Goal: Information Seeking & Learning: Find specific fact

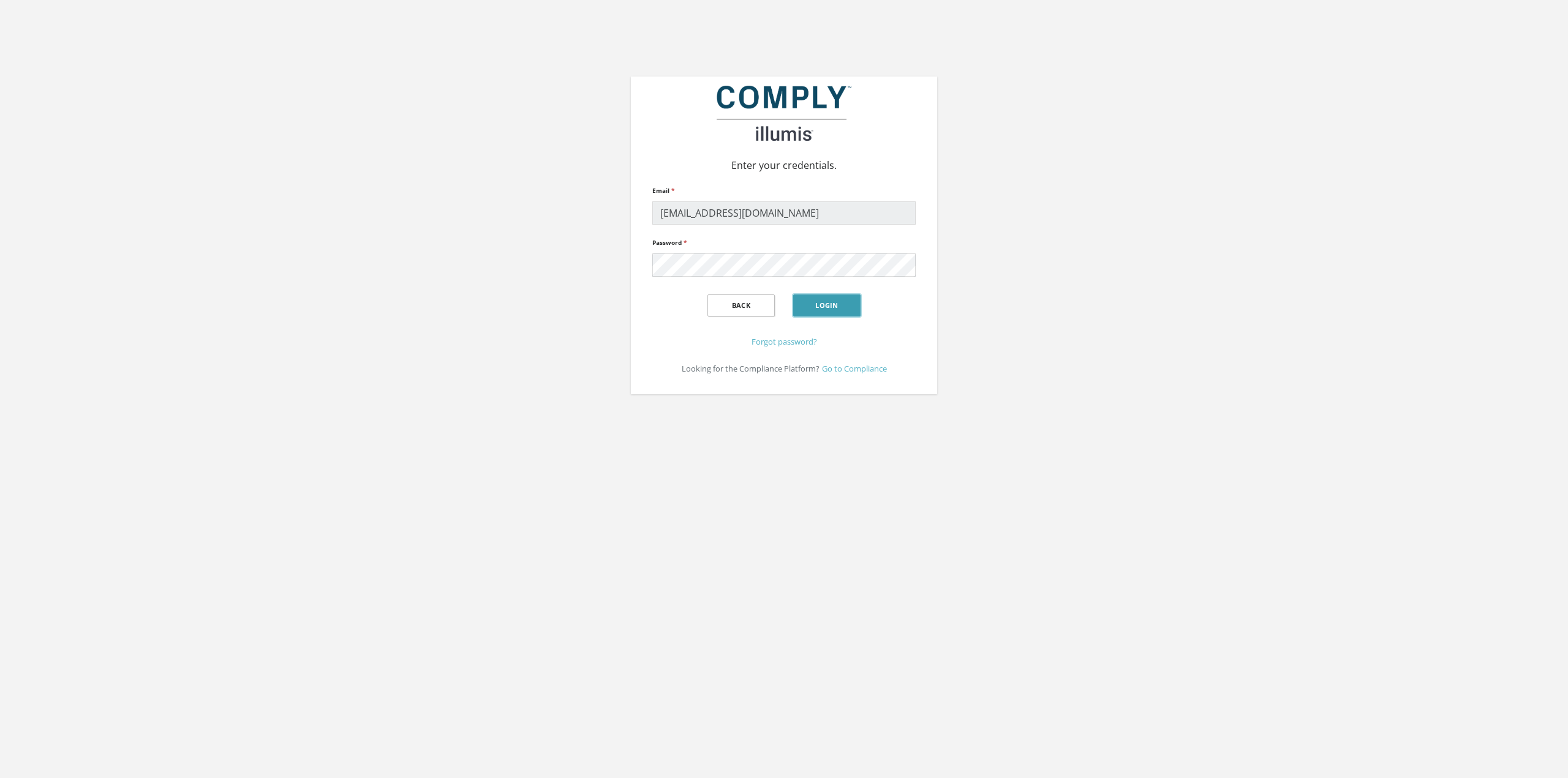
click at [819, 313] on button "Login" at bounding box center [827, 305] width 67 height 22
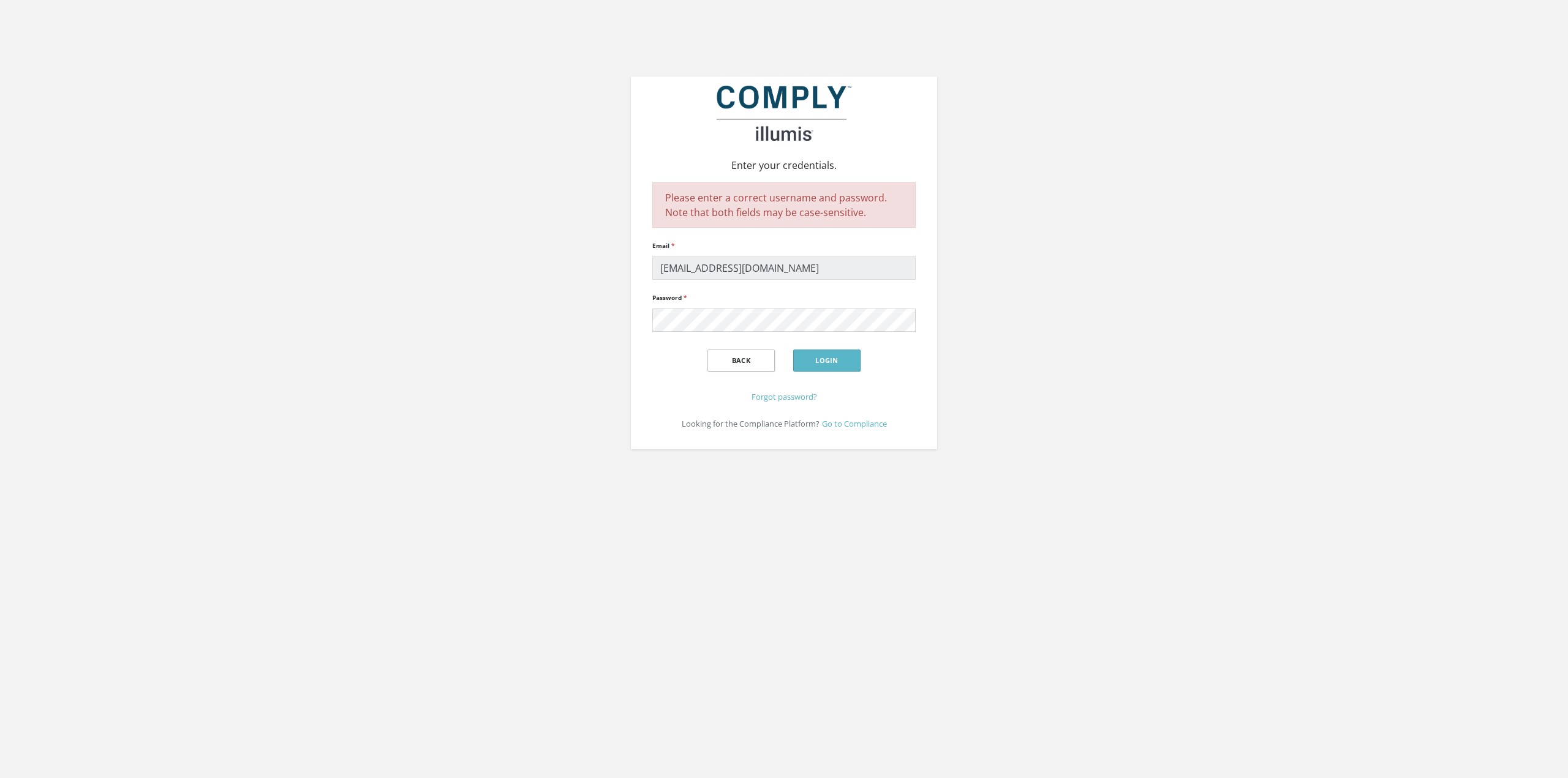
click input "submit" at bounding box center [0, 0] width 0 height 0
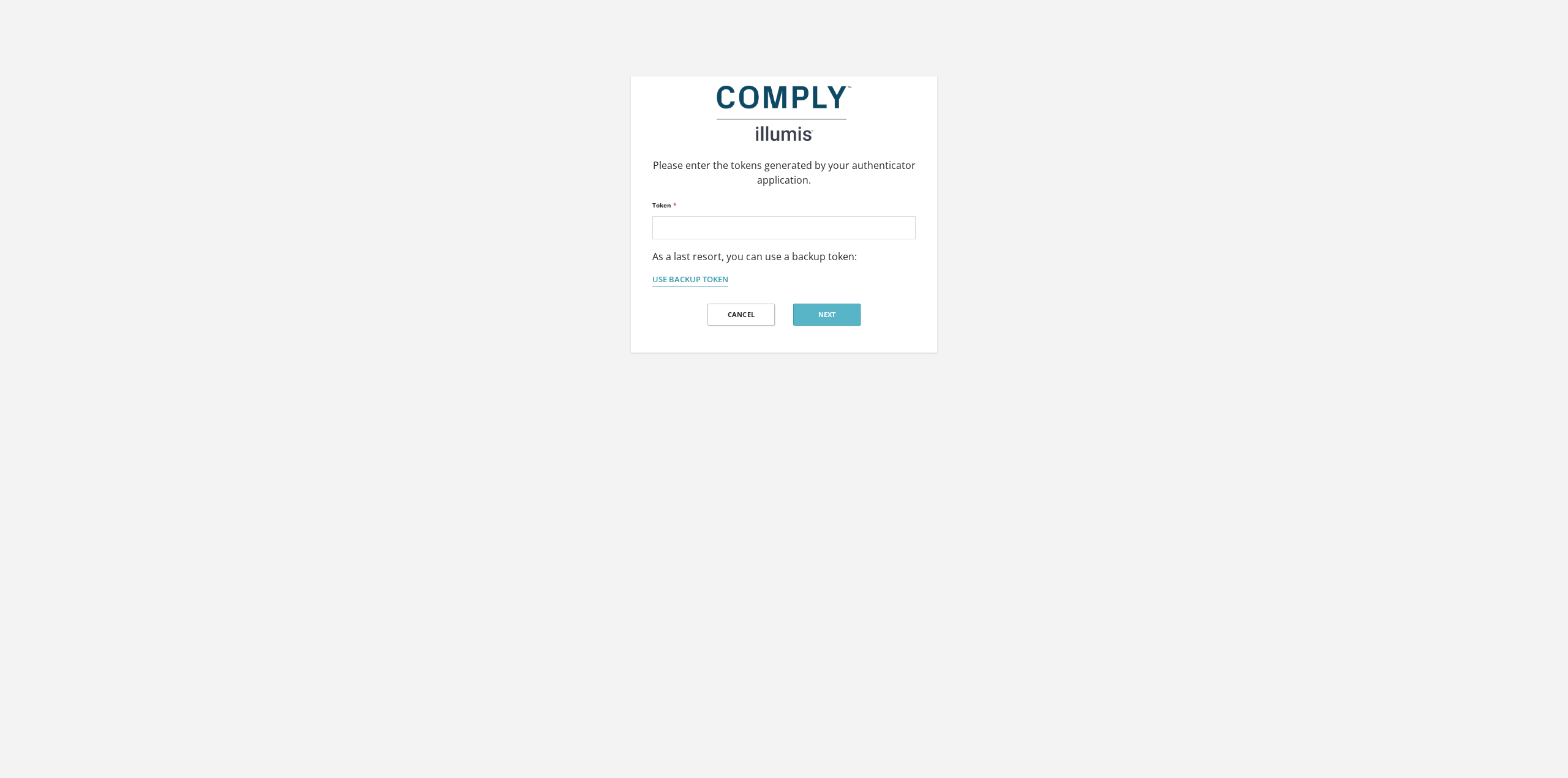
click at [685, 276] on button "Use Backup Token" at bounding box center [690, 280] width 76 height 13
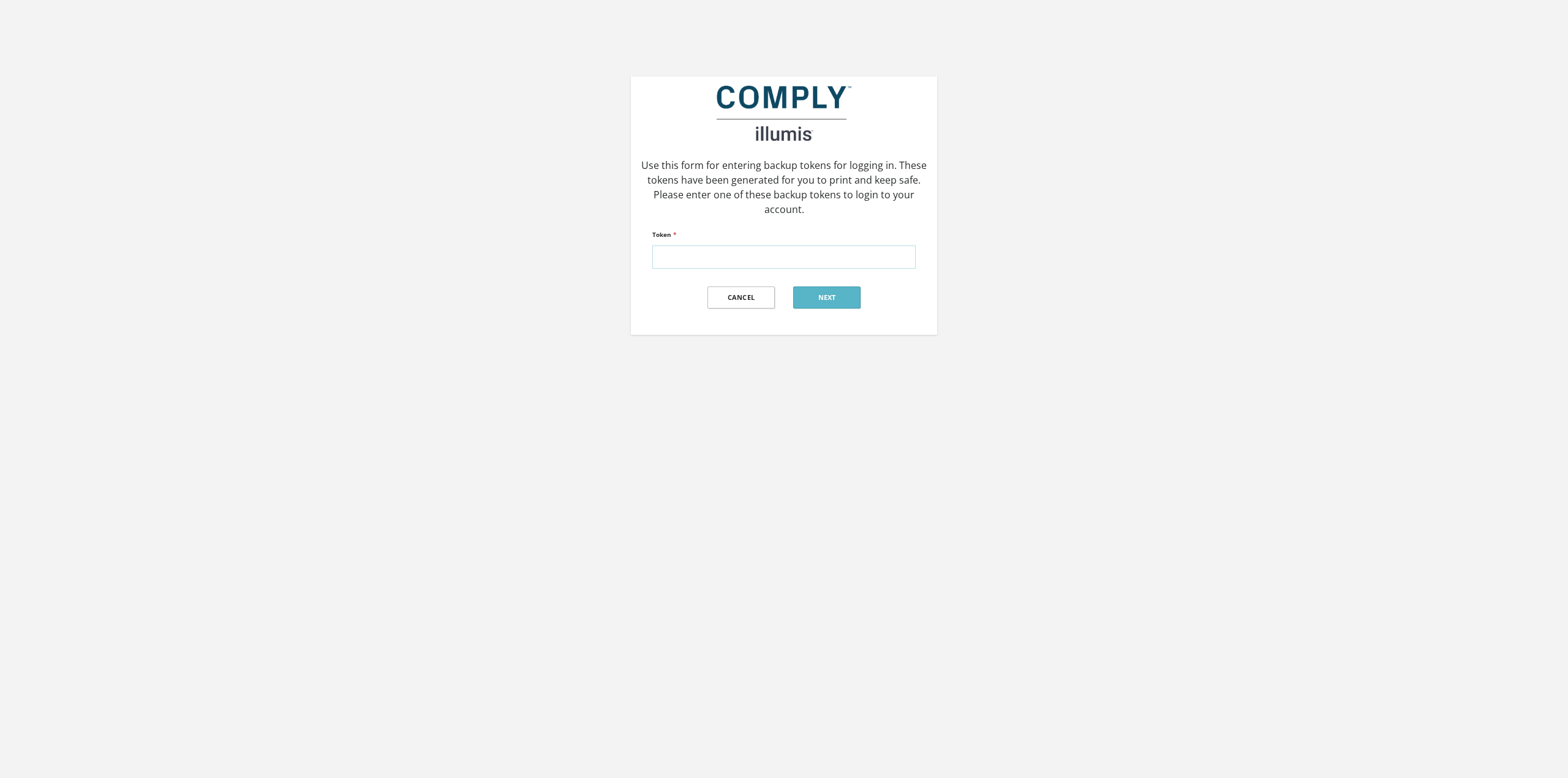
click at [701, 253] on input "Token *" at bounding box center [783, 257] width 263 height 23
click at [584, 303] on div "Use this form for entering backup tokens for logging in. These tokens have been…" at bounding box center [783, 167] width 698 height 335
click at [708, 252] on input "Token *" at bounding box center [783, 257] width 263 height 23
paste input "6gmbyneu"
type input "6gmbyneu"
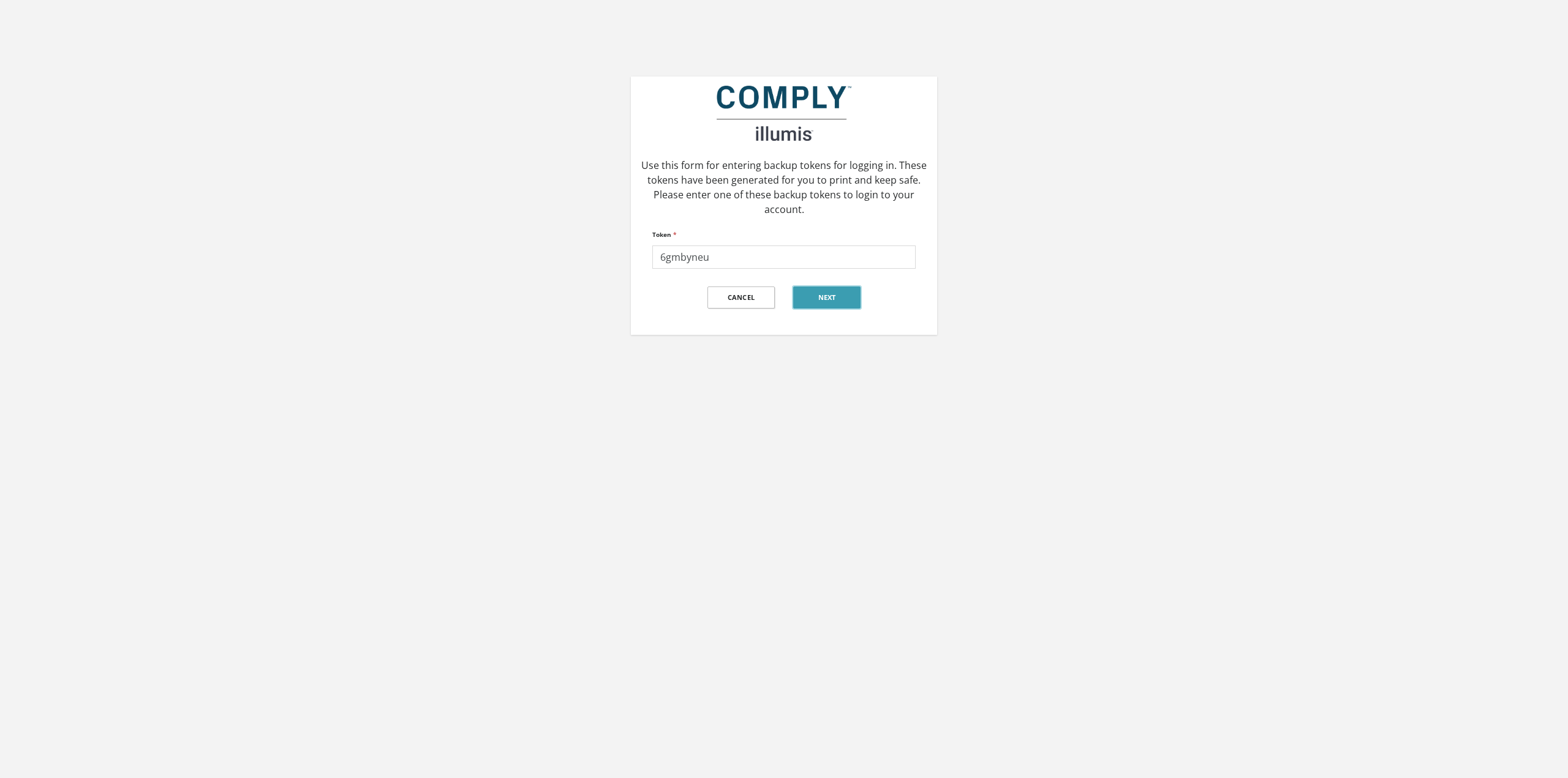
click at [837, 299] on button "Next" at bounding box center [827, 298] width 67 height 22
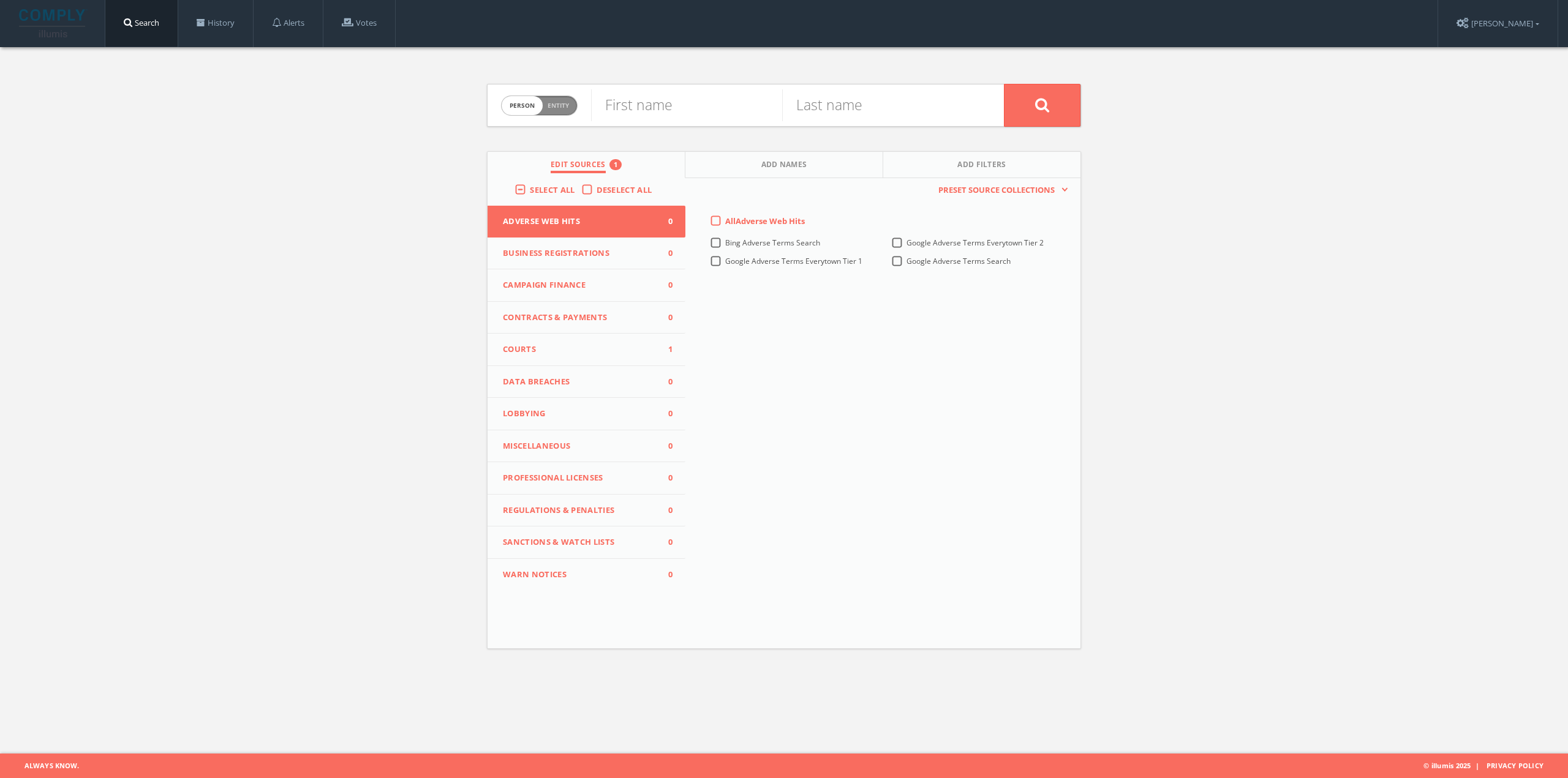
click at [578, 349] on span "Courts" at bounding box center [578, 350] width 152 height 12
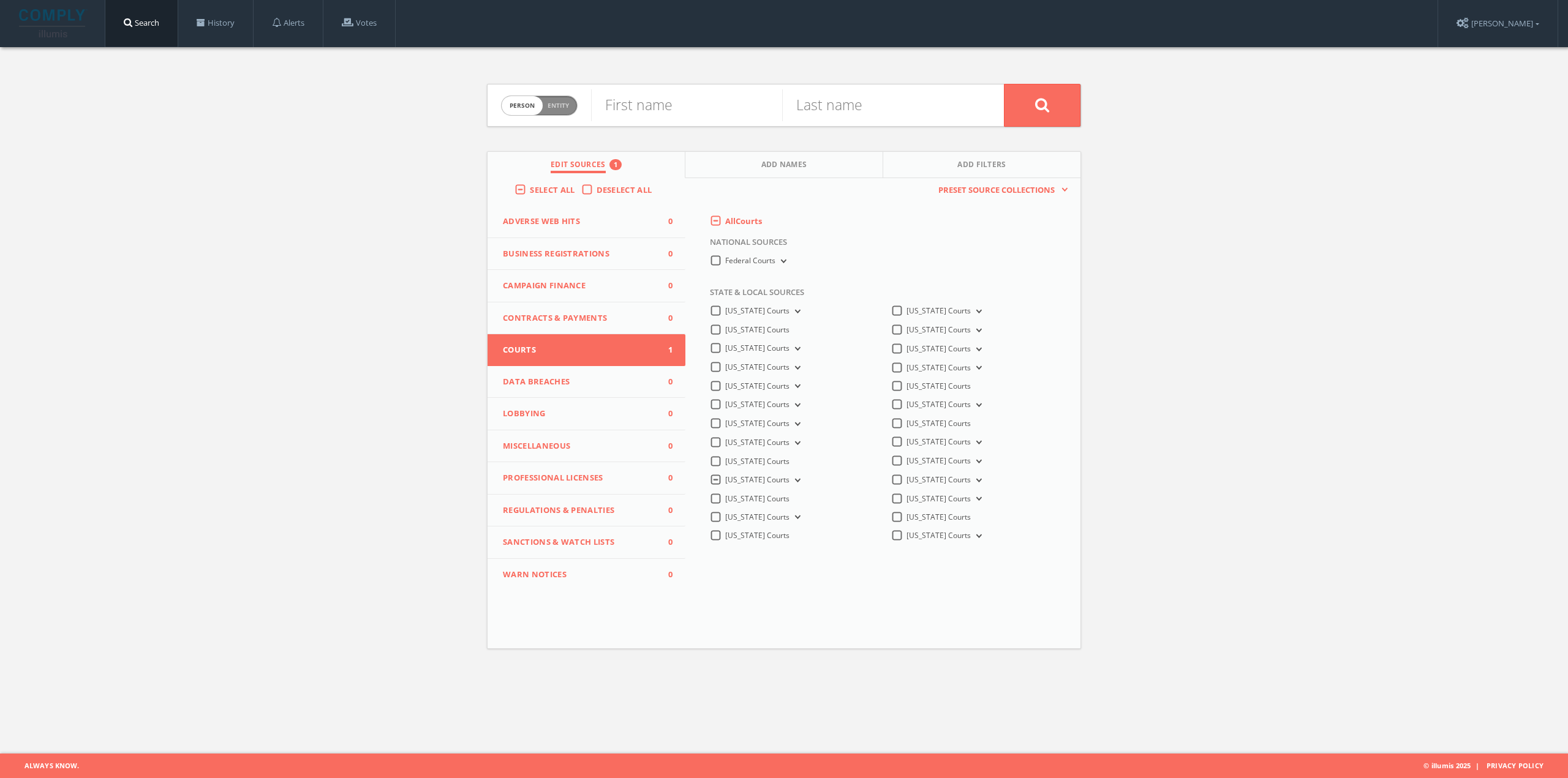
click at [746, 480] on span "[US_STATE] Courts" at bounding box center [756, 479] width 64 height 10
click at [0, 0] on Courts-all "[US_STATE] Courts" at bounding box center [0, 0] width 0 height 0
click at [770, 496] on span "[US_STATE] Courts" at bounding box center [756, 498] width 64 height 10
click at [0, 0] on Courts-all "[US_STATE] Courts" at bounding box center [0, 0] width 0 height 0
click at [574, 104] on span "Person Entity" at bounding box center [539, 106] width 76 height 19
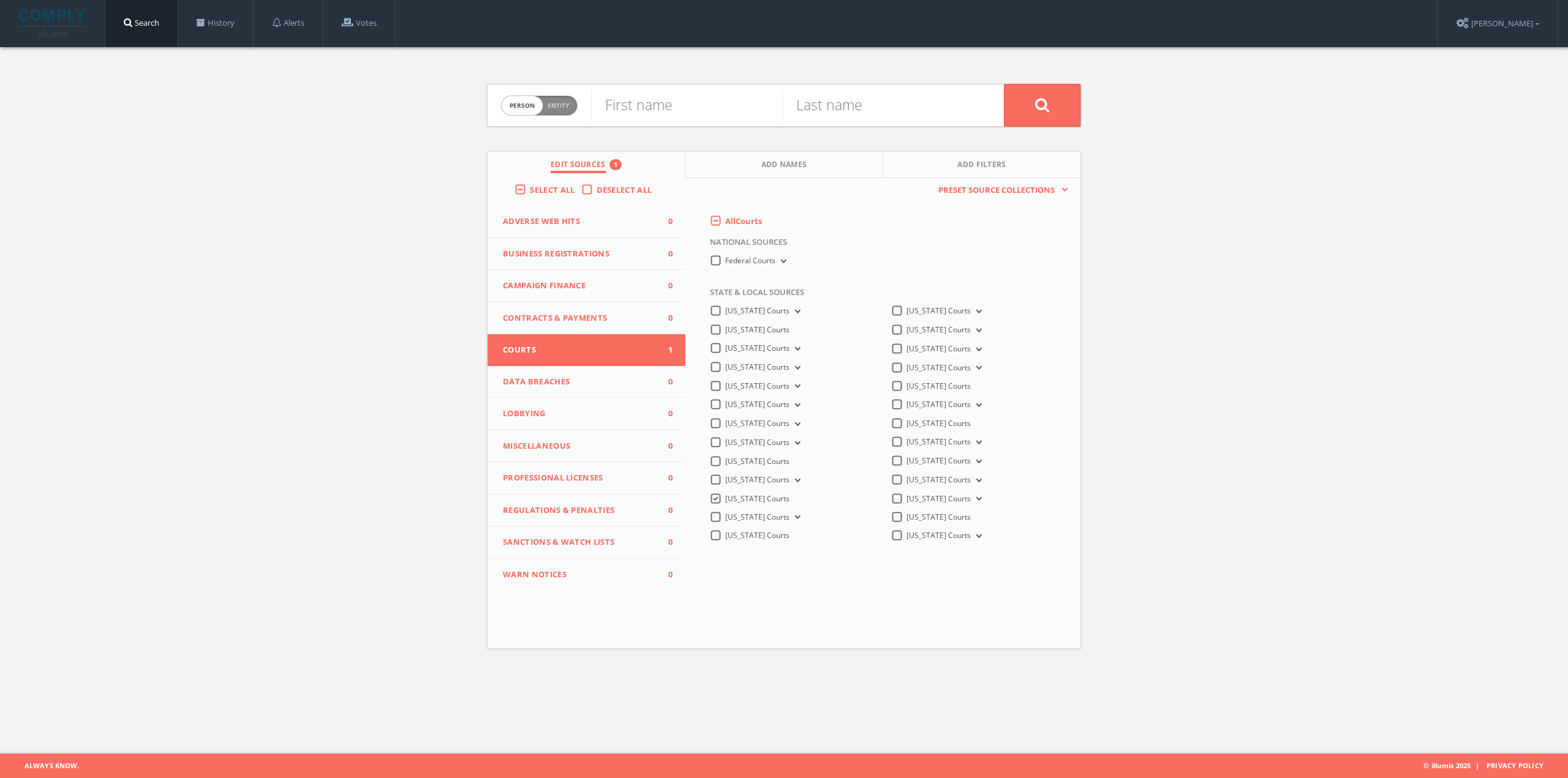
checkbox input "true"
click at [697, 109] on input "text" at bounding box center [797, 105] width 413 height 32
paste input "In Re: the Marriage of [PERSON_NAME] and [PERSON_NAME]"
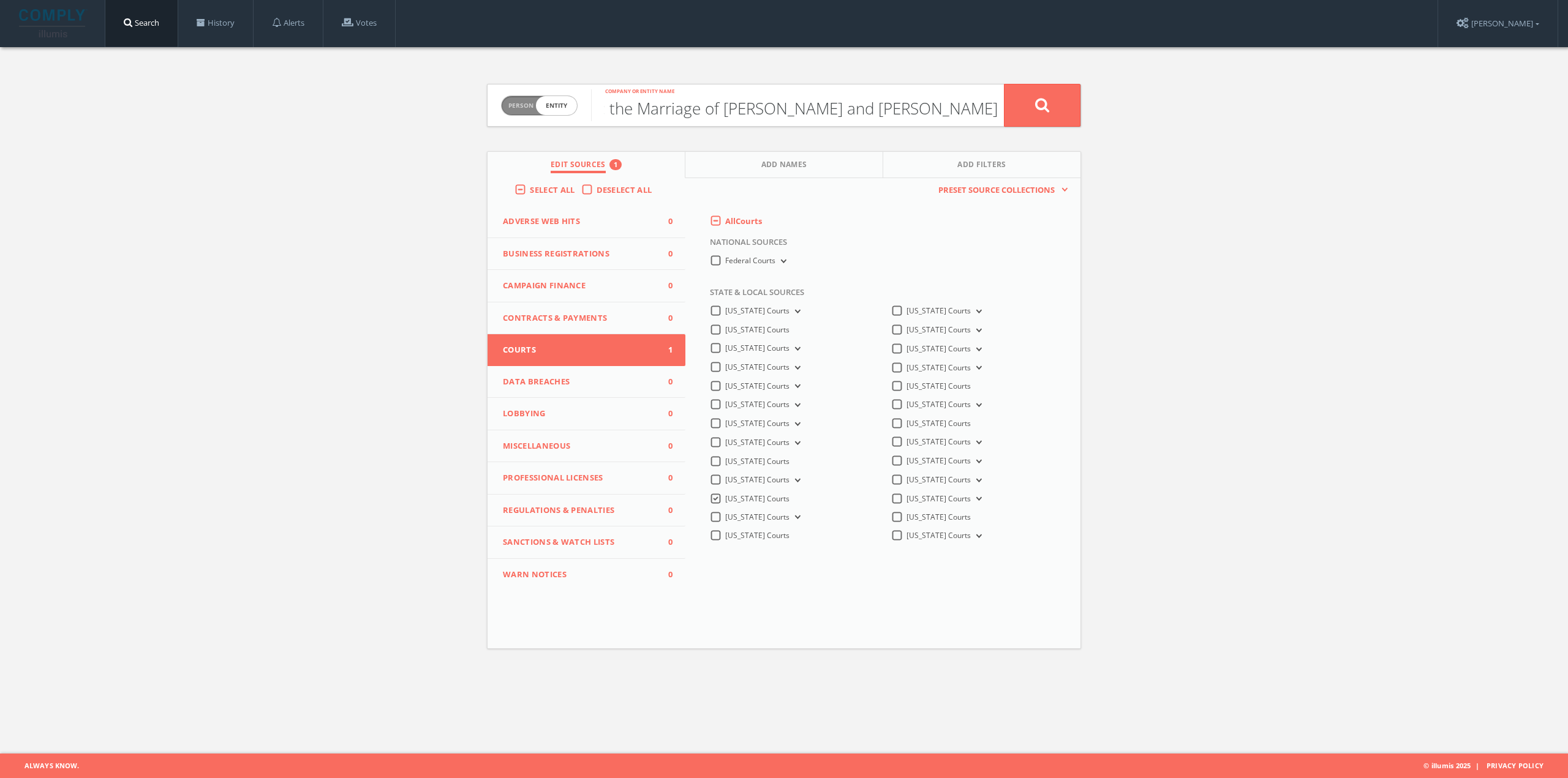
type input "In Re: the Marriage of [PERSON_NAME] and [PERSON_NAME]"
click at [1044, 114] on button at bounding box center [1041, 105] width 76 height 43
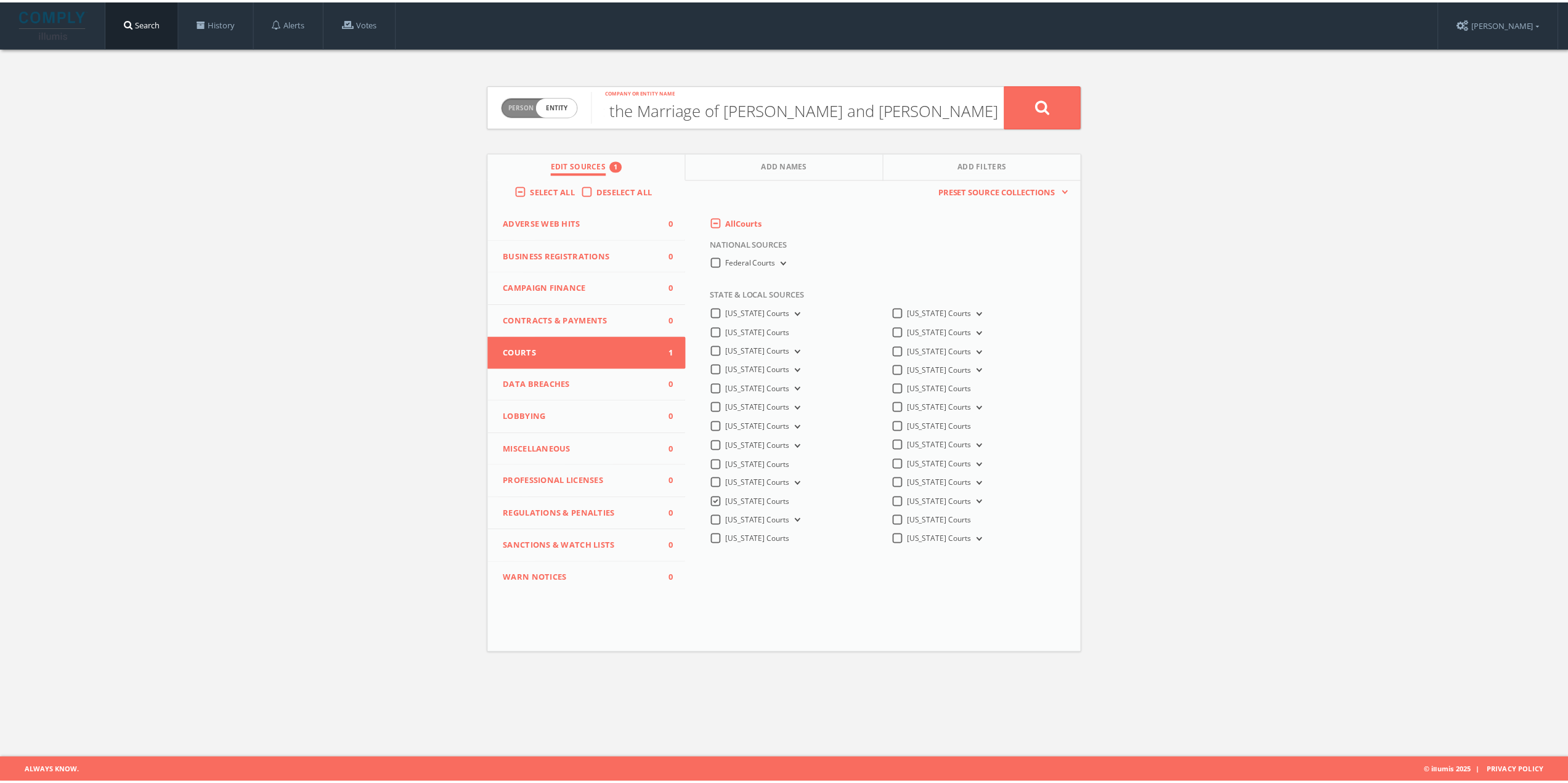
scroll to position [0, 0]
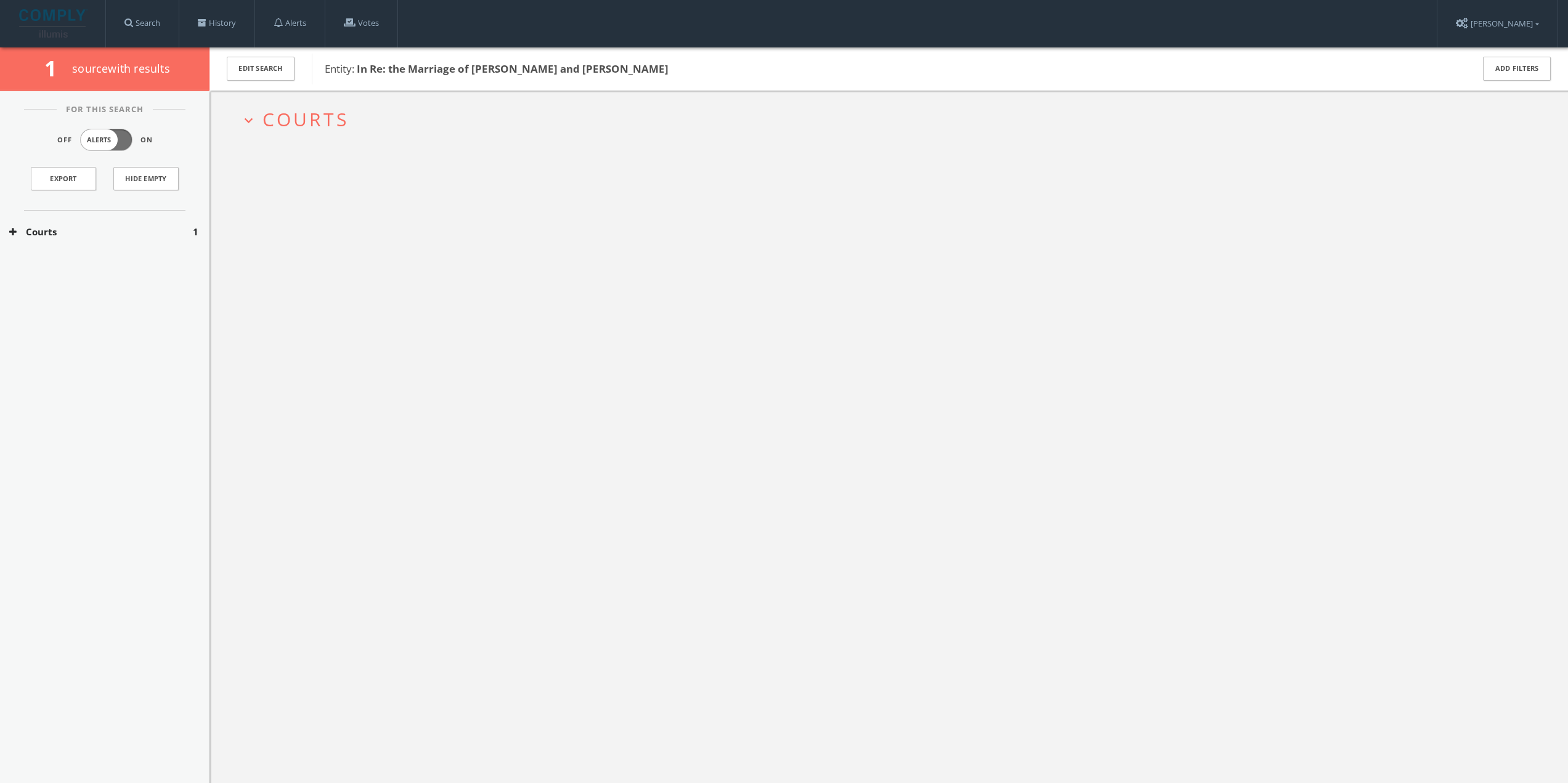
click at [405, 71] on b "In Re: the Marriage of [PERSON_NAME] and [PERSON_NAME]" at bounding box center [513, 68] width 312 height 14
click at [347, 120] on span "Courts" at bounding box center [305, 119] width 86 height 26
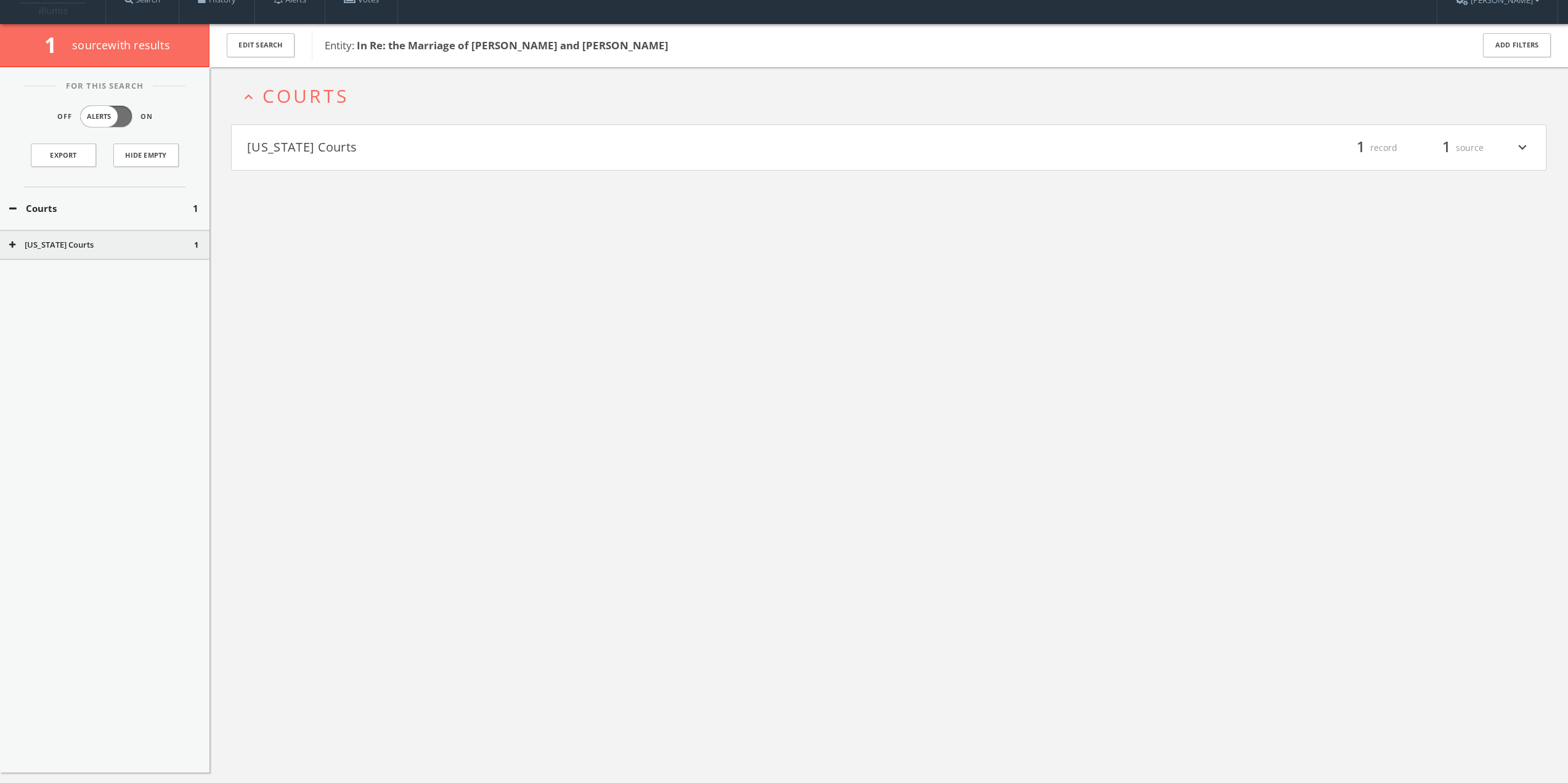
click at [356, 145] on button "[US_STATE] Courts" at bounding box center [568, 148] width 642 height 21
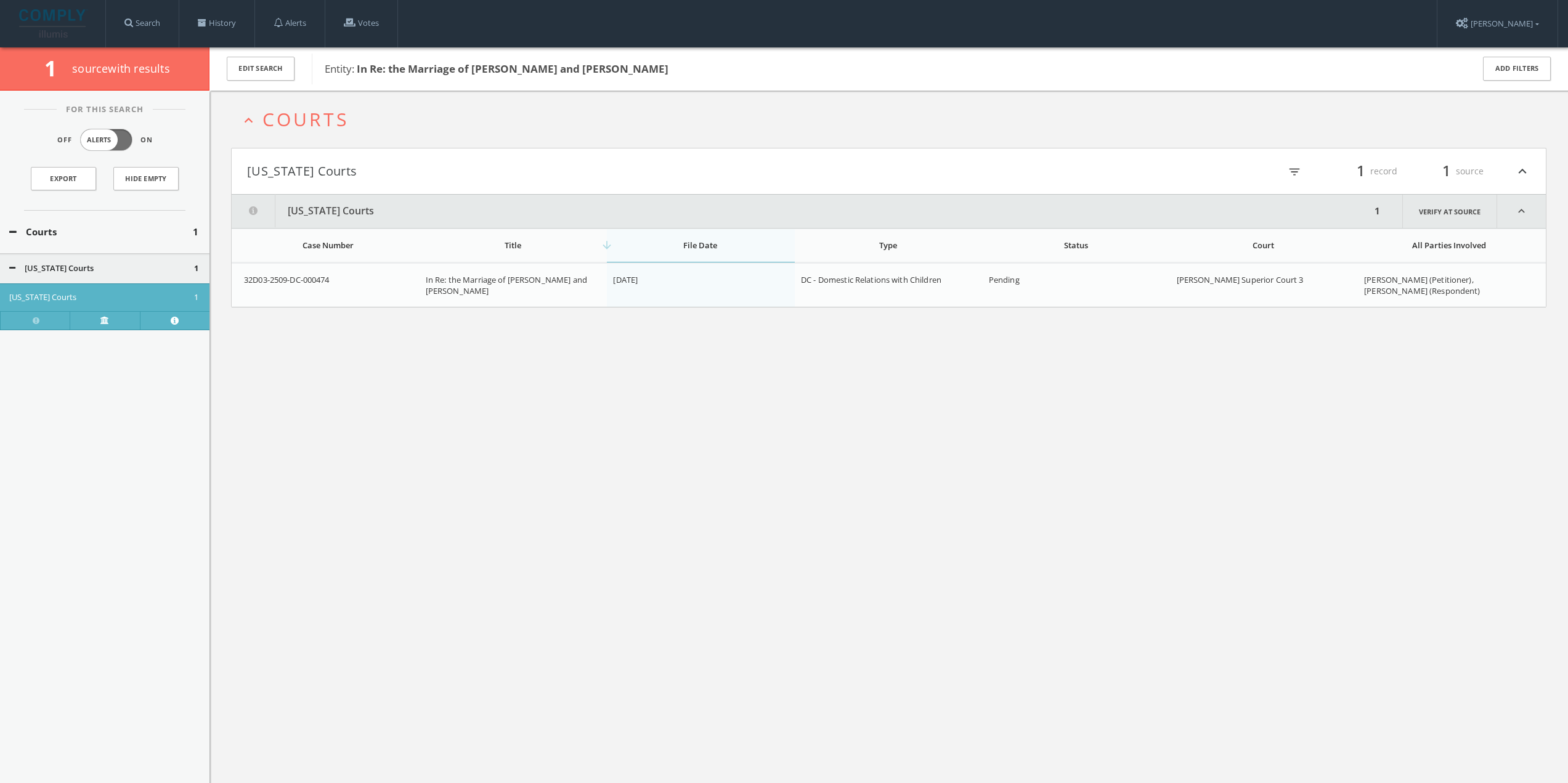
click at [1450, 171] on span "1" at bounding box center [1446, 171] width 19 height 21
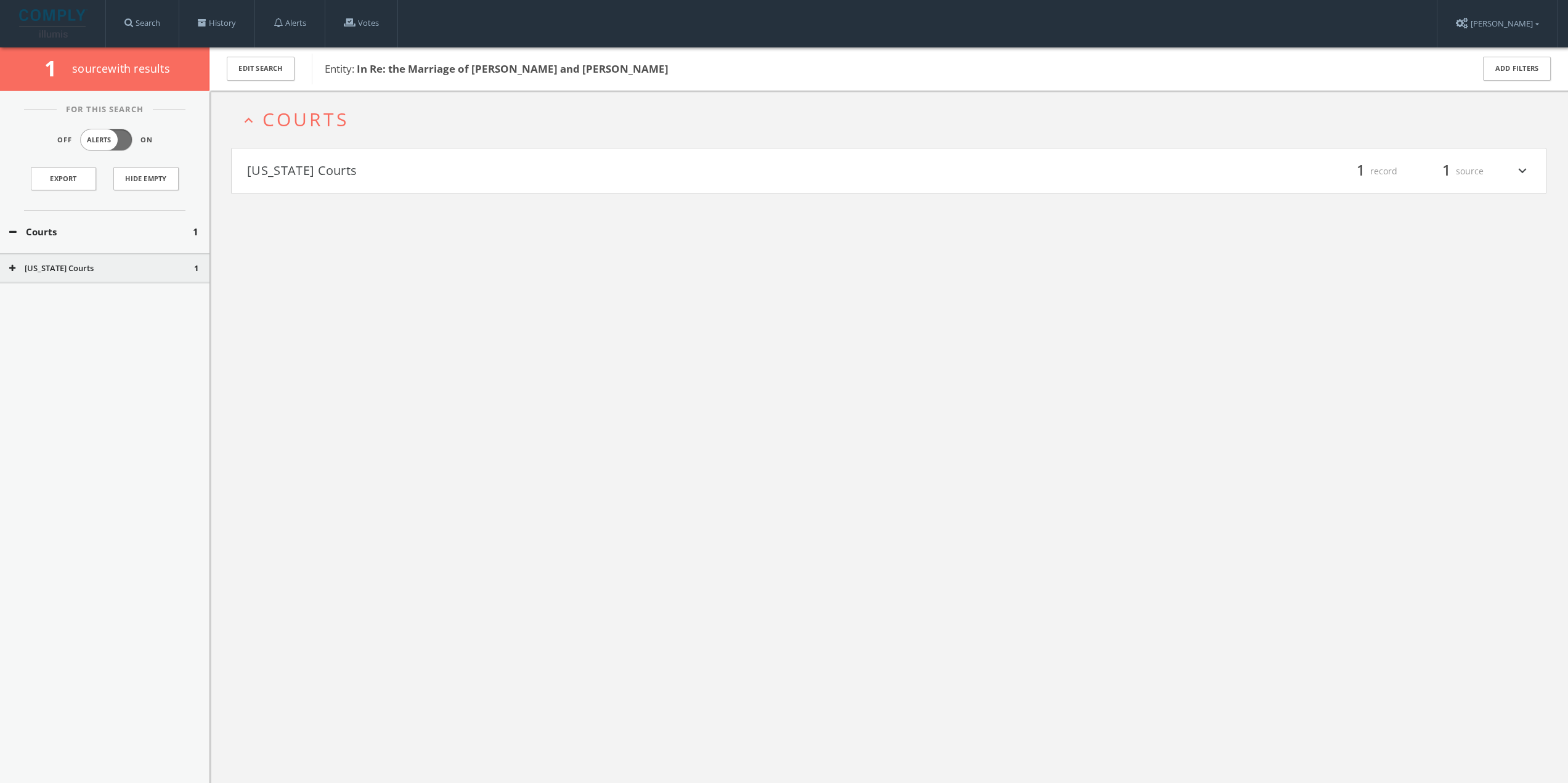
drag, startPoint x: 1241, startPoint y: 181, endPoint x: 1309, endPoint y: 188, distance: 68.4
click at [1242, 181] on h4 "[US_STATE] Courts filter_list 1 record 1 source expand_more" at bounding box center [888, 172] width 1314 height 46
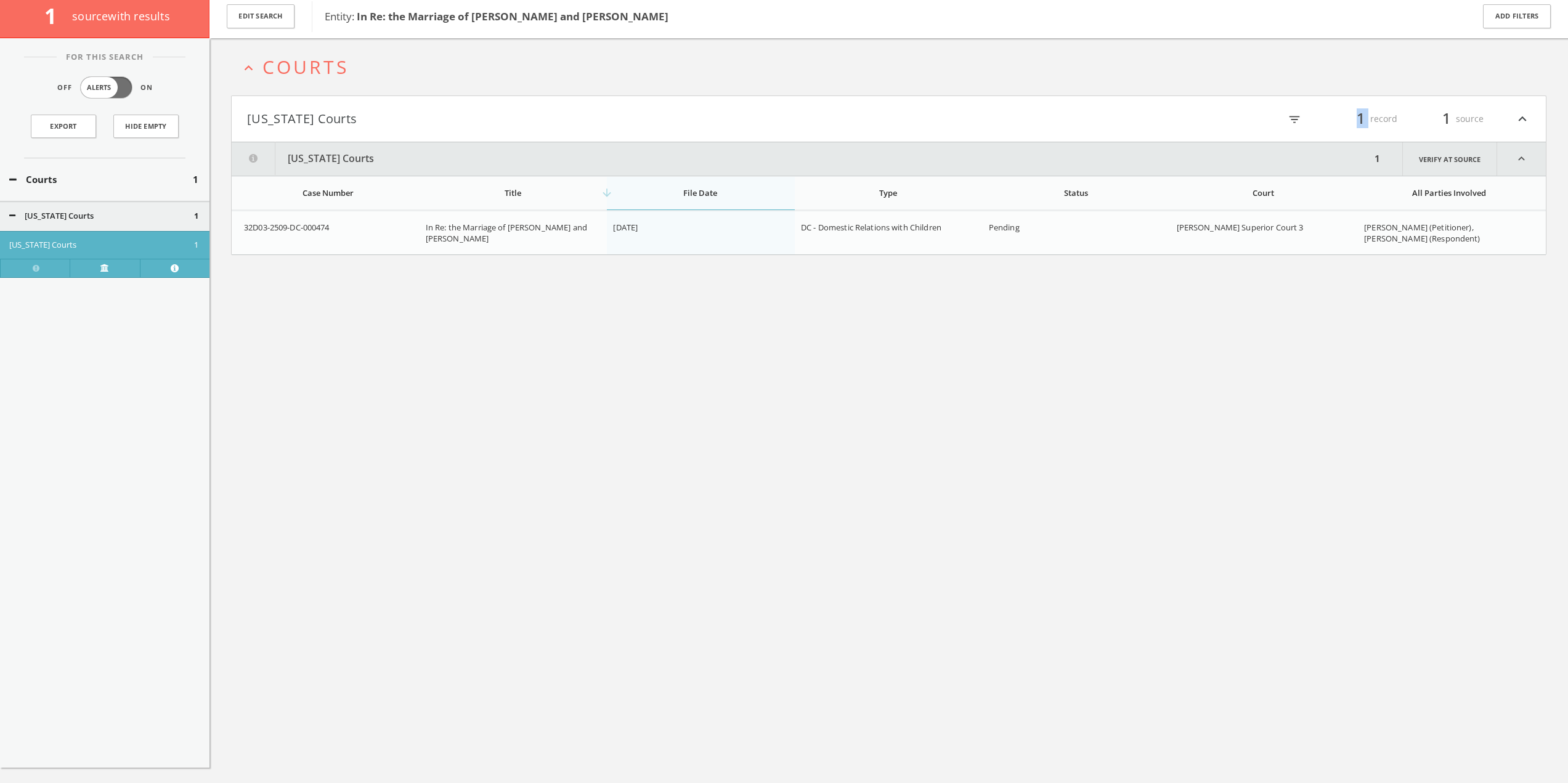
scroll to position [72, 0]
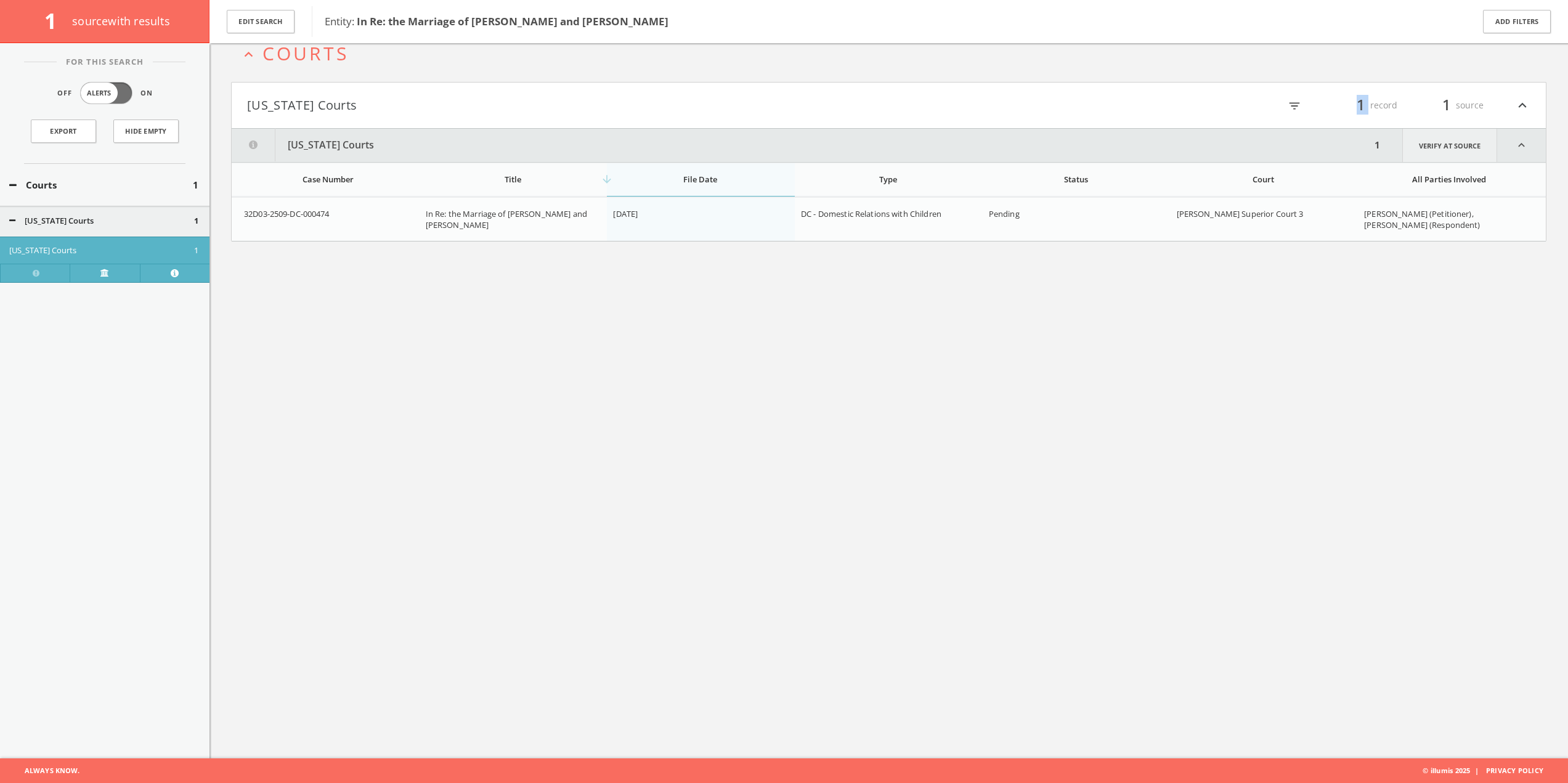
click at [1448, 142] on link "Verify at source" at bounding box center [1450, 145] width 95 height 33
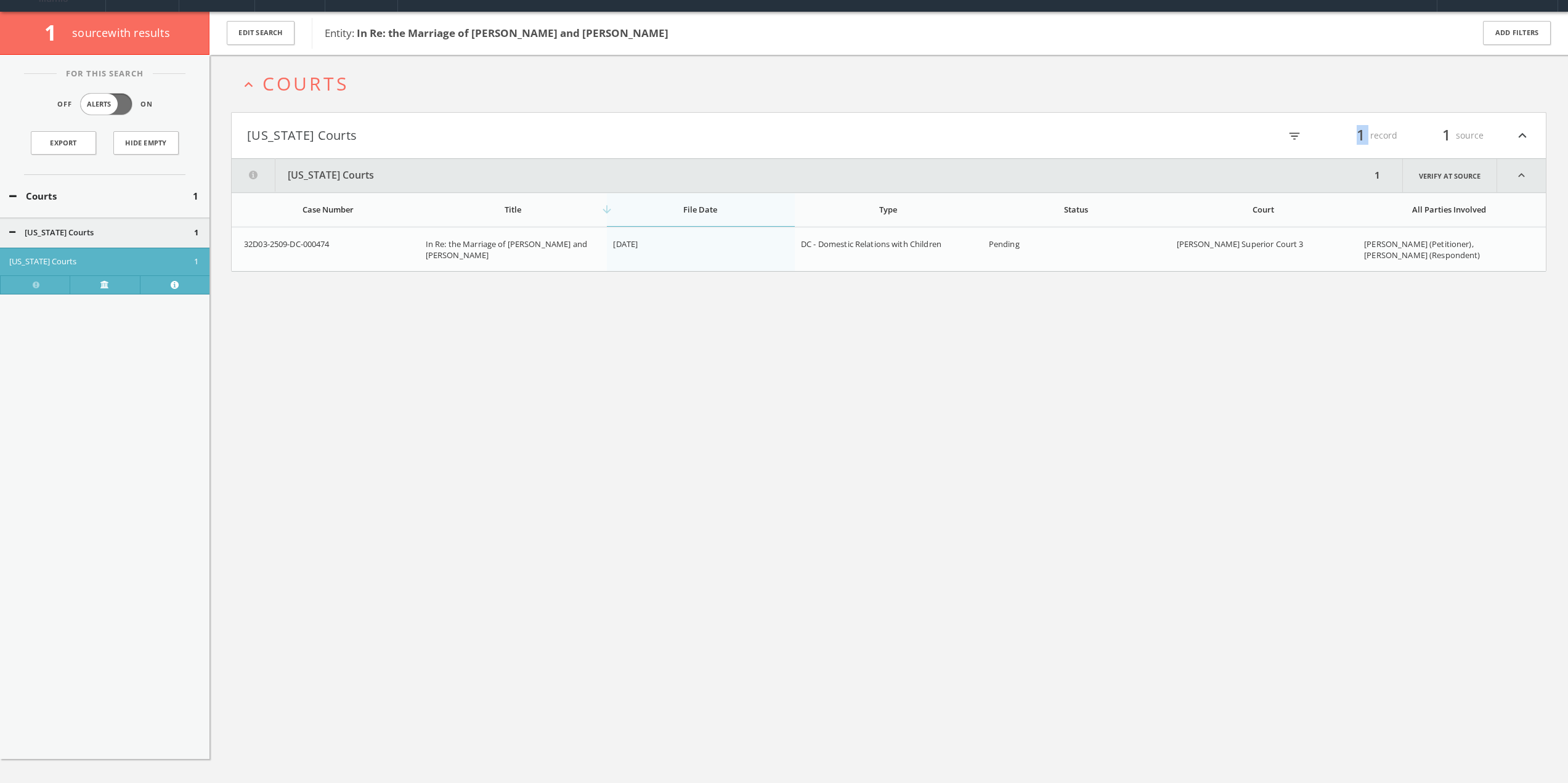
scroll to position [0, 0]
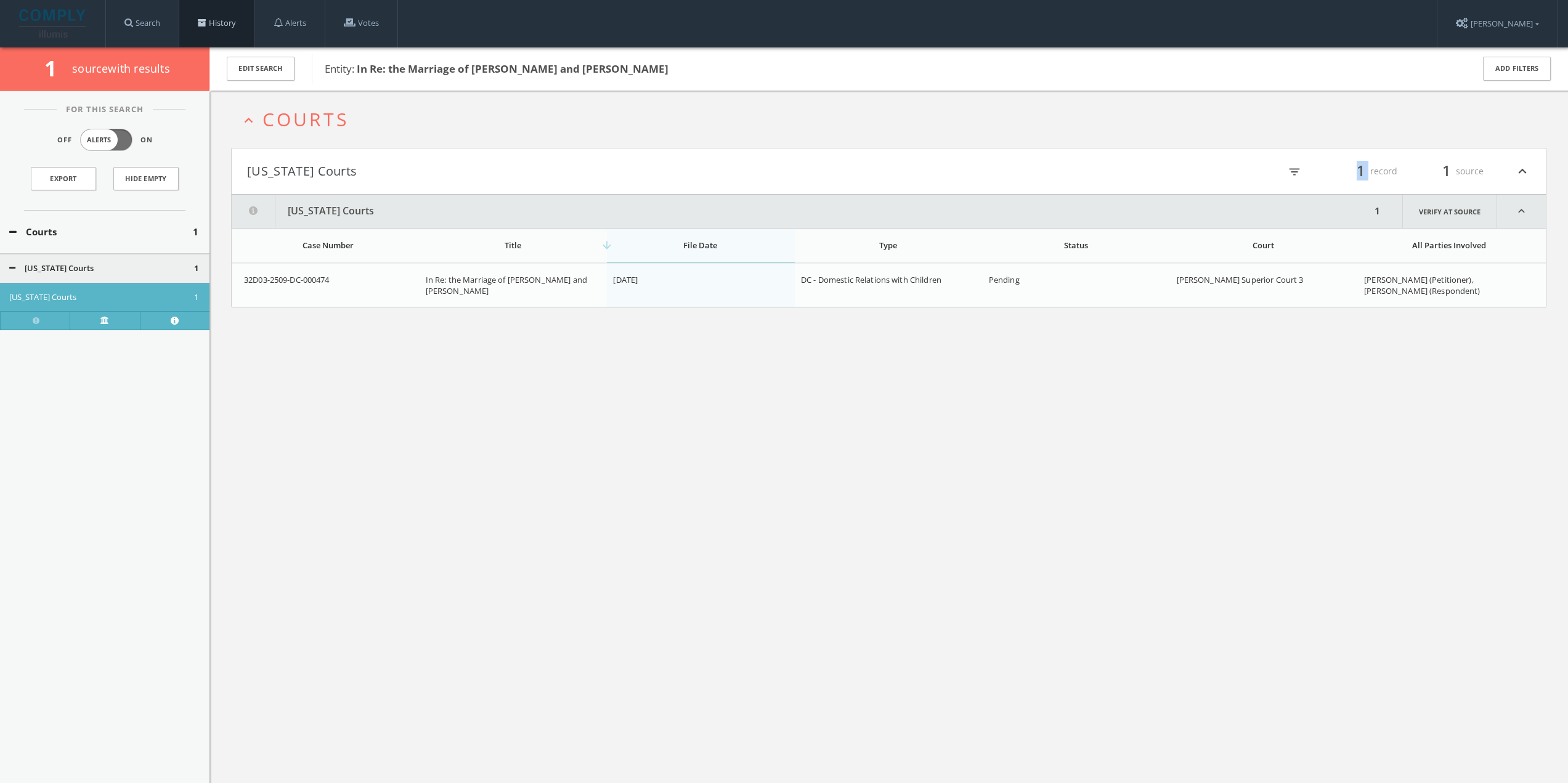
click at [218, 26] on link "History" at bounding box center [217, 24] width 75 height 47
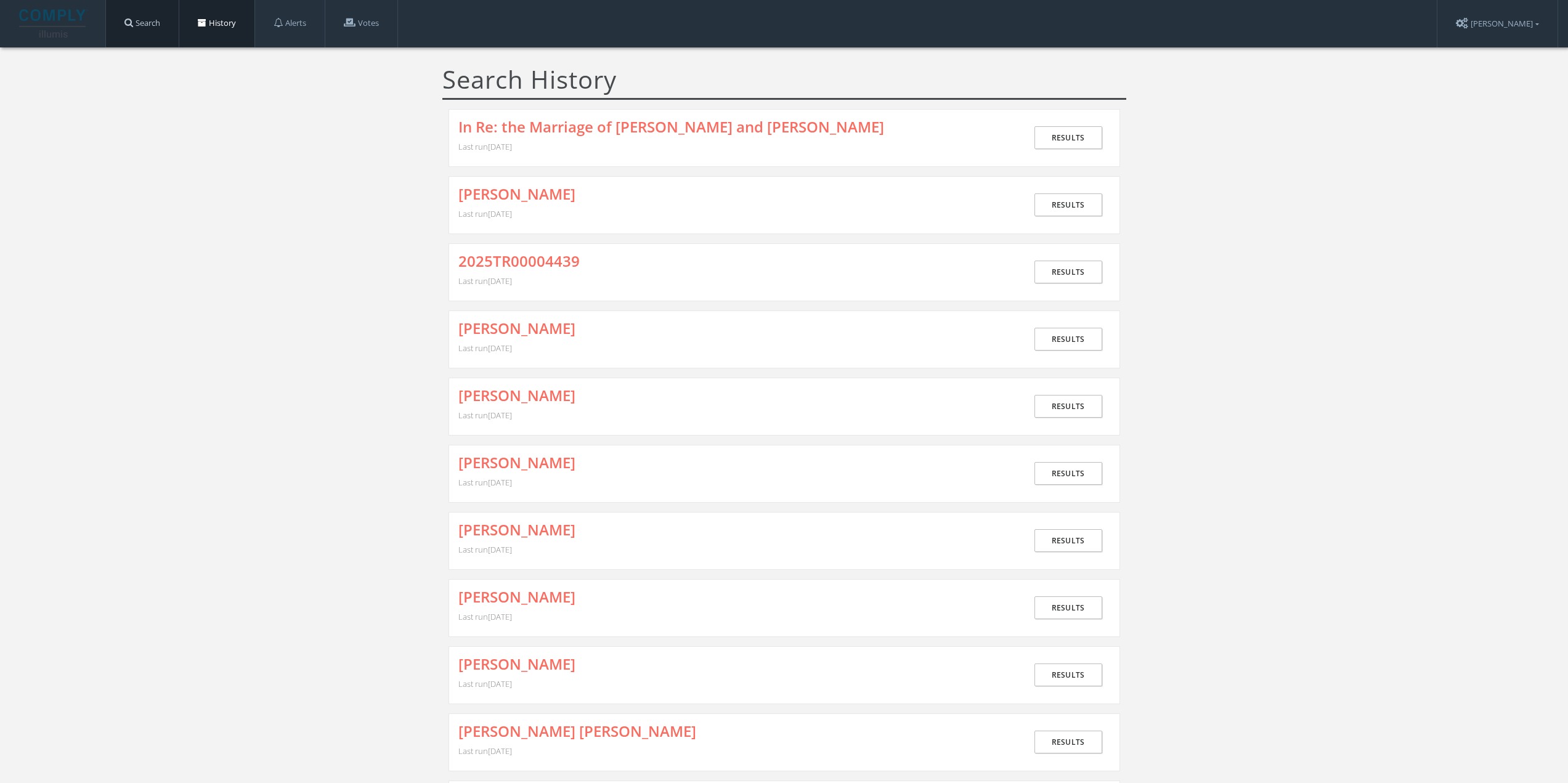
click at [136, 26] on link "Search" at bounding box center [142, 24] width 73 height 47
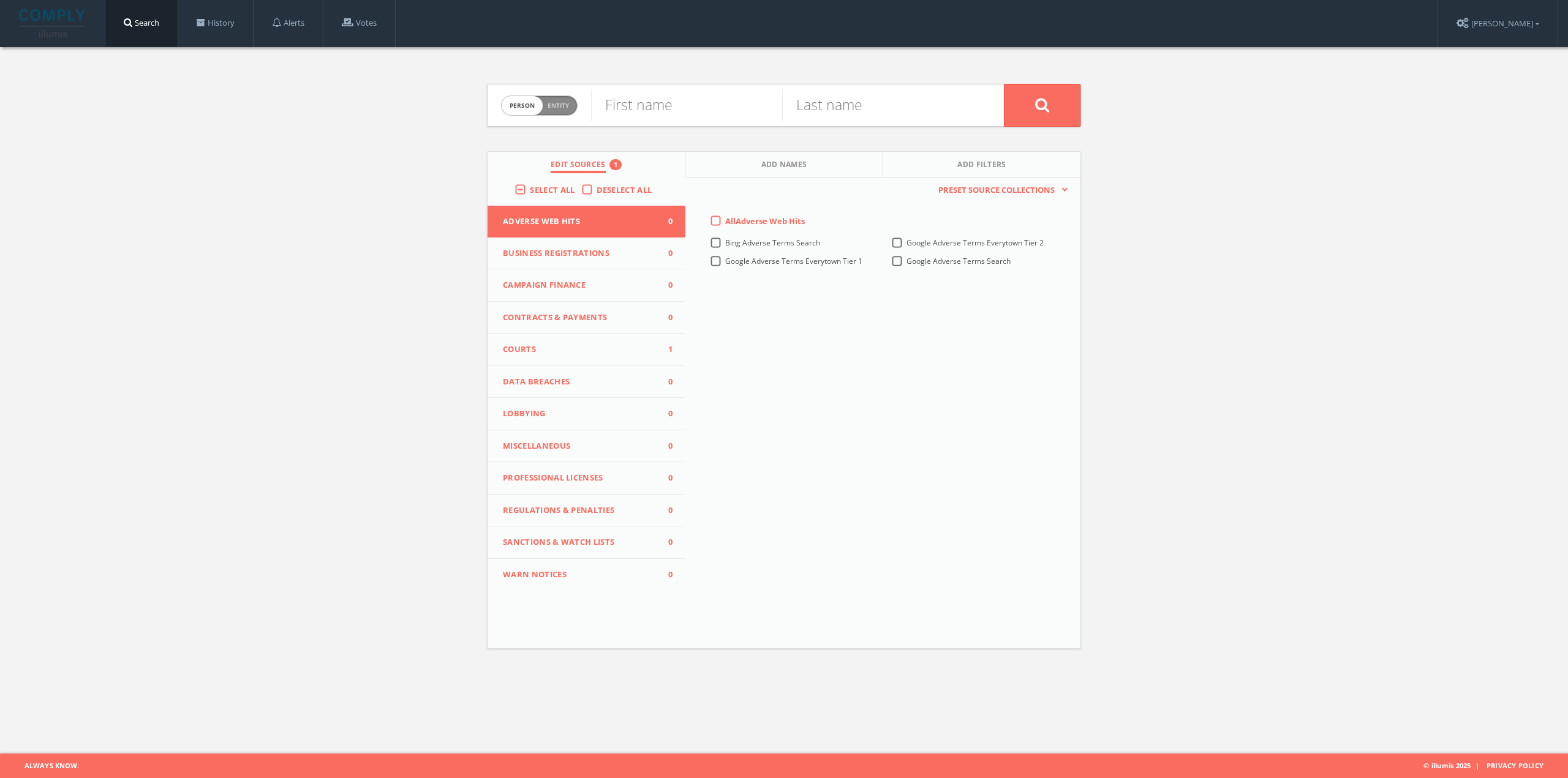
click at [572, 346] on span "Courts" at bounding box center [578, 350] width 152 height 12
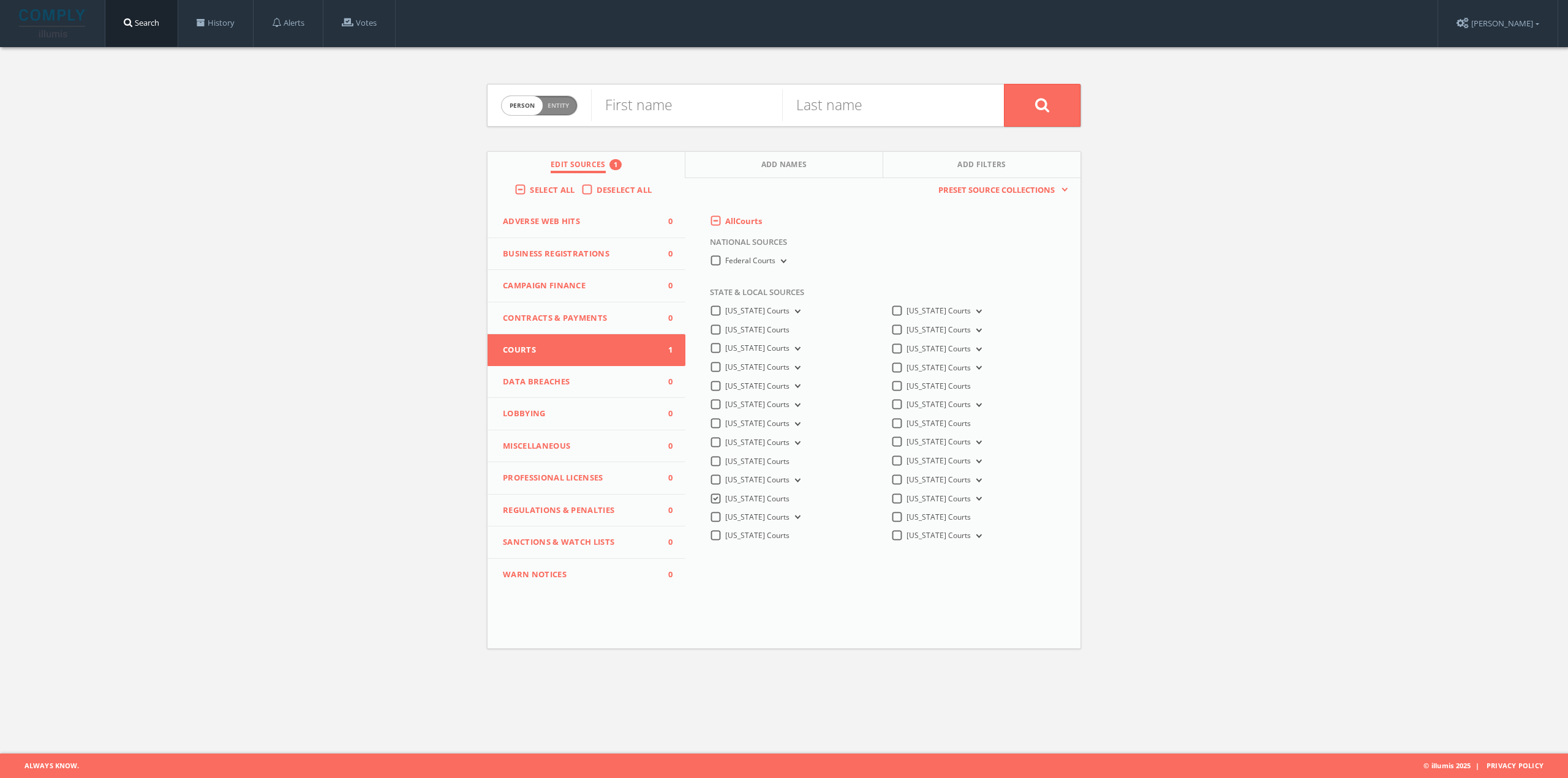
click at [556, 102] on span "Entity" at bounding box center [558, 105] width 21 height 9
checkbox input "true"
click at [618, 111] on input "text" at bounding box center [797, 105] width 413 height 32
paste input "State of [US_STATE] v. [PERSON_NAME] [PERSON_NAME], JR"
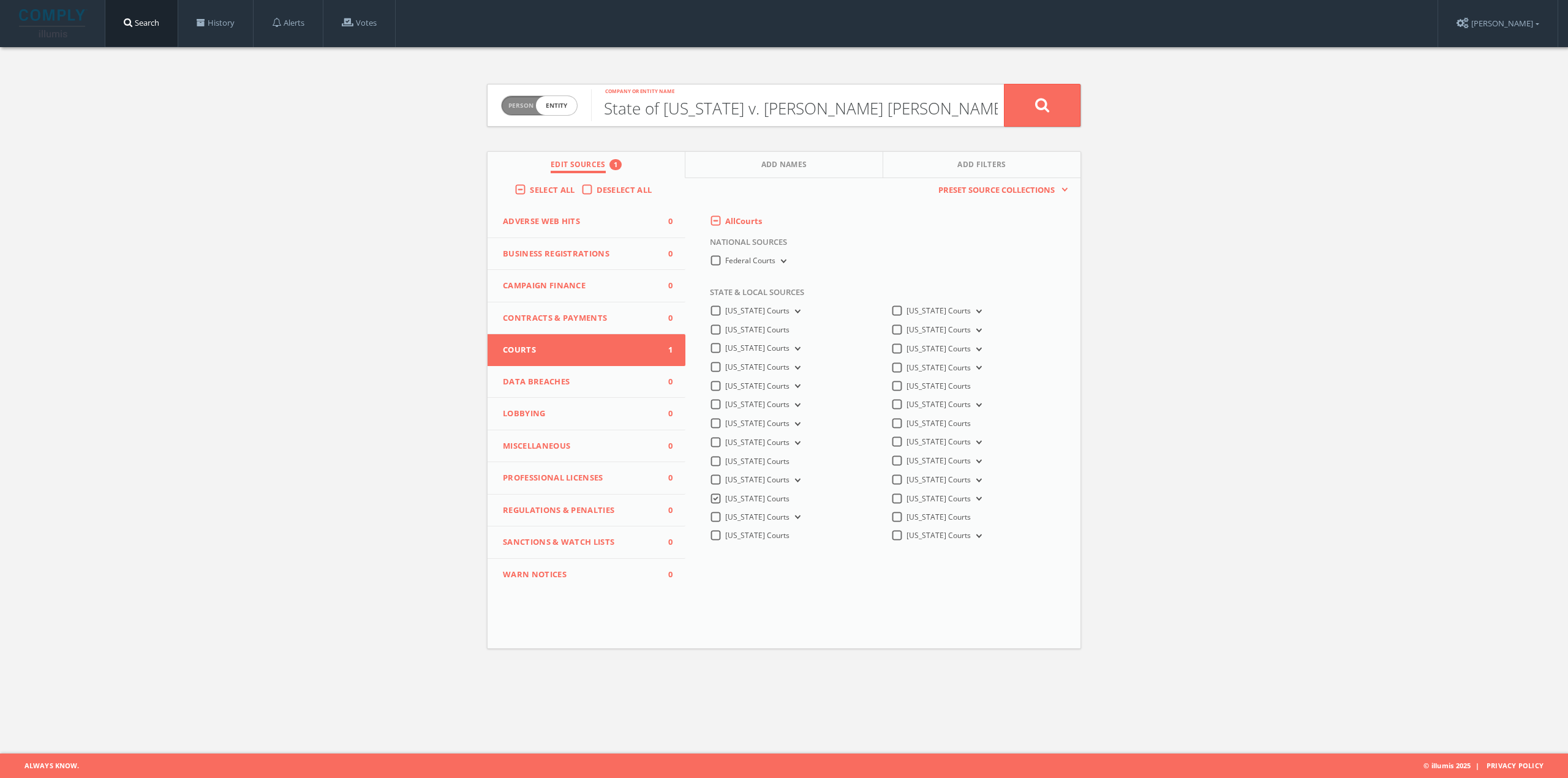
drag, startPoint x: 643, startPoint y: 112, endPoint x: 494, endPoint y: 112, distance: 149.0
click at [494, 112] on form "Person Entity entity State of [US_STATE] v. [PERSON_NAME] [PERSON_NAME], JR Com…" at bounding box center [784, 105] width 594 height 43
type input "State of [US_STATE] v. [PERSON_NAME] [PERSON_NAME], JR"
click at [1062, 118] on button at bounding box center [1041, 105] width 76 height 43
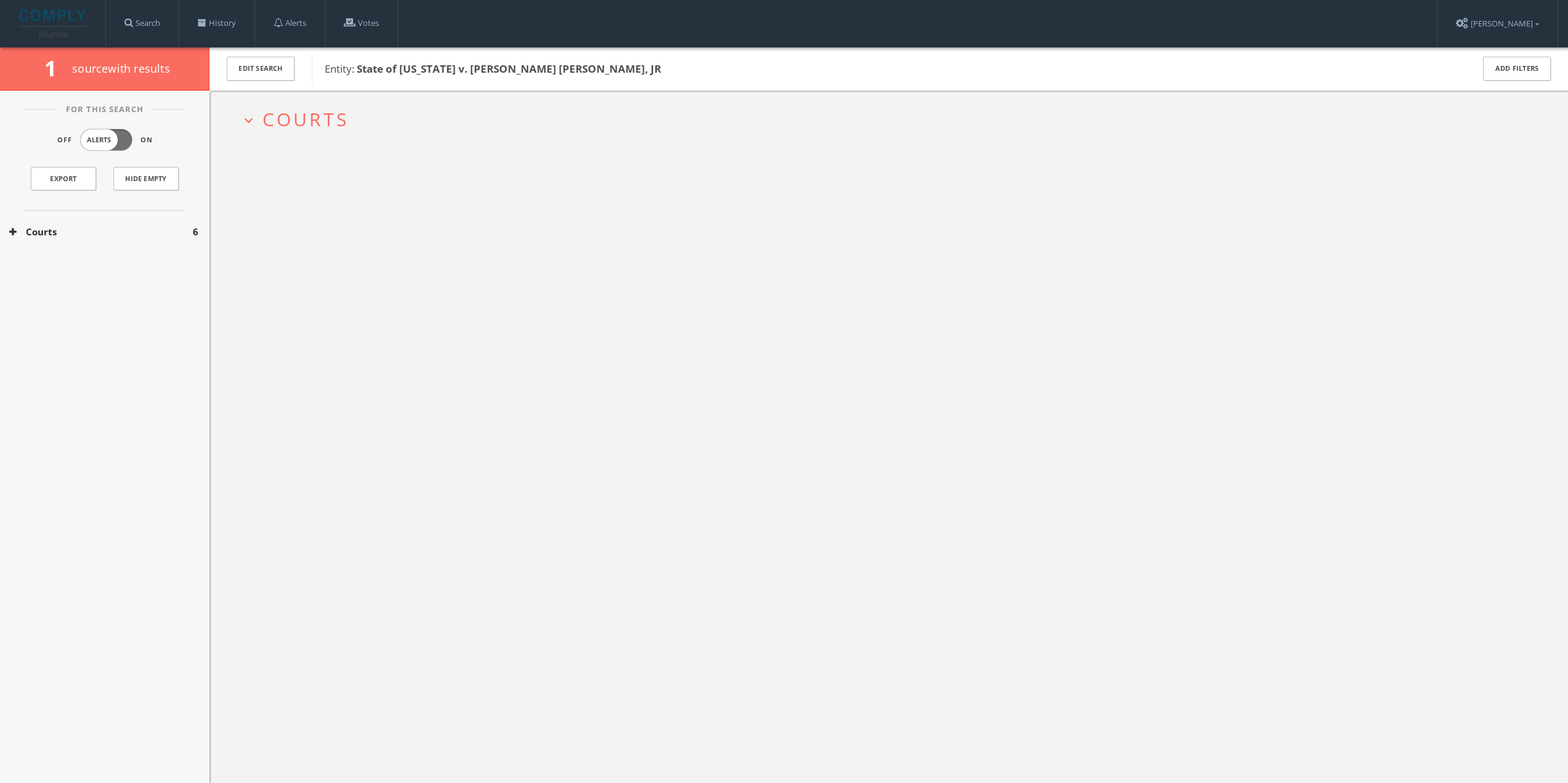
click at [310, 122] on span "Courts" at bounding box center [305, 119] width 86 height 26
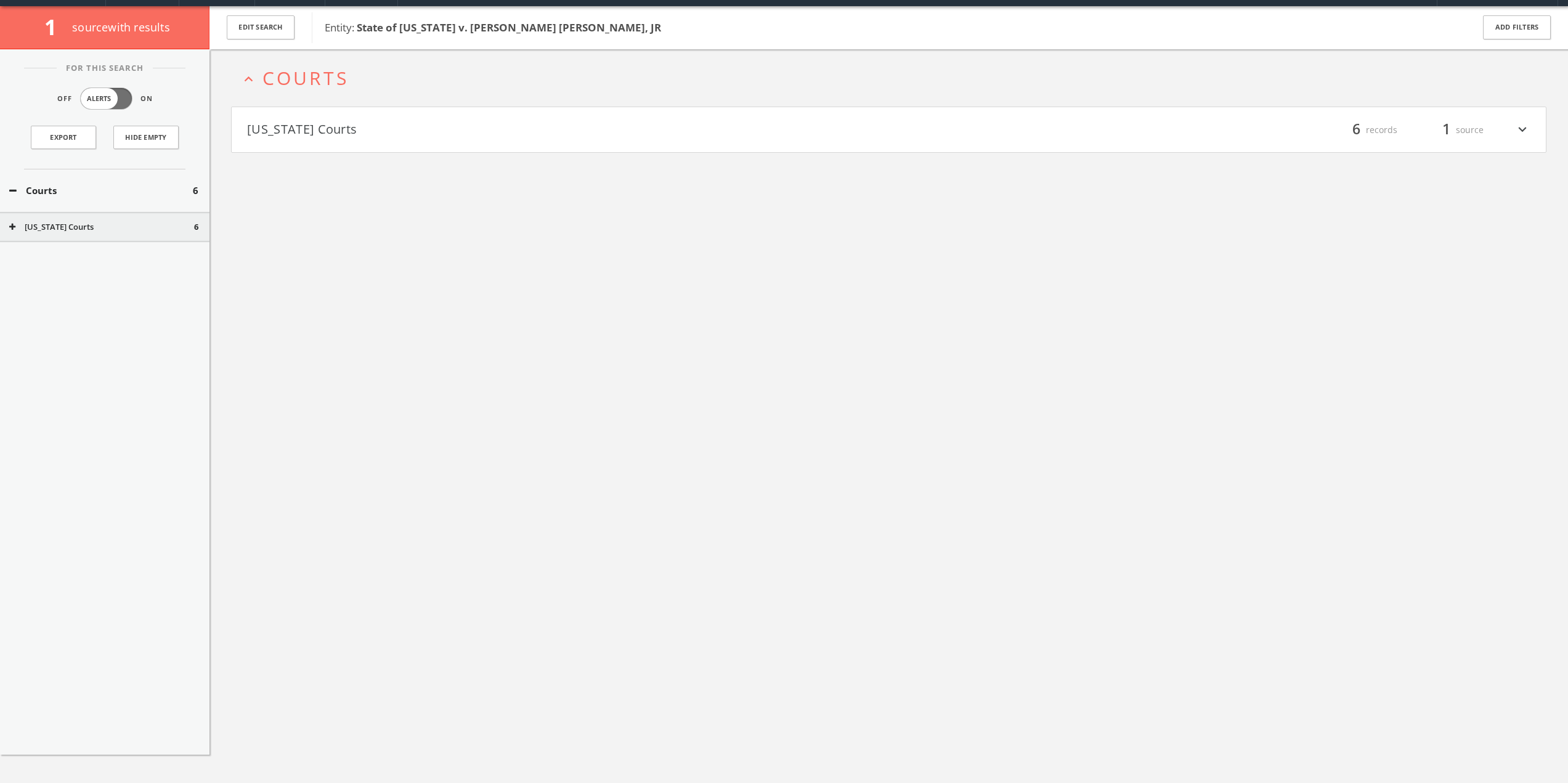
click at [326, 142] on h4 "[US_STATE] Courts filter_list 6 records 1 source expand_more" at bounding box center [888, 130] width 1314 height 46
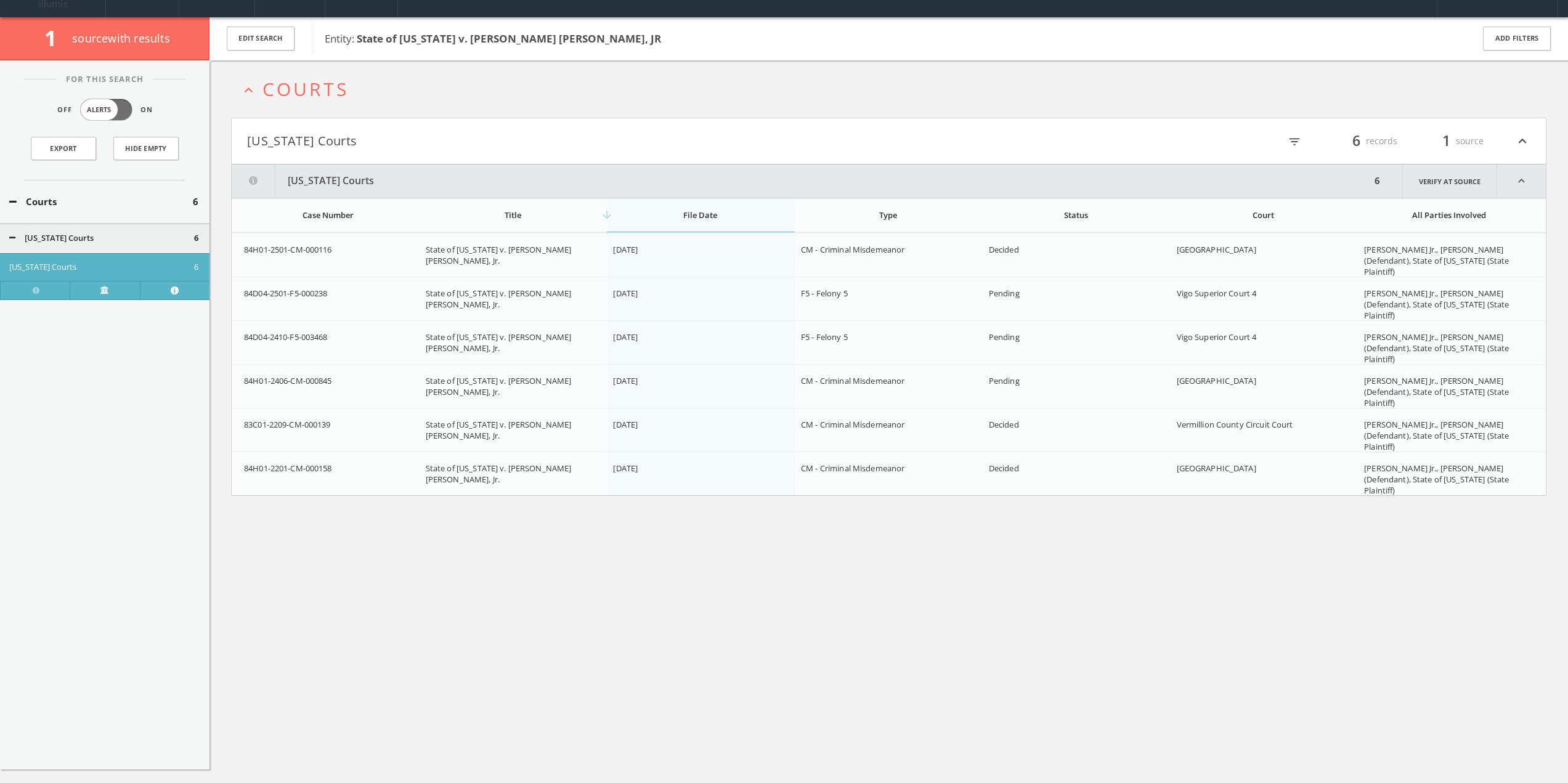
scroll to position [10, 0]
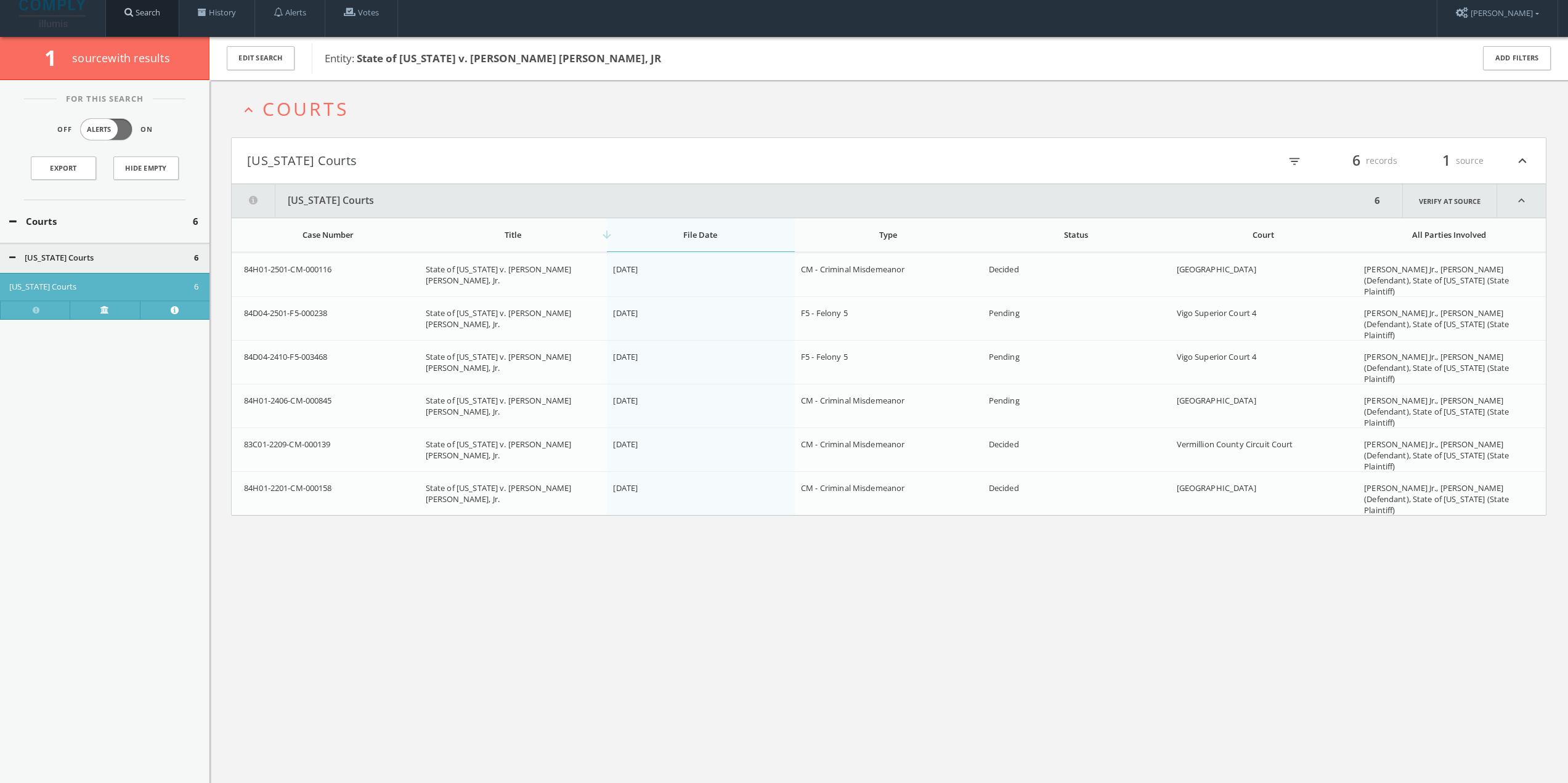
click at [139, 9] on link "Search" at bounding box center [142, 13] width 73 height 47
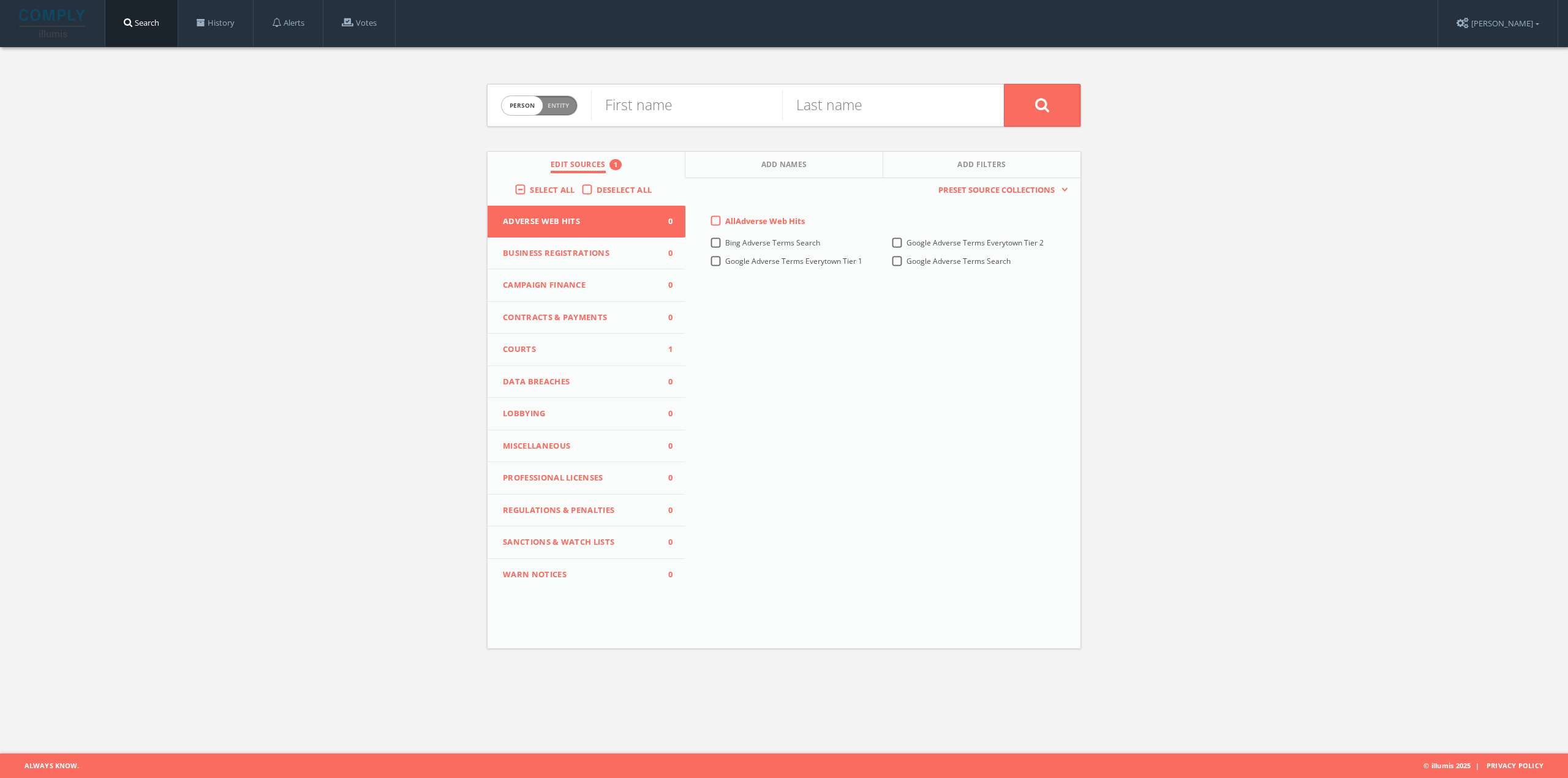
click at [578, 104] on form "Person Entity person First name Last name" at bounding box center [784, 105] width 594 height 43
click at [567, 108] on span "Entity" at bounding box center [558, 105] width 21 height 9
checkbox input "true"
click at [620, 110] on input "text" at bounding box center [797, 105] width 413 height 32
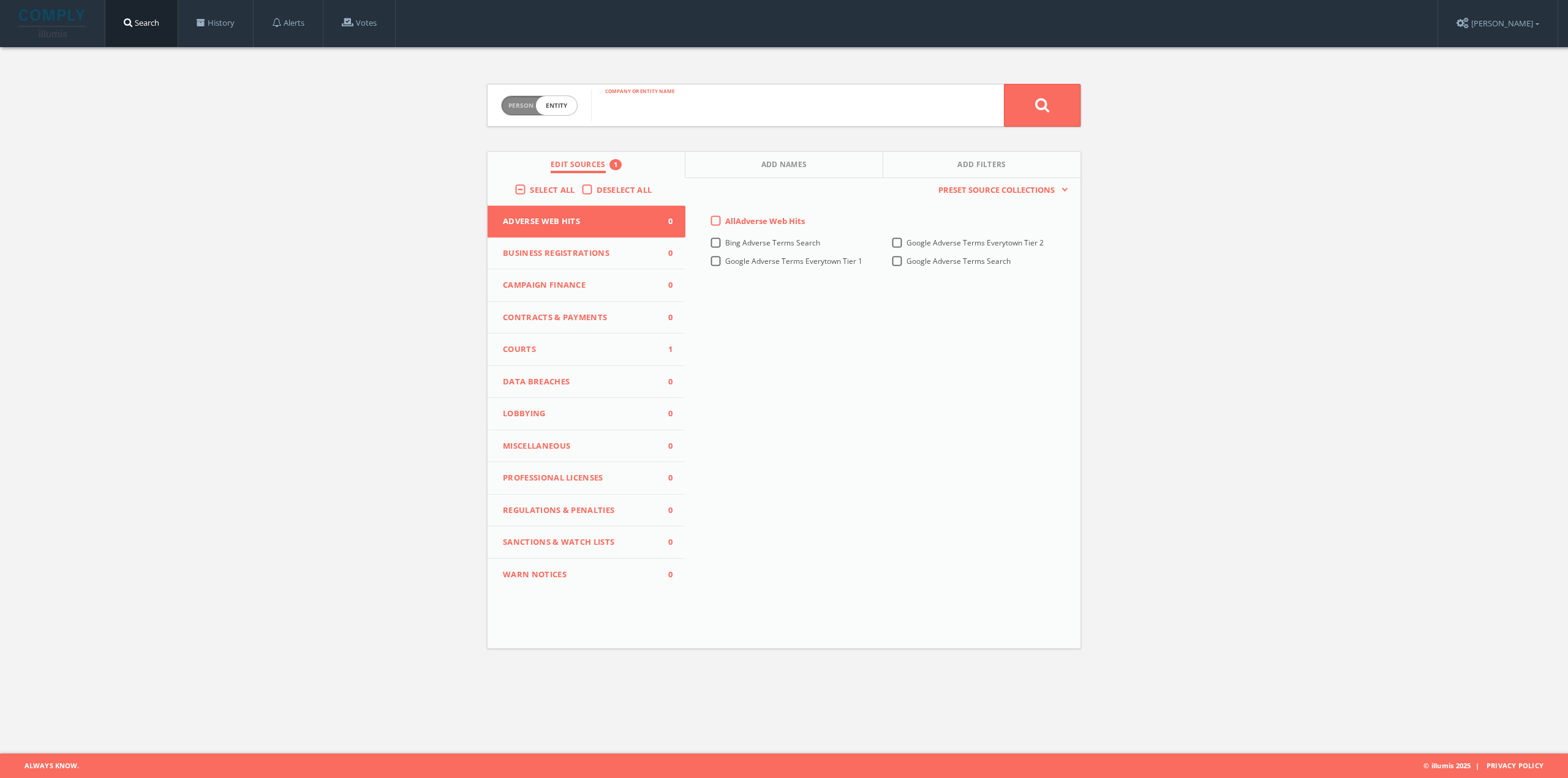
paste input "State of [US_STATE] v. [PERSON_NAME]"
drag, startPoint x: 638, startPoint y: 113, endPoint x: 516, endPoint y: 109, distance: 122.1
click at [516, 109] on form "Person Entity entity State of [US_STATE] v. [PERSON_NAME] Company or entity name" at bounding box center [784, 105] width 594 height 43
click at [607, 107] on input "State of [US_STATE] v. [PERSON_NAME]" at bounding box center [797, 105] width 413 height 32
type input "State of [US_STATE] v. [PERSON_NAME]"
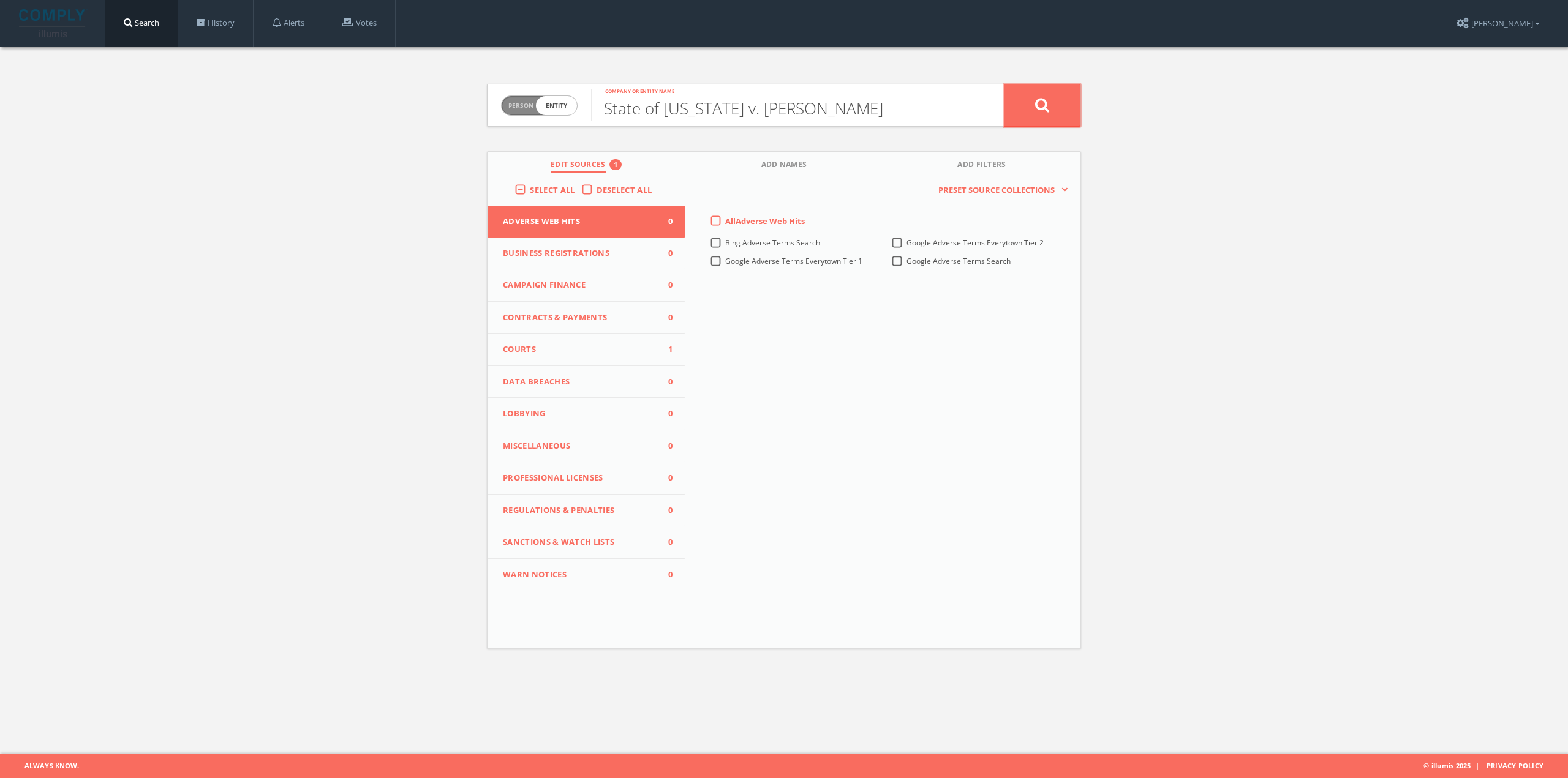
click at [1059, 101] on button at bounding box center [1041, 105] width 76 height 43
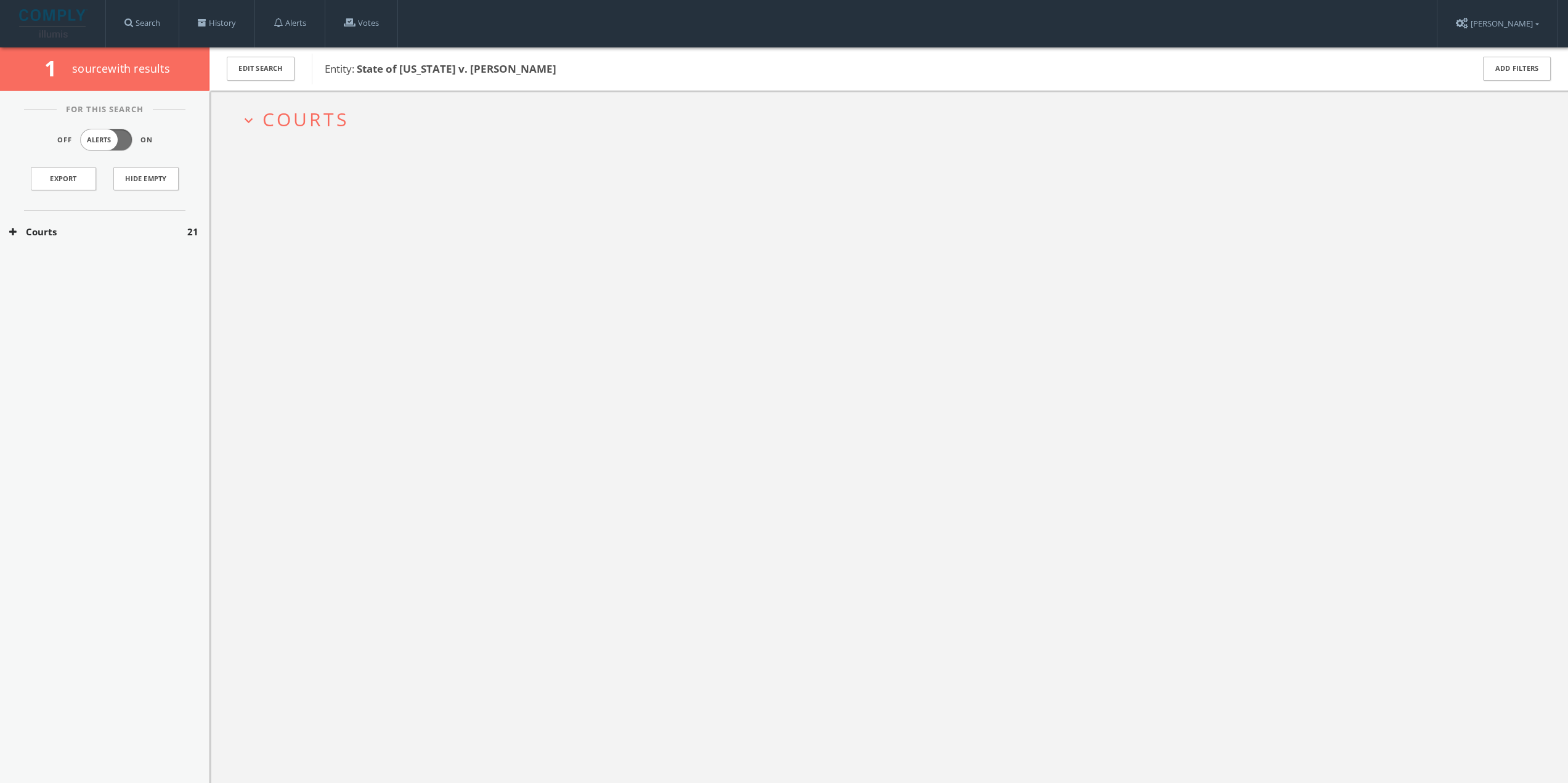
click at [297, 117] on span "Courts" at bounding box center [305, 119] width 86 height 26
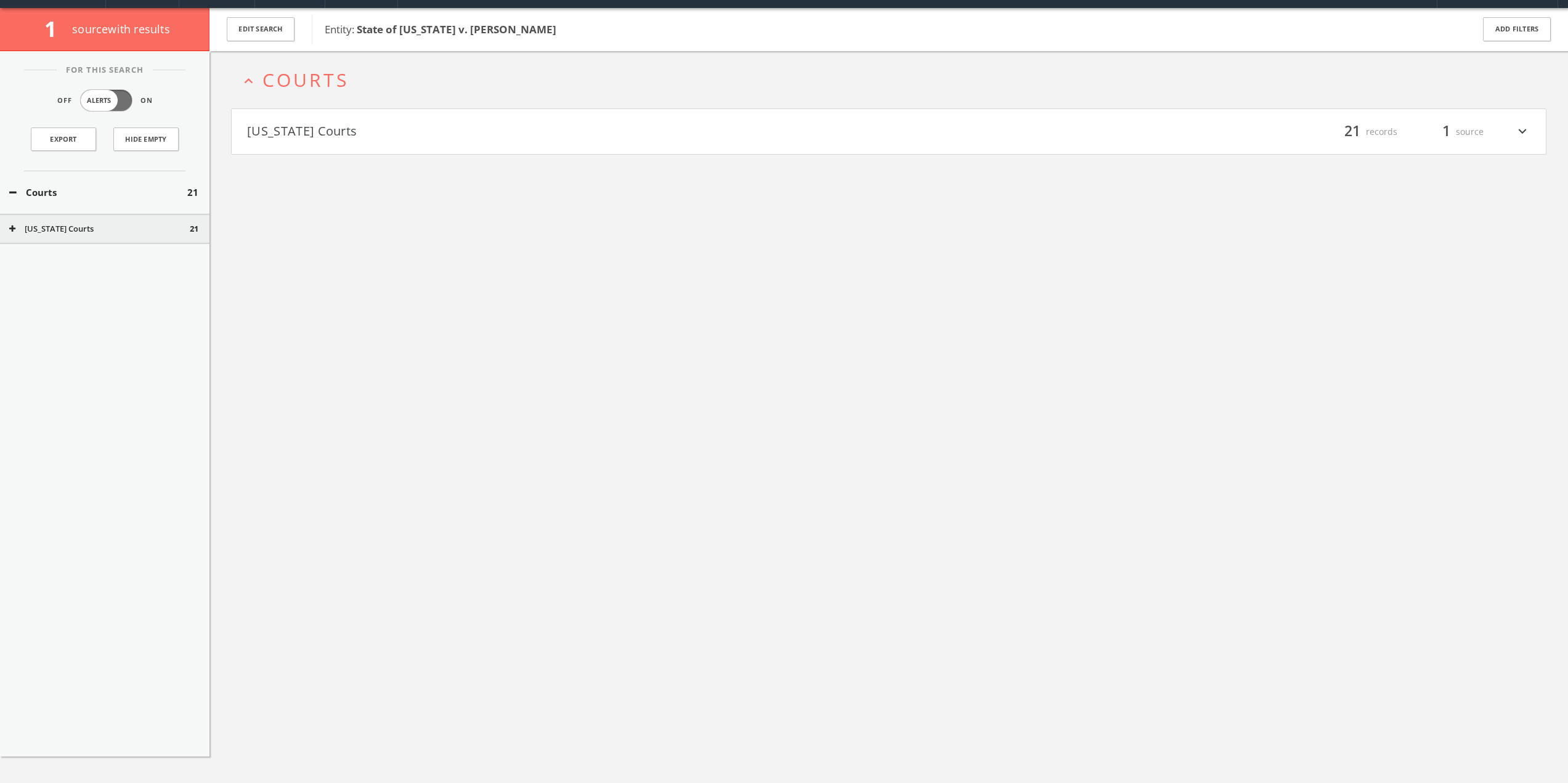
click at [309, 142] on h4 "[US_STATE] Courts filter_list 21 records 1 source expand_more" at bounding box center [888, 132] width 1314 height 46
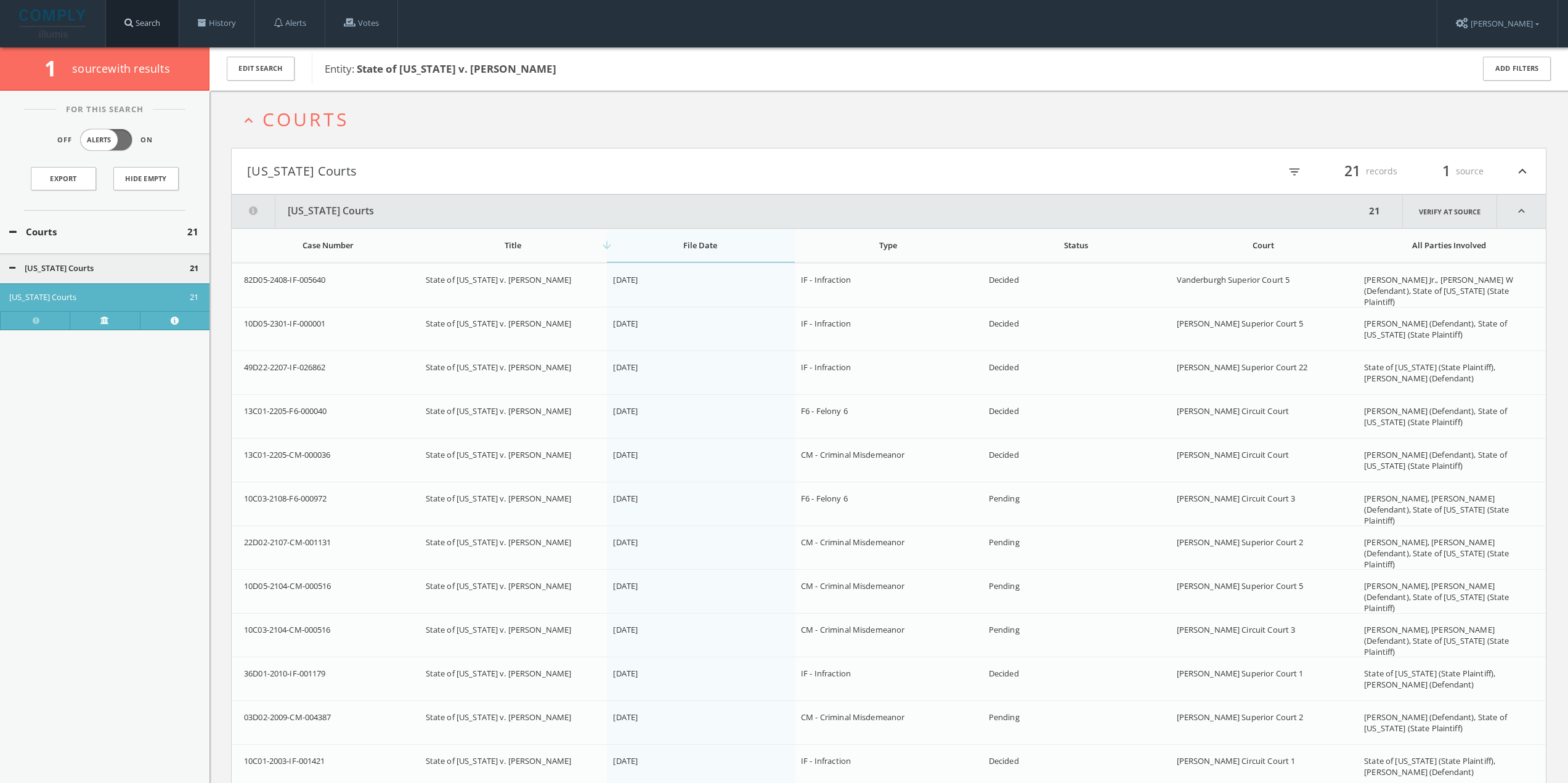
click at [157, 16] on link "Search" at bounding box center [142, 24] width 73 height 47
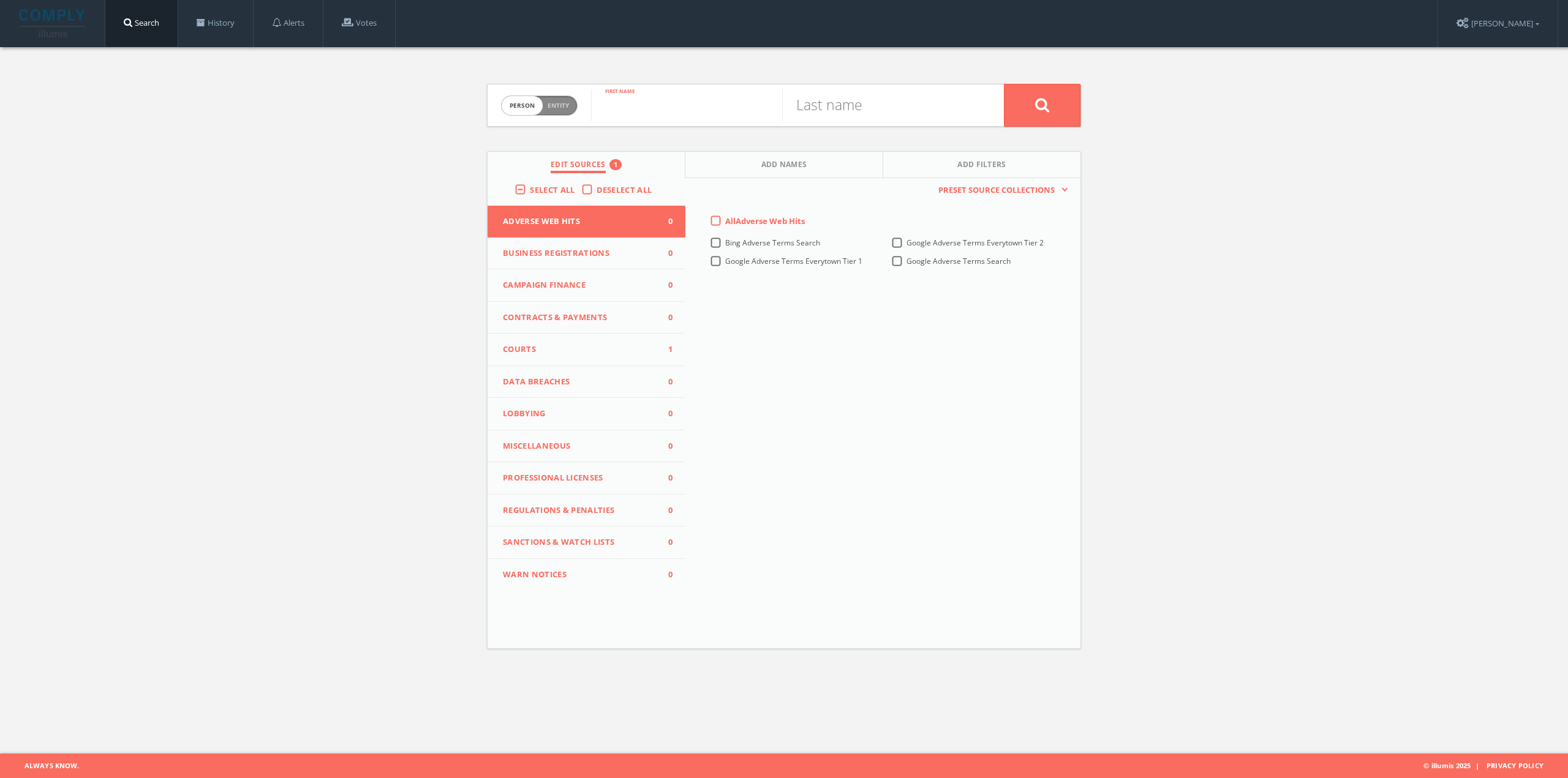
click at [633, 114] on input "text" at bounding box center [686, 105] width 191 height 32
type input "[PERSON_NAME]"
click at [545, 350] on span "Courts" at bounding box center [578, 350] width 152 height 12
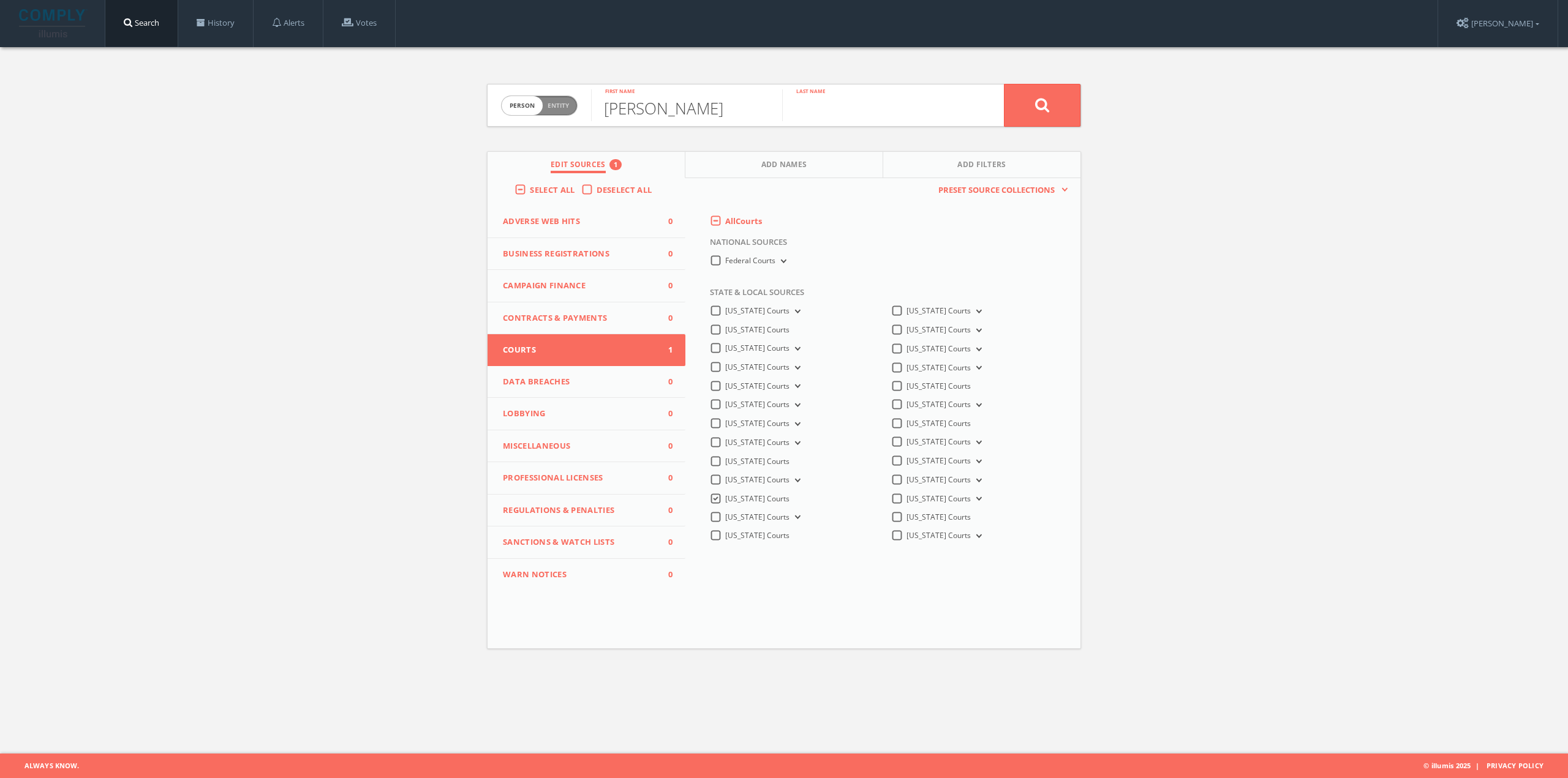
click at [870, 103] on input "text" at bounding box center [878, 105] width 191 height 32
type input "[PERSON_NAME]"
click at [1003, 84] on button at bounding box center [1041, 105] width 76 height 43
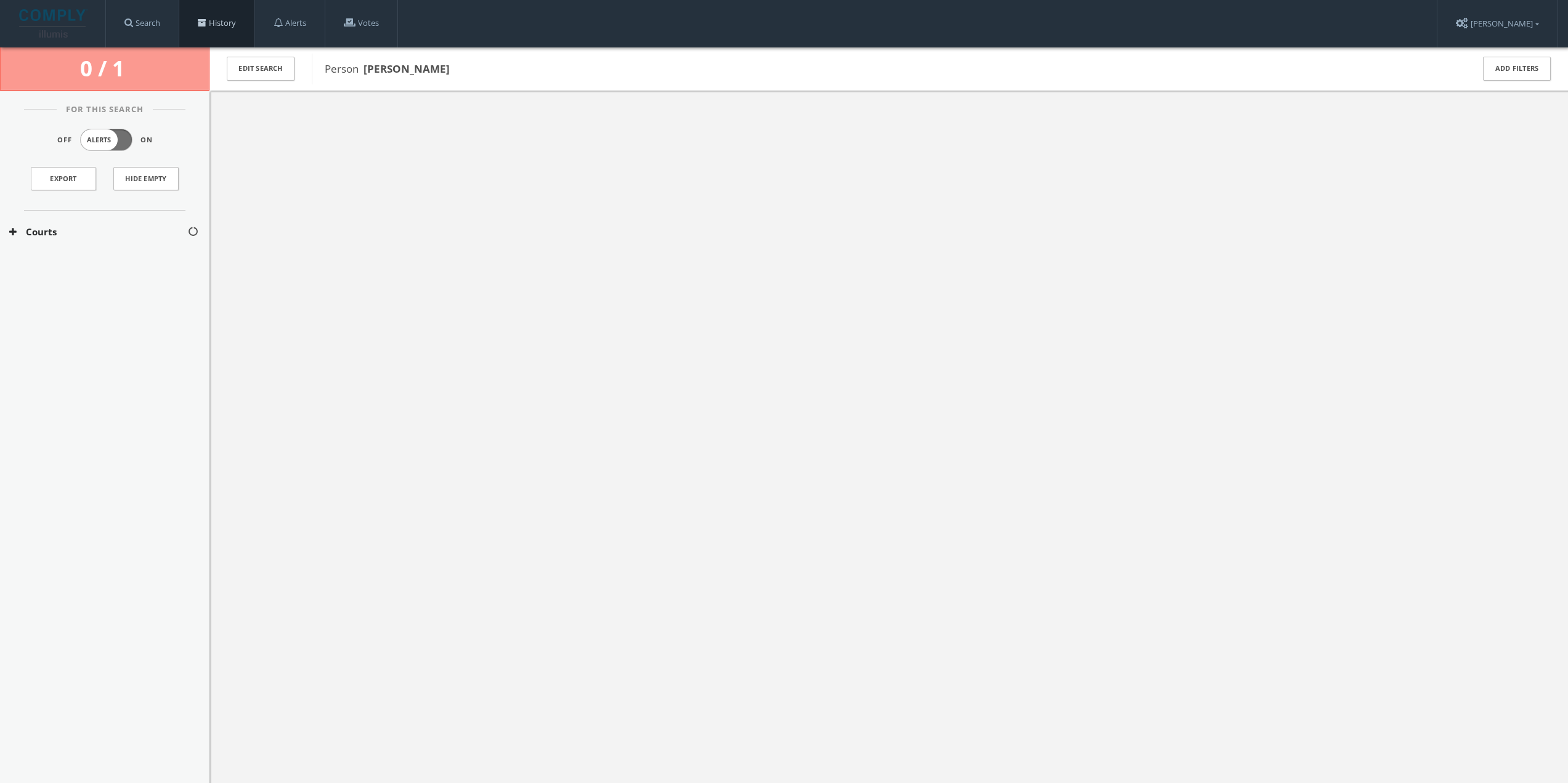
click at [219, 23] on link "History" at bounding box center [217, 24] width 75 height 47
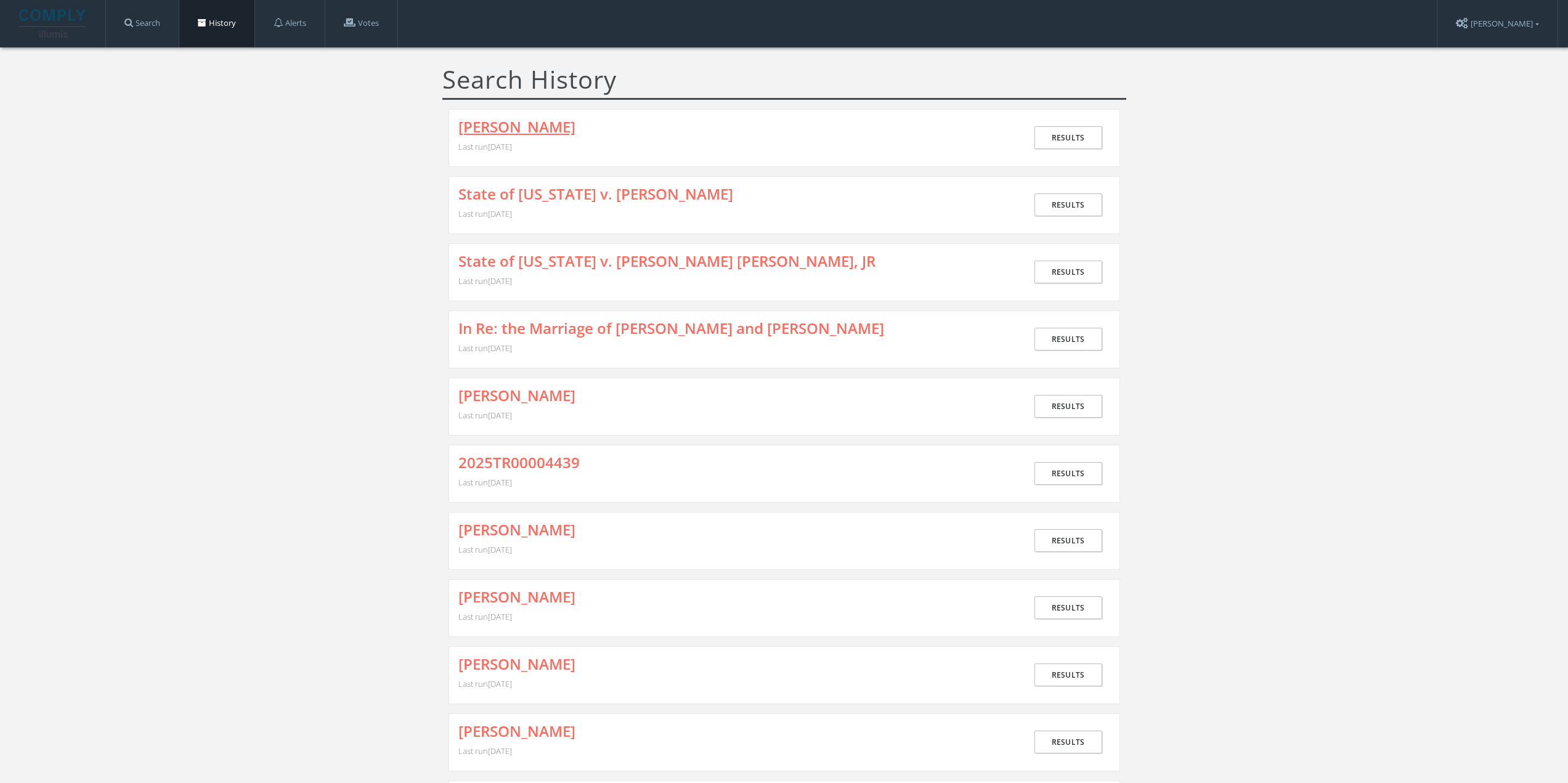
click at [511, 129] on link "[PERSON_NAME]" at bounding box center [516, 127] width 117 height 16
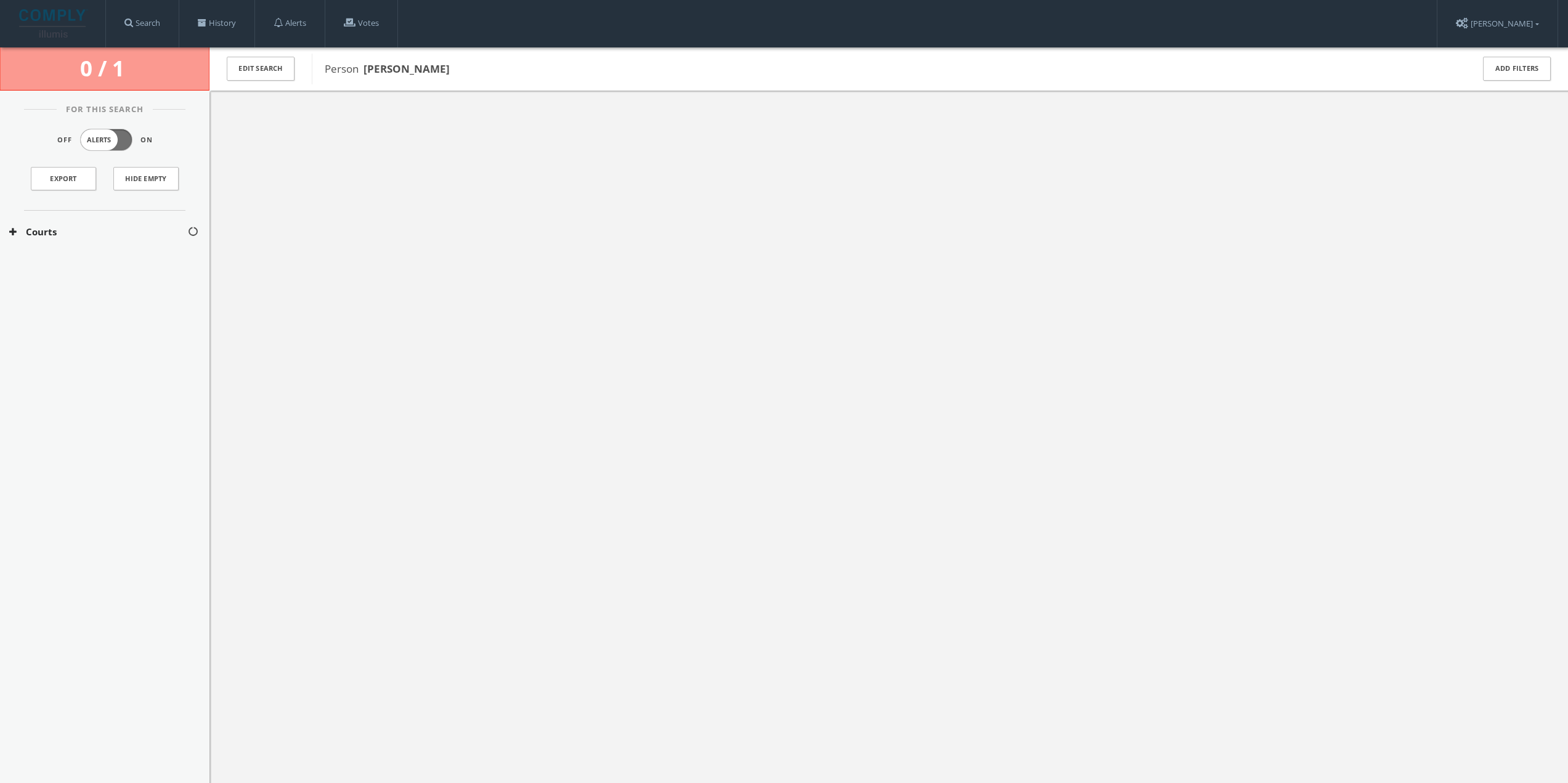
click at [90, 225] on button "Courts" at bounding box center [98, 232] width 178 height 14
click at [91, 251] on div "Courts" at bounding box center [104, 232] width 210 height 42
click at [79, 228] on button "Courts" at bounding box center [98, 232] width 178 height 14
click at [68, 266] on button "[US_STATE] Courts" at bounding box center [98, 268] width 179 height 12
click at [93, 297] on button "[US_STATE] Courts" at bounding box center [98, 297] width 179 height 12
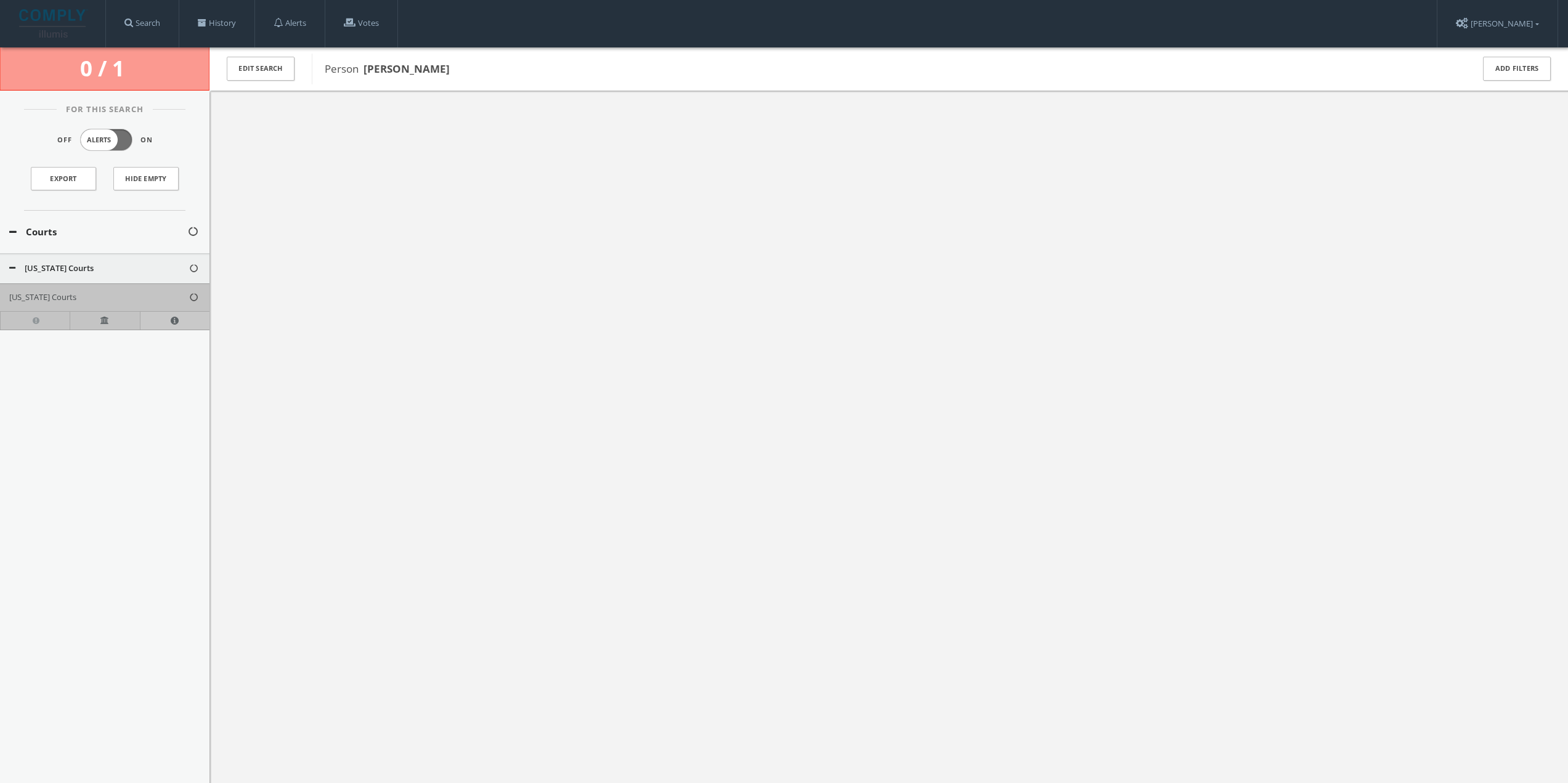
click at [176, 318] on icon at bounding box center [175, 321] width 11 height 8
click at [227, 14] on link "History" at bounding box center [217, 24] width 75 height 47
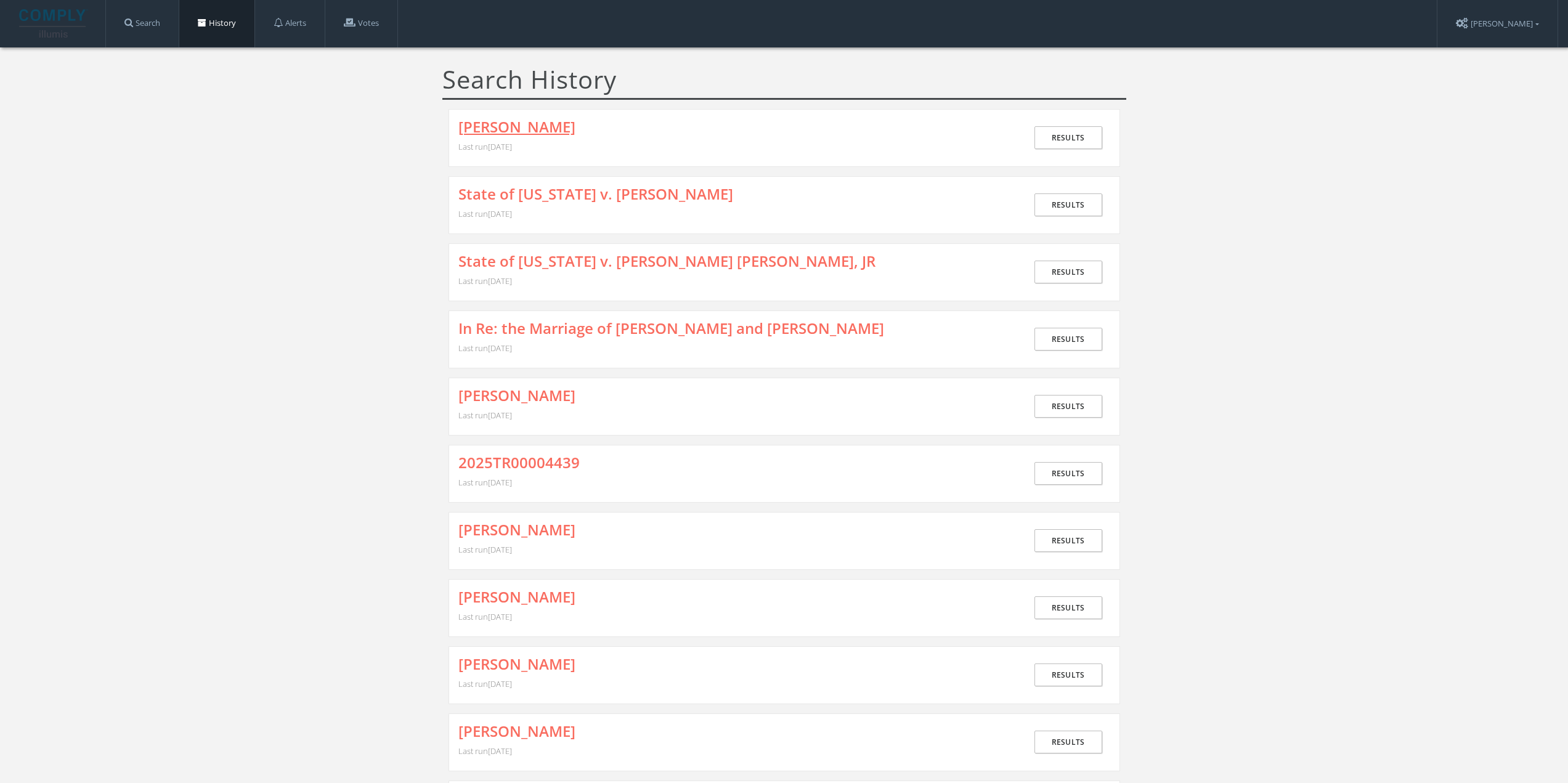
click at [475, 122] on link "[PERSON_NAME]" at bounding box center [516, 127] width 117 height 16
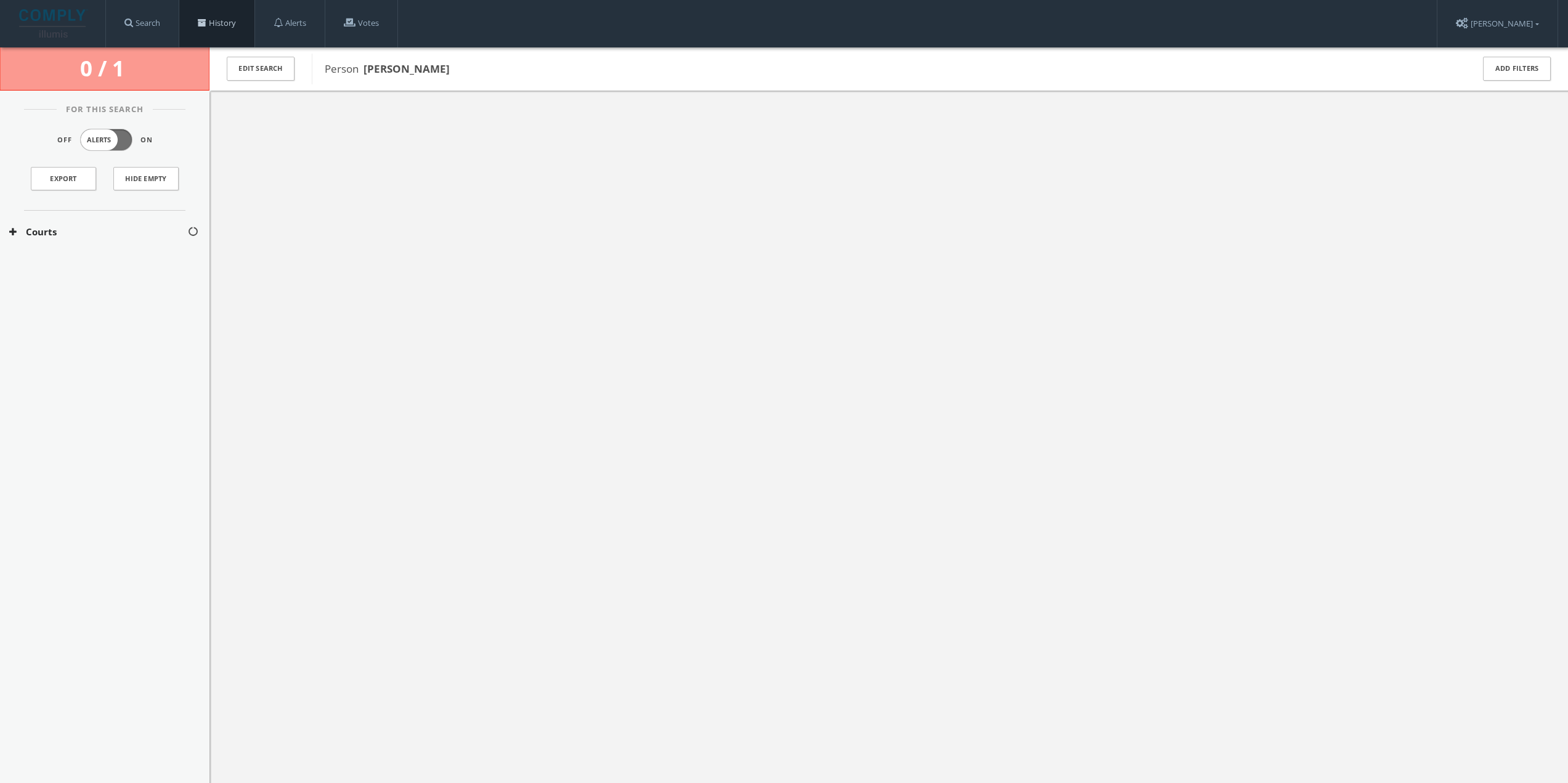
click at [211, 30] on link "History" at bounding box center [217, 24] width 75 height 47
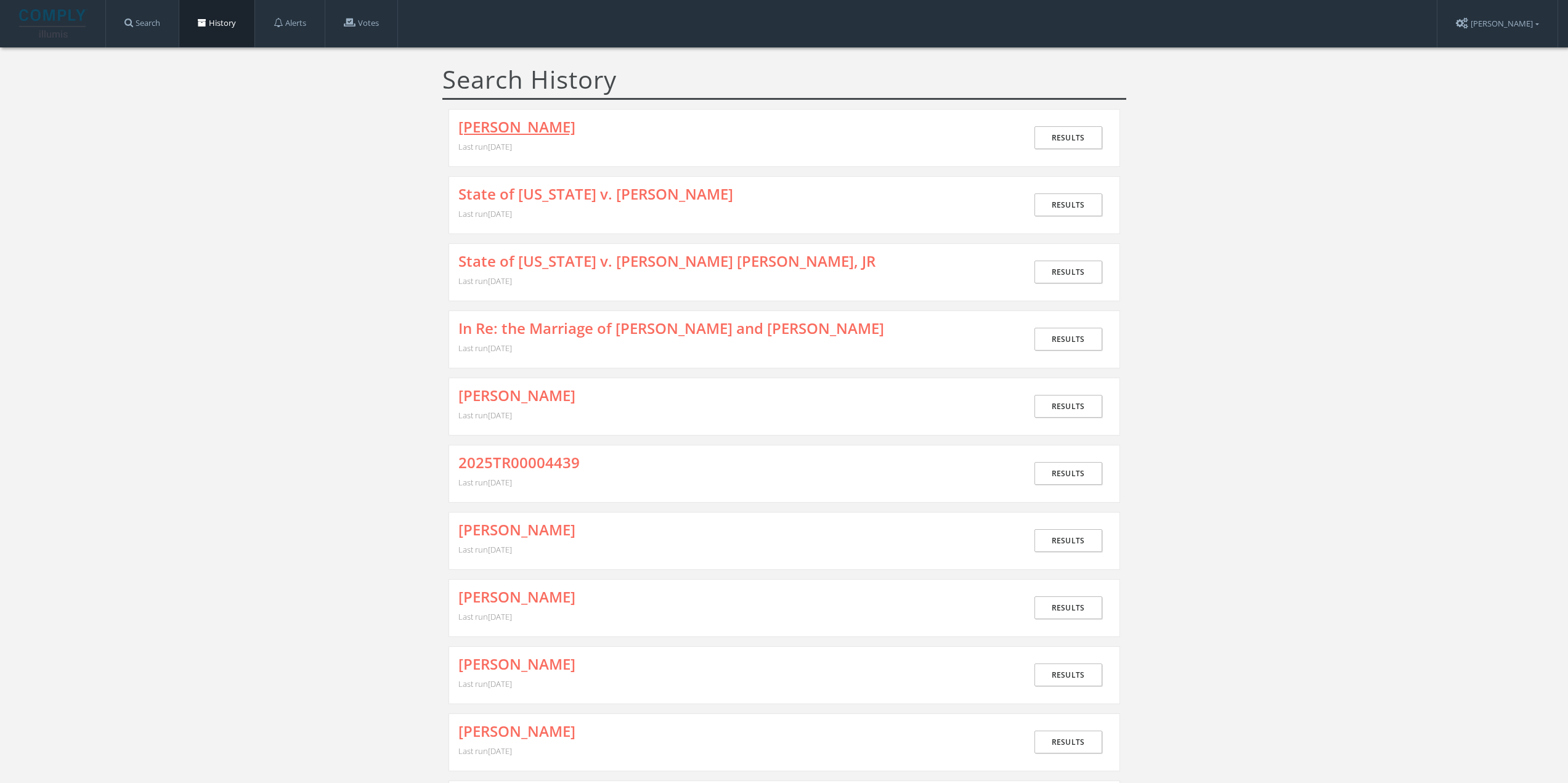
click at [508, 125] on link "[PERSON_NAME]" at bounding box center [516, 127] width 117 height 16
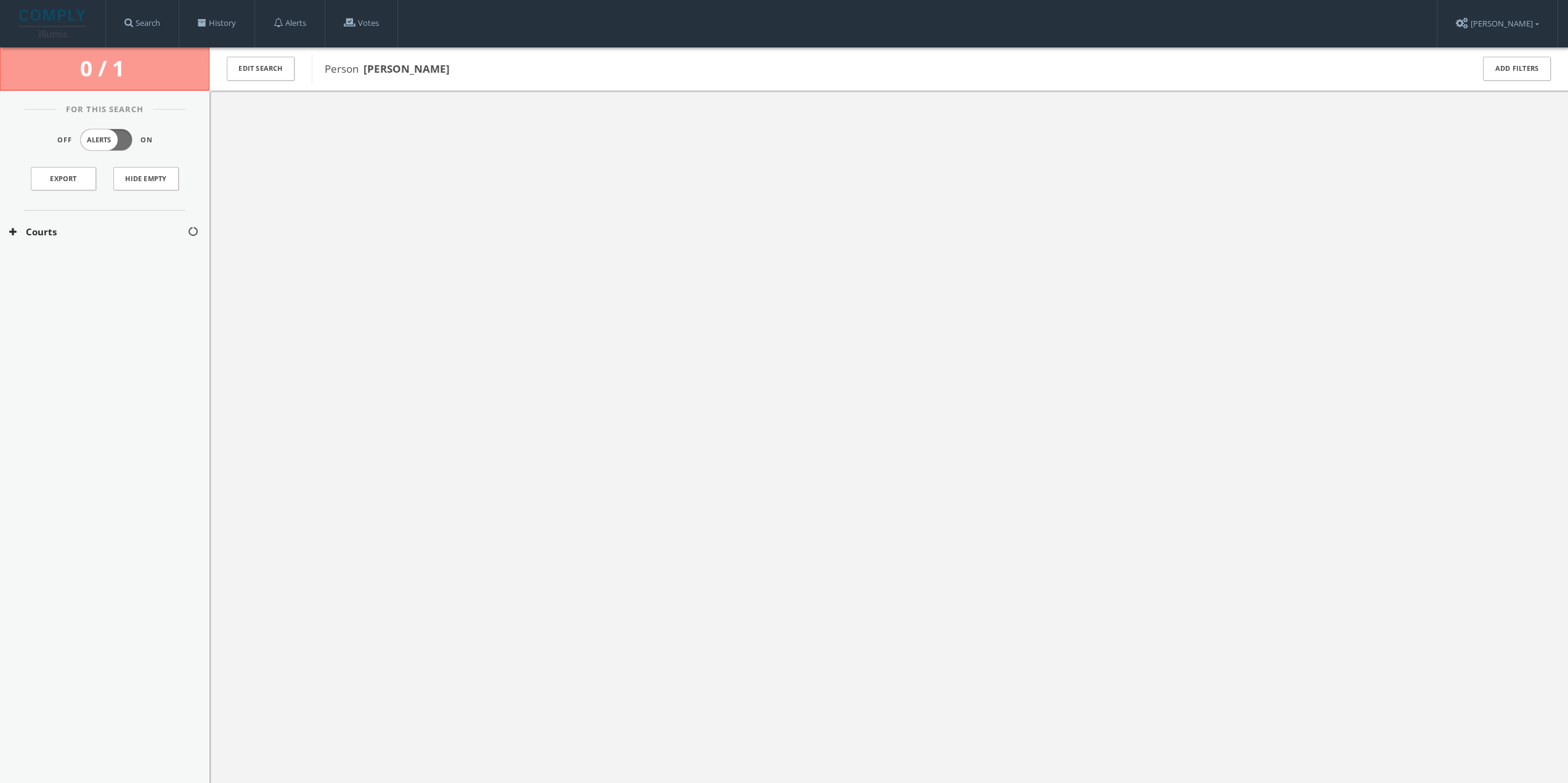
click at [71, 230] on button "Courts" at bounding box center [98, 232] width 178 height 14
click at [53, 262] on button "[US_STATE] Courts" at bounding box center [98, 268] width 179 height 12
click at [82, 301] on button "[US_STATE] Courts" at bounding box center [98, 297] width 179 height 12
click at [347, 345] on div at bounding box center [888, 482] width 1358 height 783
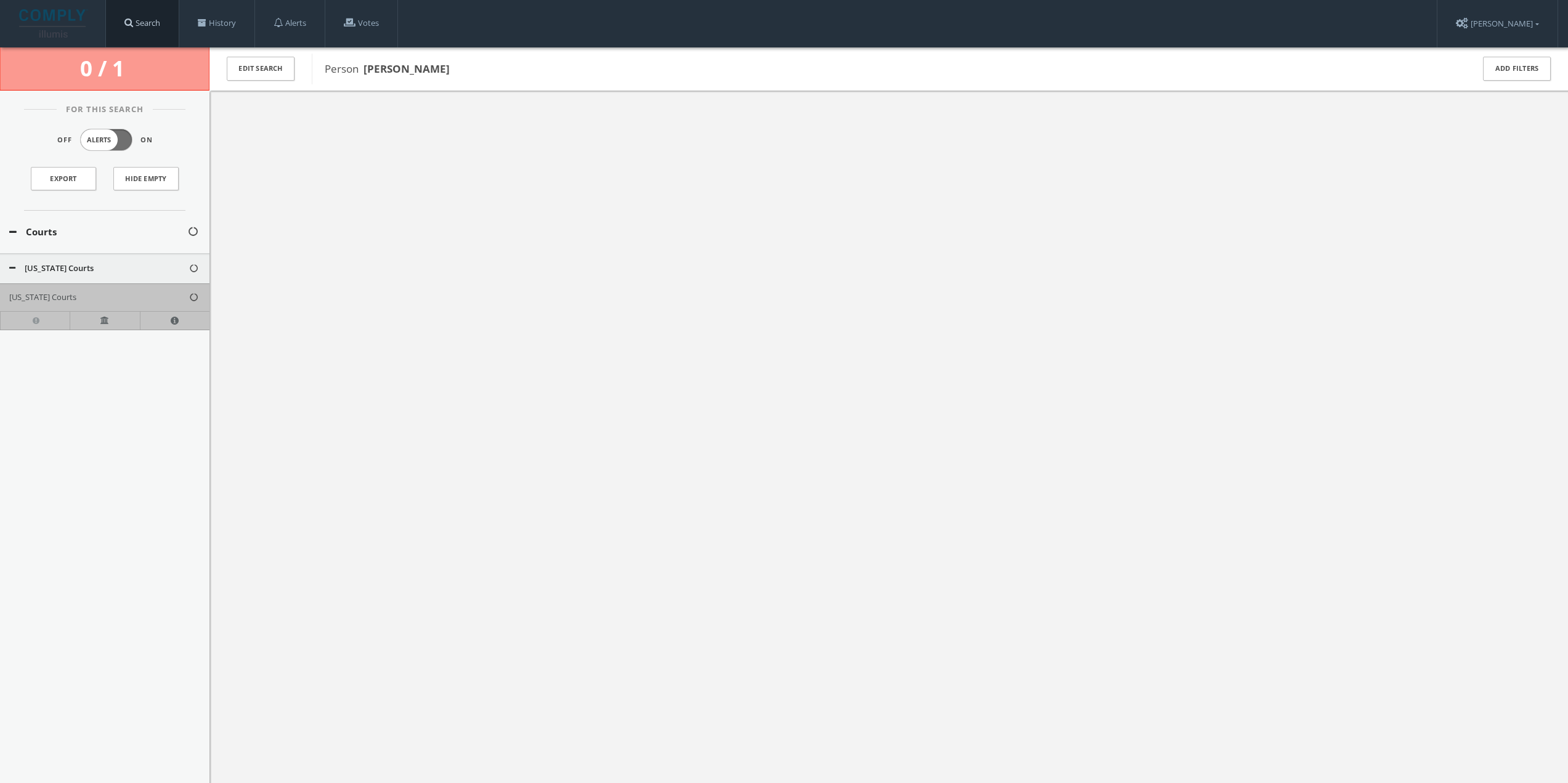
click at [138, 24] on link "Search" at bounding box center [142, 24] width 73 height 47
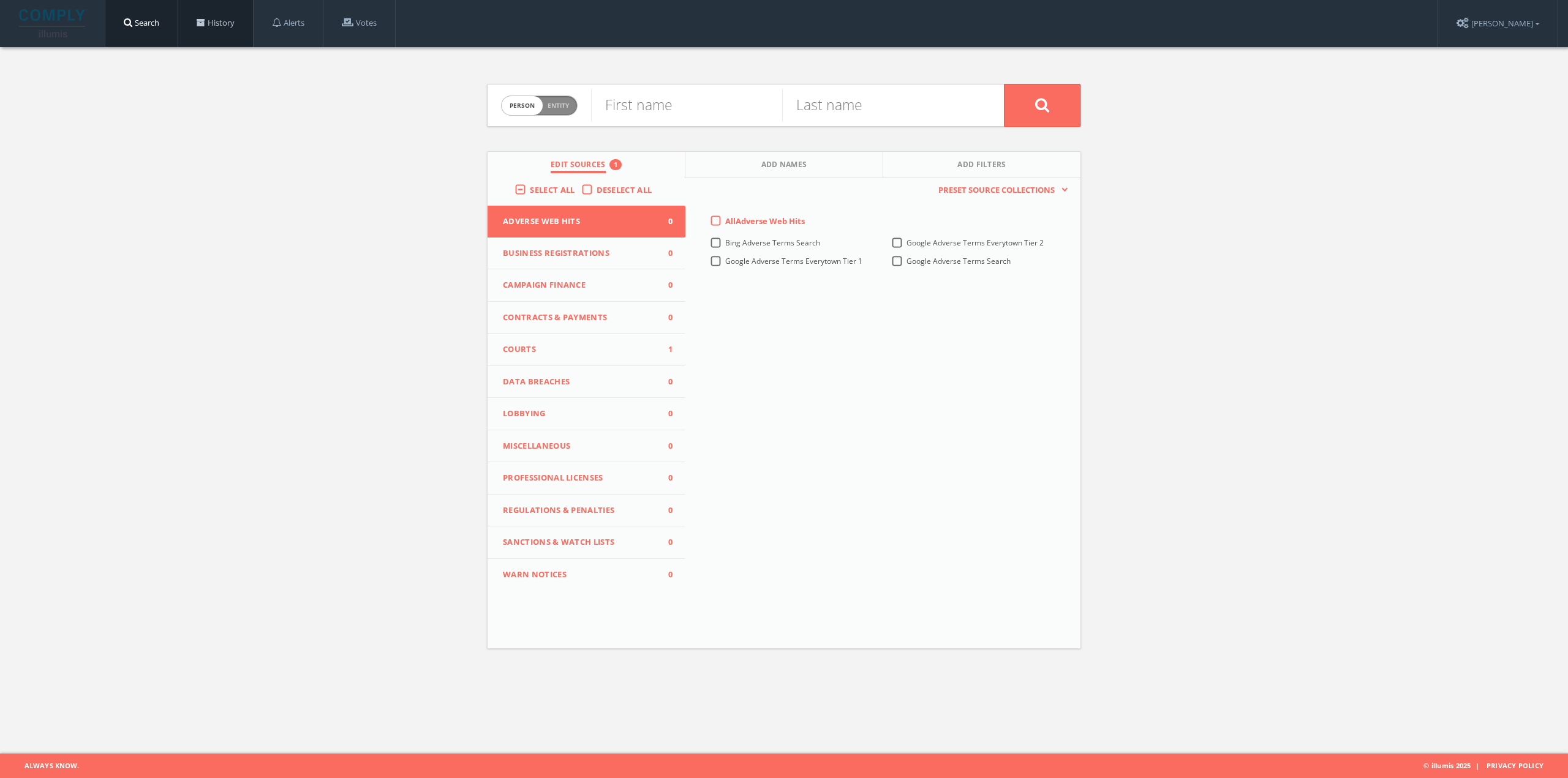
click at [208, 25] on link "History" at bounding box center [215, 23] width 75 height 47
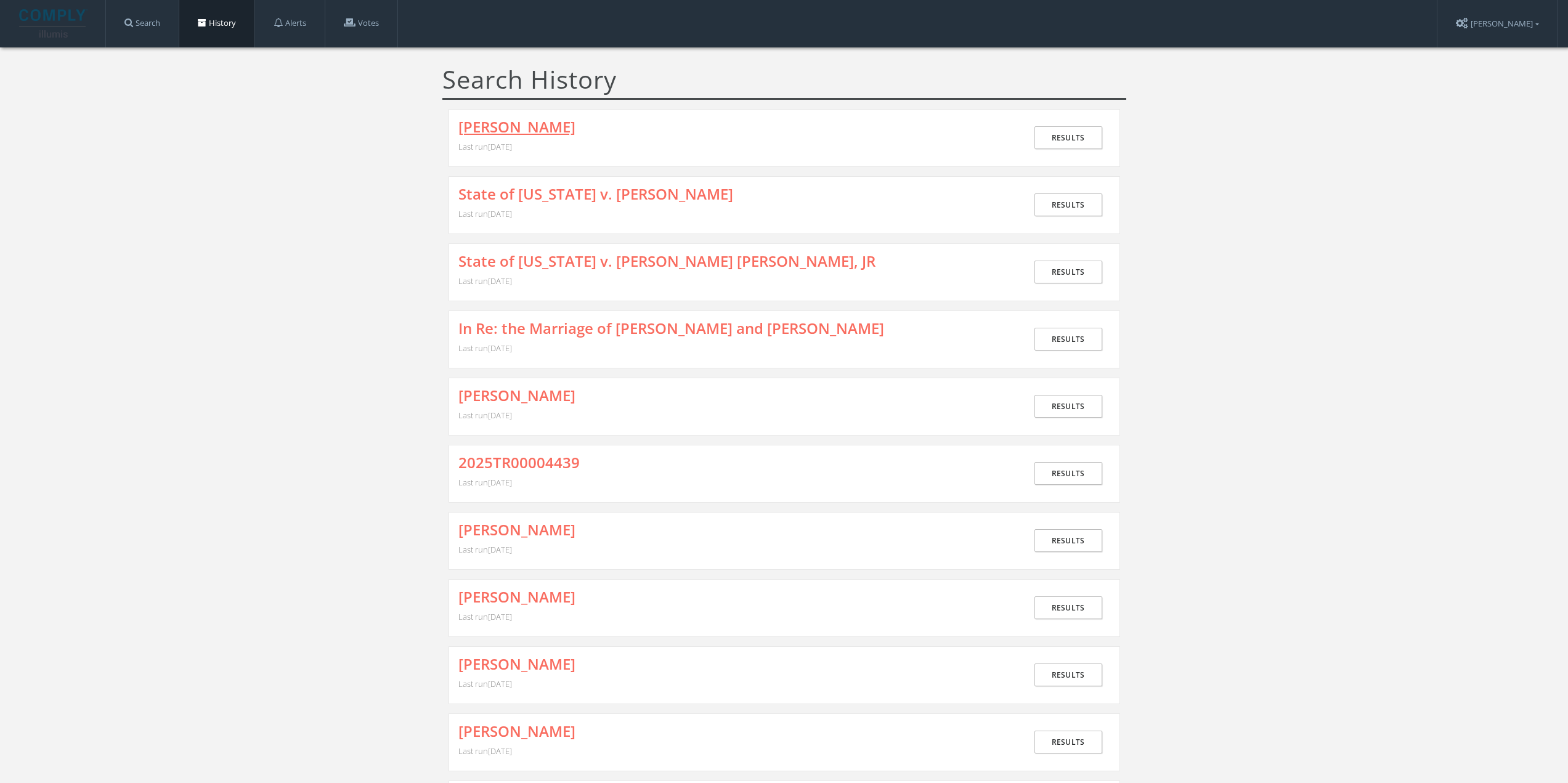
click at [491, 133] on link "[PERSON_NAME]" at bounding box center [516, 127] width 117 height 16
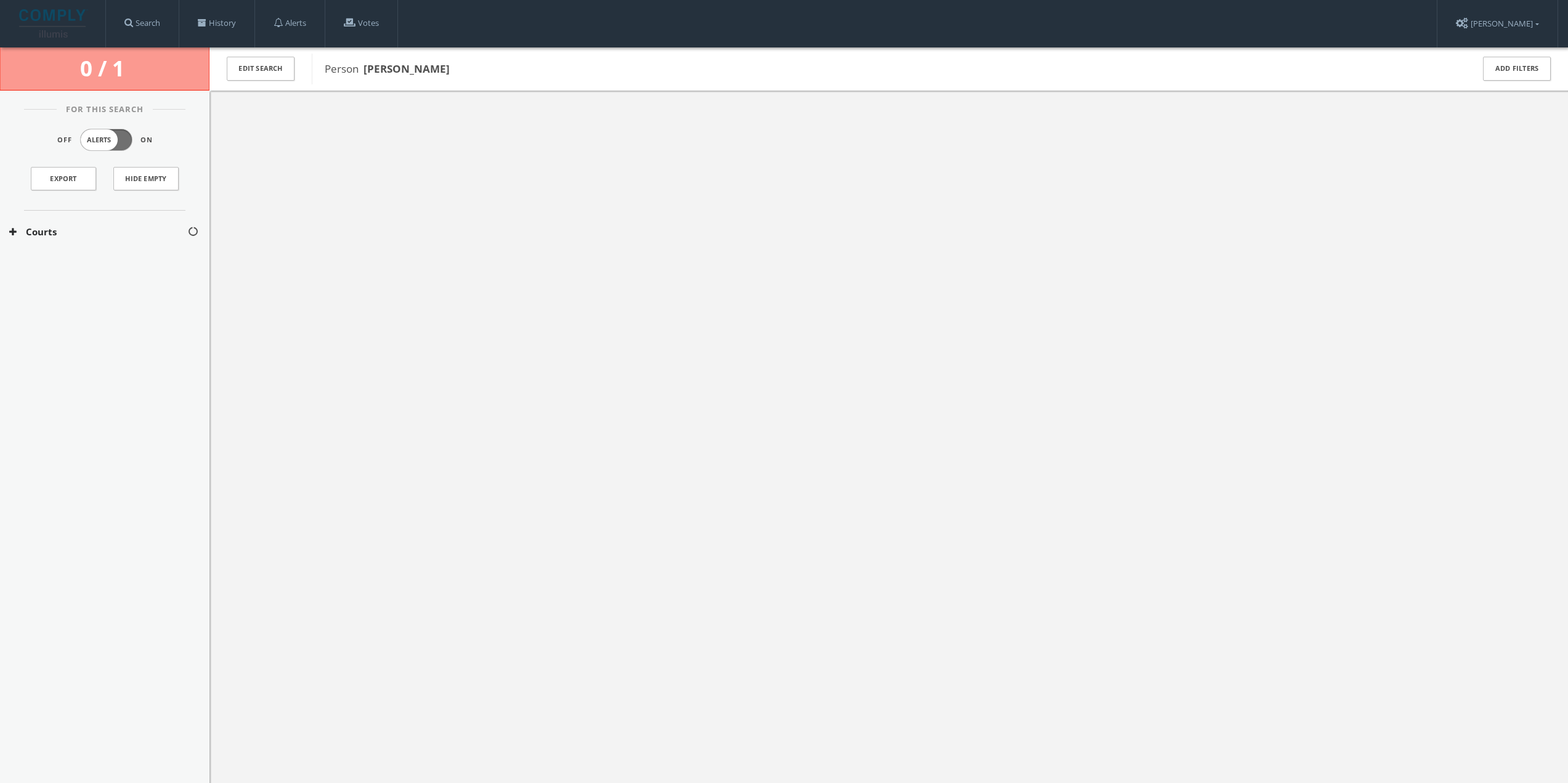
click at [302, 257] on div at bounding box center [888, 482] width 1358 height 783
click at [105, 229] on button "Courts" at bounding box center [98, 232] width 178 height 14
click at [102, 259] on div "[US_STATE] Courts" at bounding box center [104, 268] width 210 height 31
click at [220, 28] on link "History" at bounding box center [217, 24] width 75 height 47
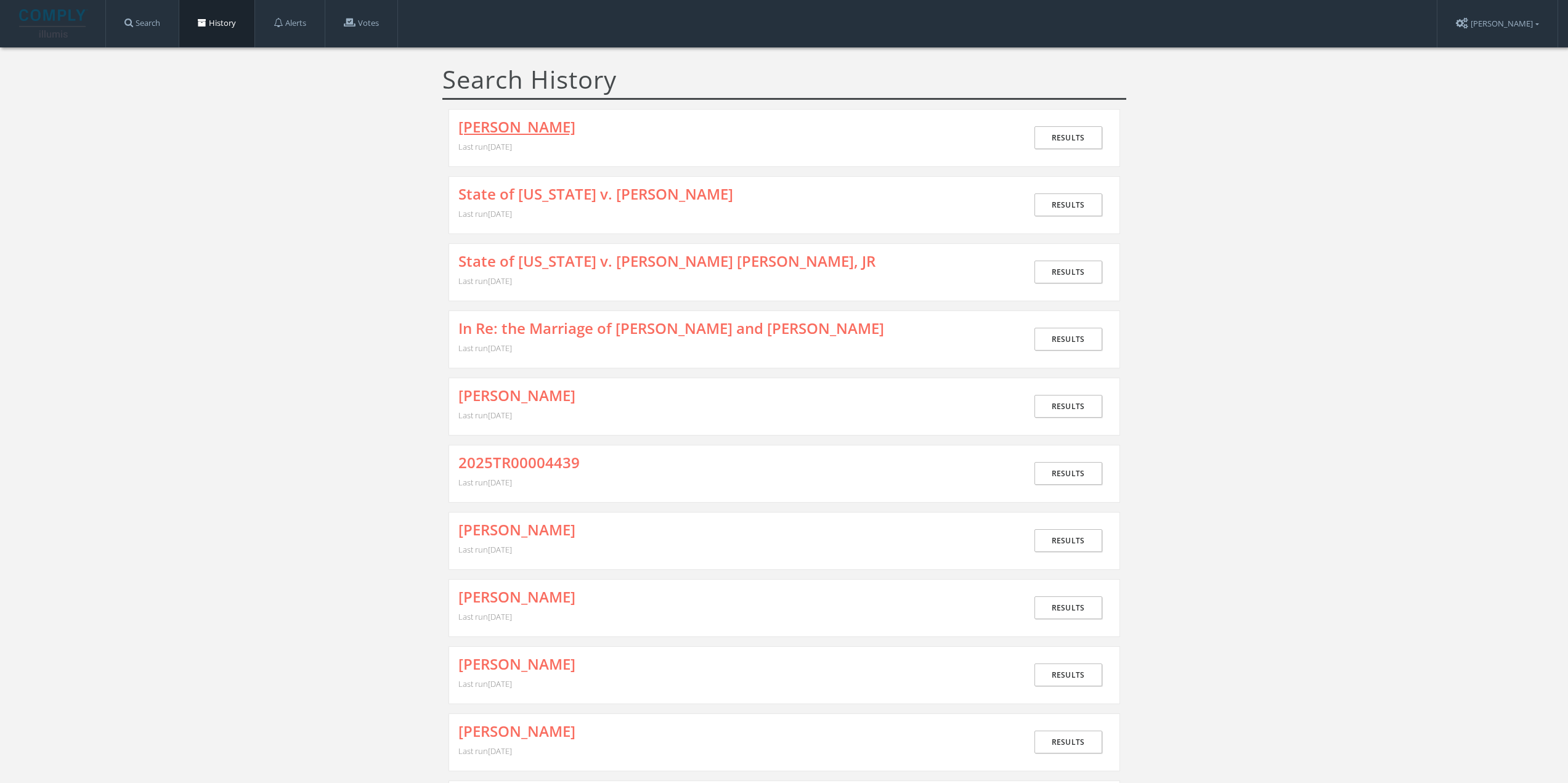
click at [508, 126] on link "[PERSON_NAME]" at bounding box center [516, 127] width 117 height 16
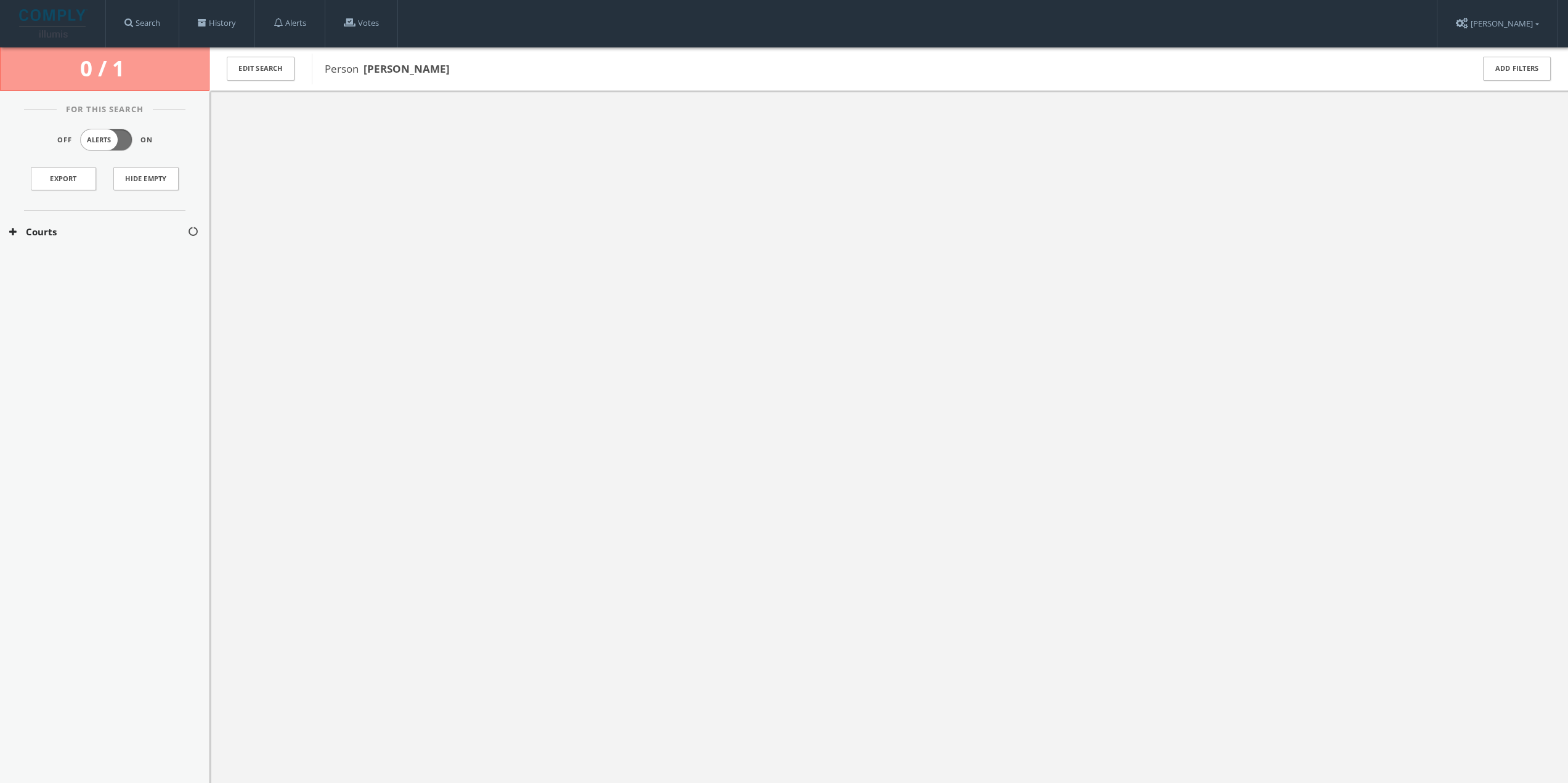
click at [147, 225] on button "Courts" at bounding box center [98, 232] width 178 height 14
click at [121, 253] on div "[US_STATE] Courts" at bounding box center [104, 268] width 210 height 31
click at [96, 305] on div "[US_STATE] Courts" at bounding box center [104, 297] width 210 height 27
click at [396, 255] on div at bounding box center [888, 482] width 1358 height 783
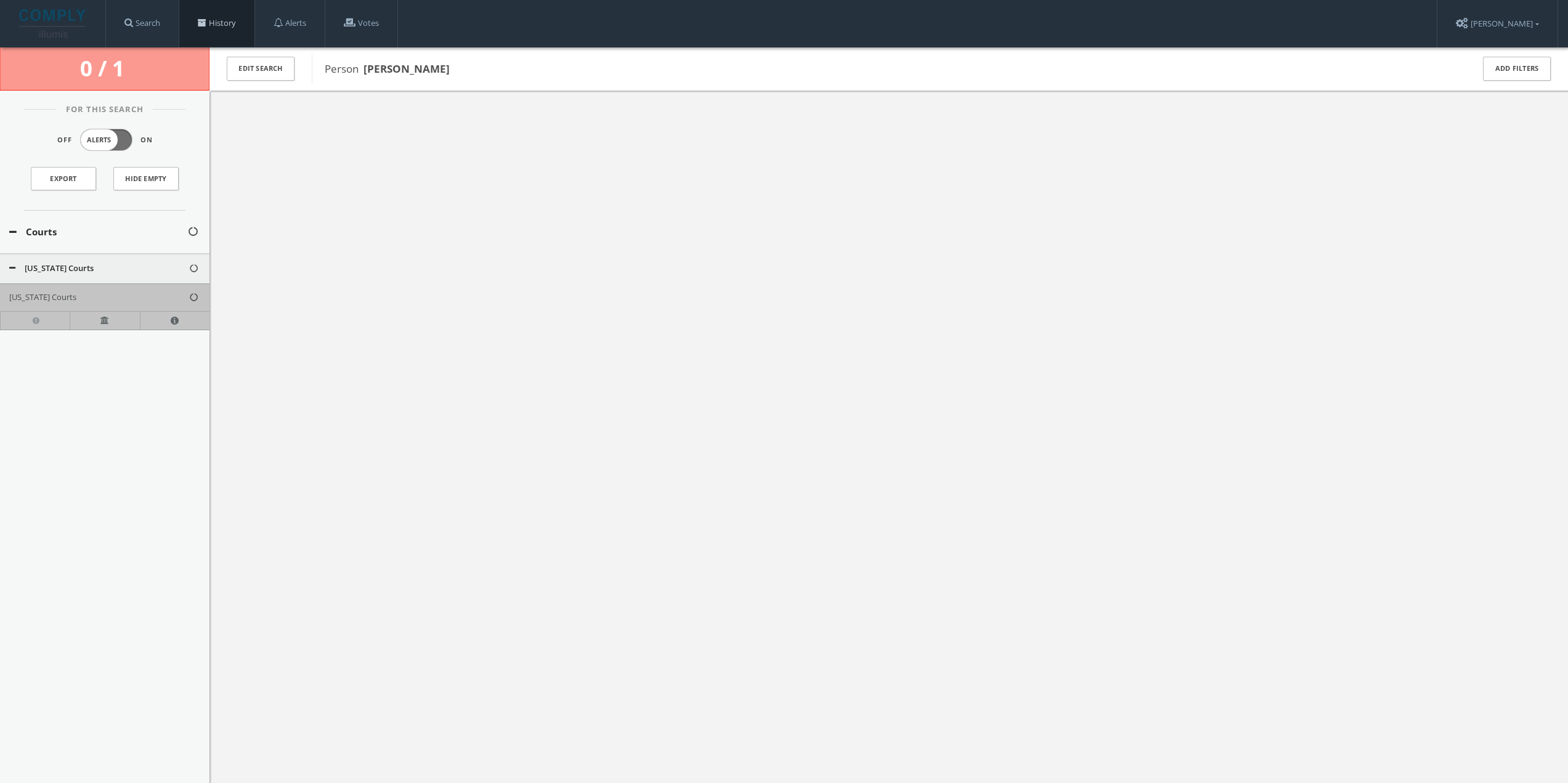
click at [230, 23] on link "History" at bounding box center [217, 24] width 75 height 47
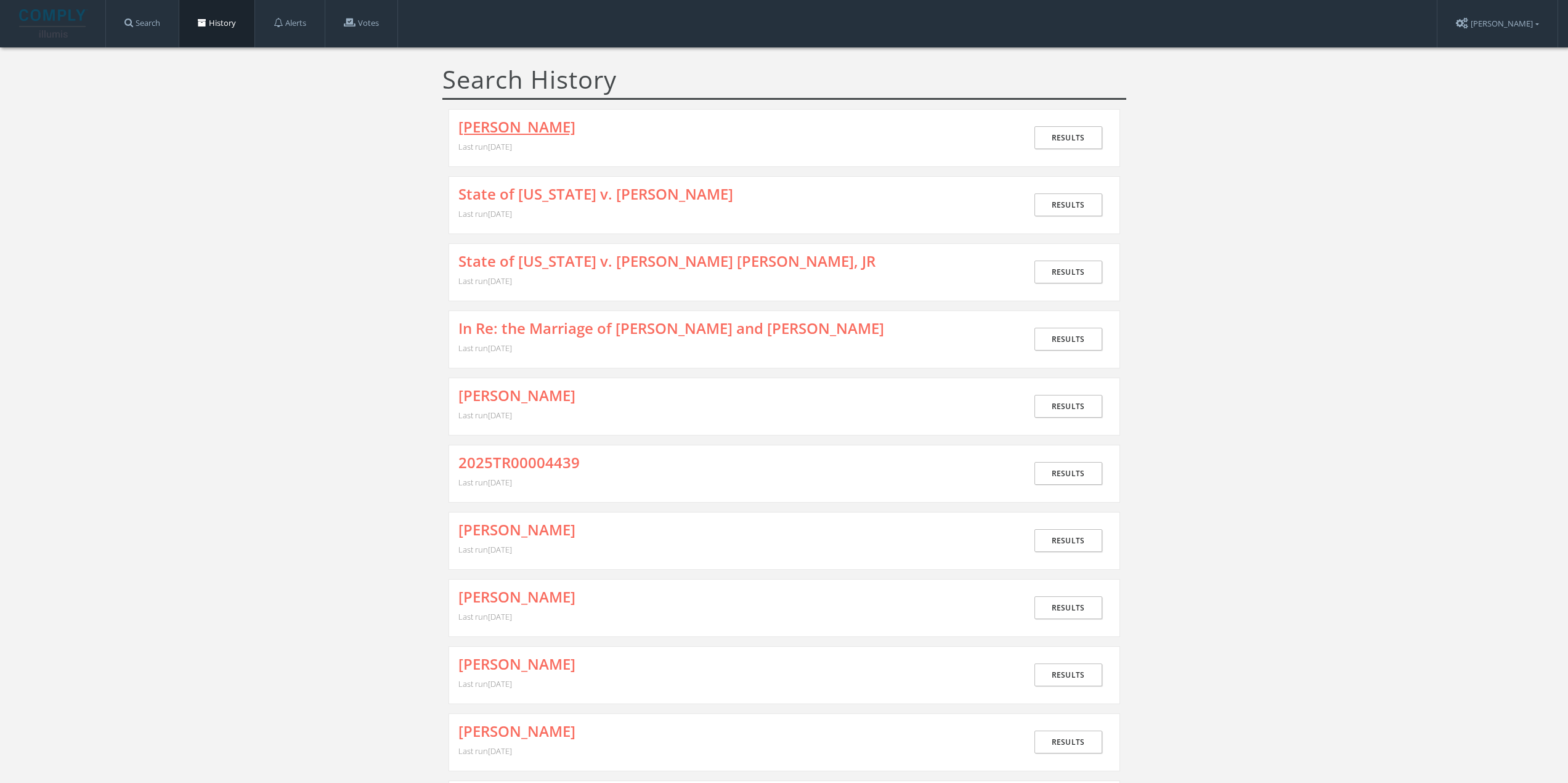
click at [531, 126] on link "[PERSON_NAME]" at bounding box center [516, 127] width 117 height 16
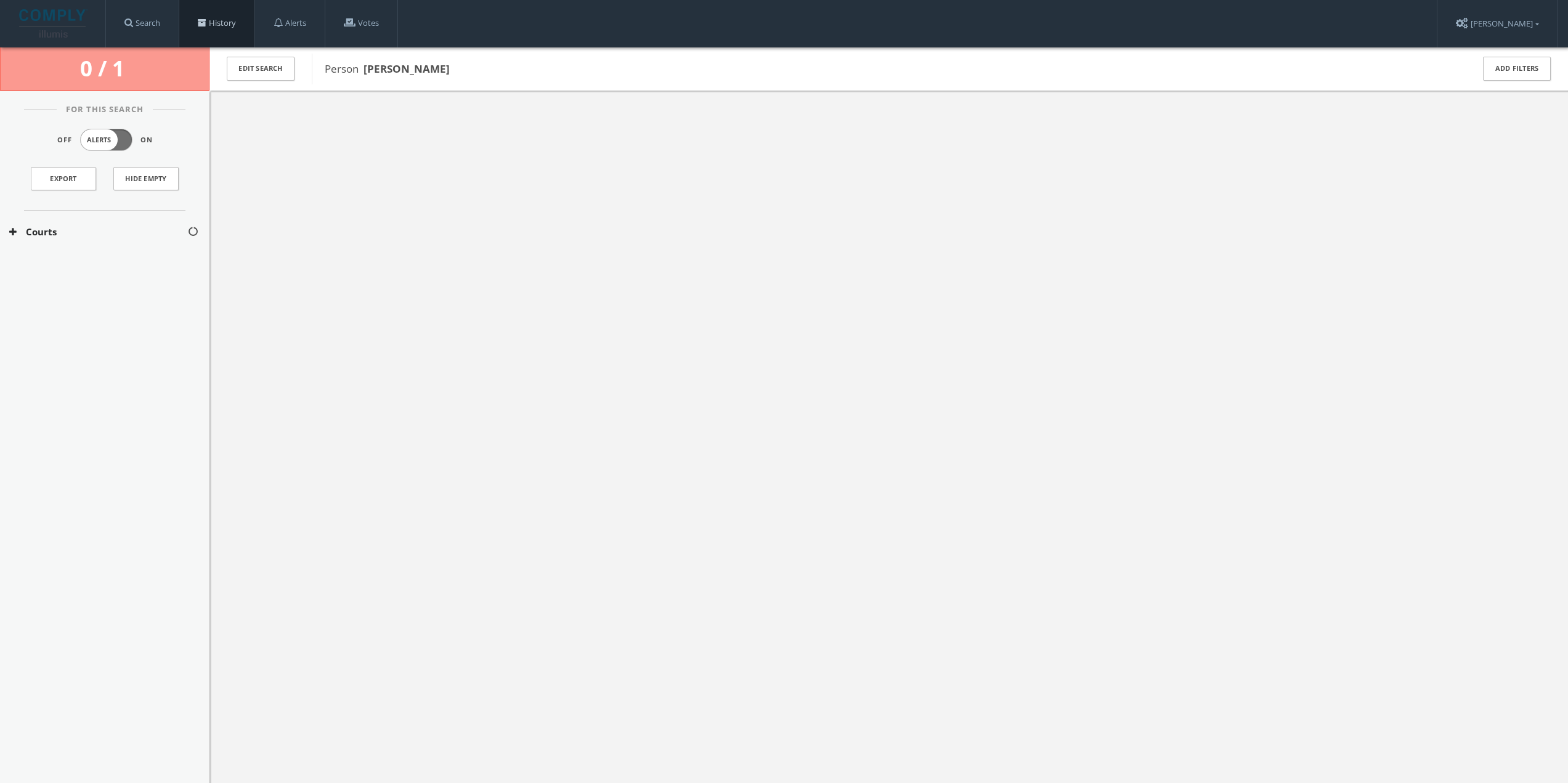
click at [231, 37] on link "History" at bounding box center [217, 24] width 75 height 47
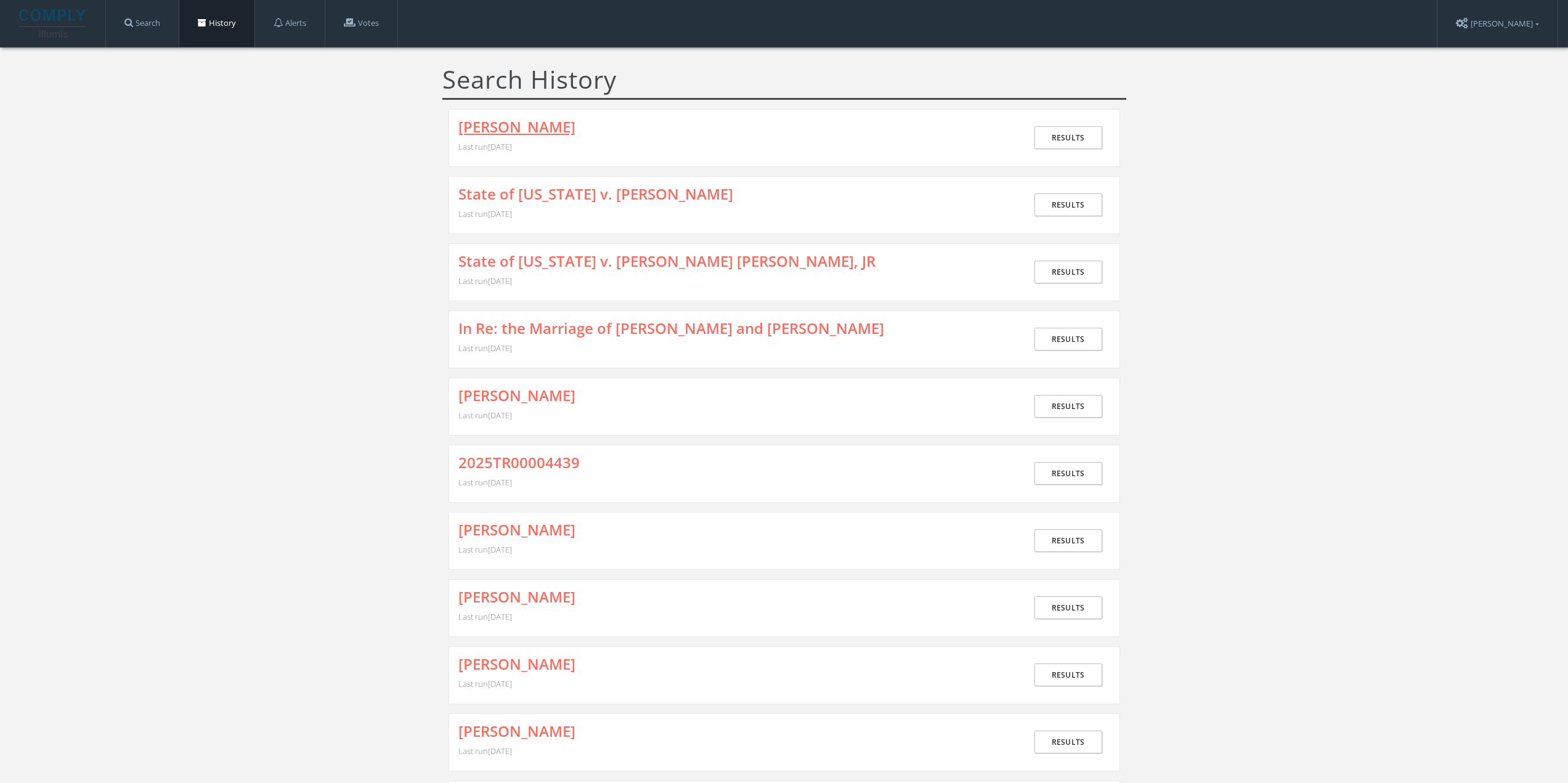
click at [515, 127] on link "[PERSON_NAME]" at bounding box center [516, 127] width 117 height 16
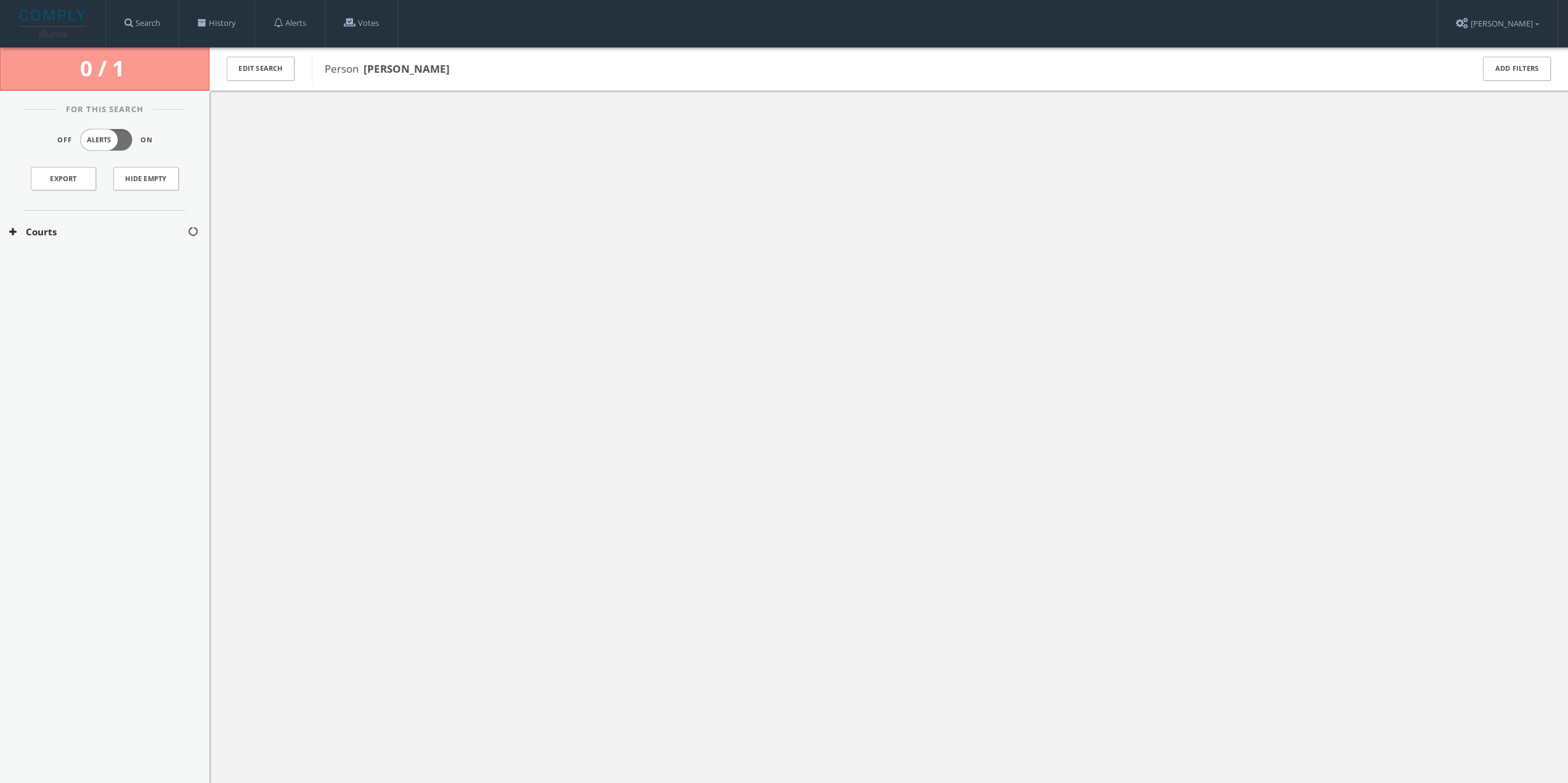
click at [104, 237] on button "Courts" at bounding box center [98, 232] width 178 height 14
click at [76, 261] on div "[US_STATE] Courts" at bounding box center [104, 268] width 210 height 31
click at [68, 299] on button "[US_STATE] Courts" at bounding box center [98, 297] width 179 height 12
click at [493, 243] on div at bounding box center [888, 482] width 1358 height 783
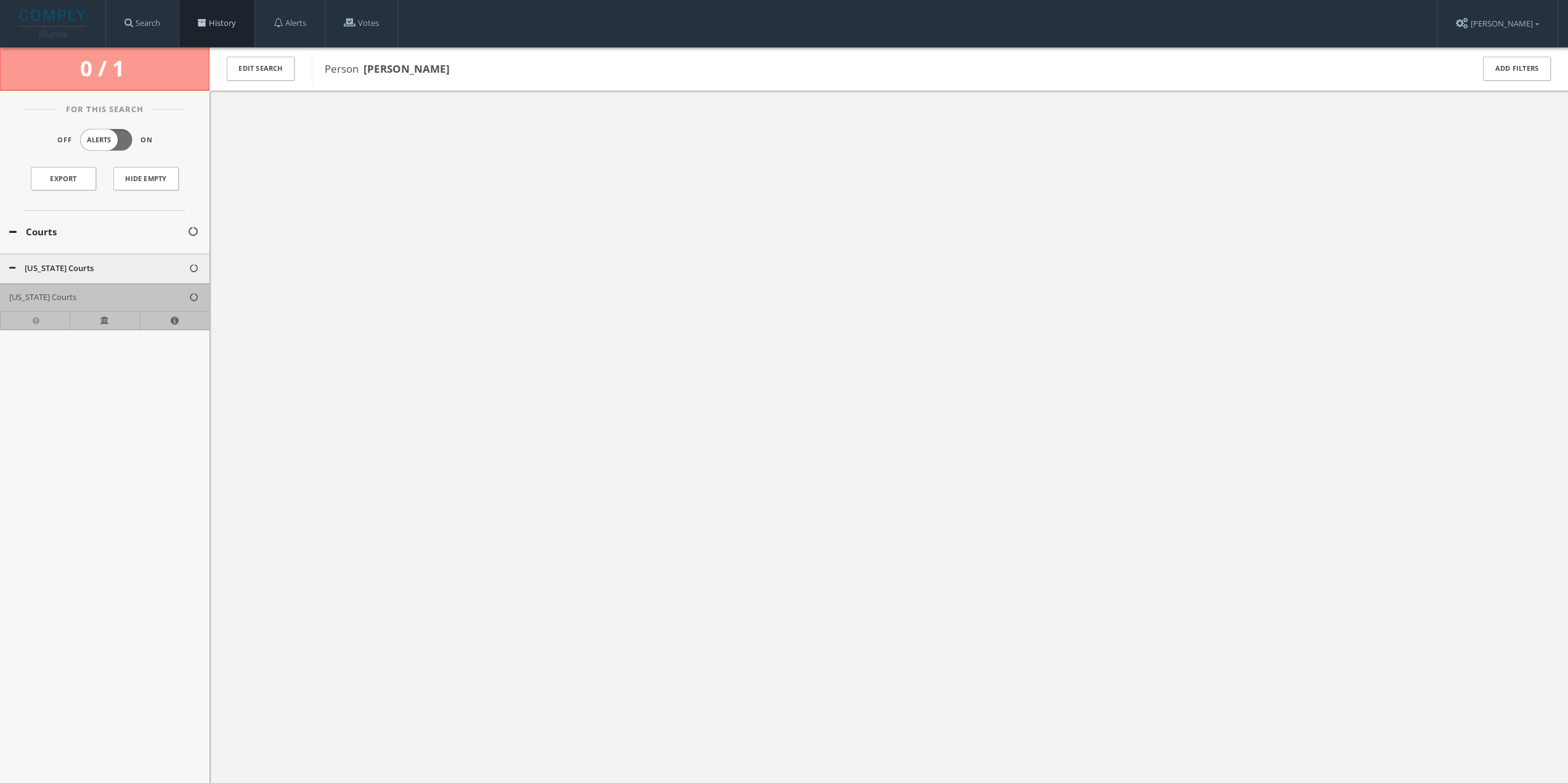
click at [195, 25] on link "History" at bounding box center [217, 24] width 75 height 47
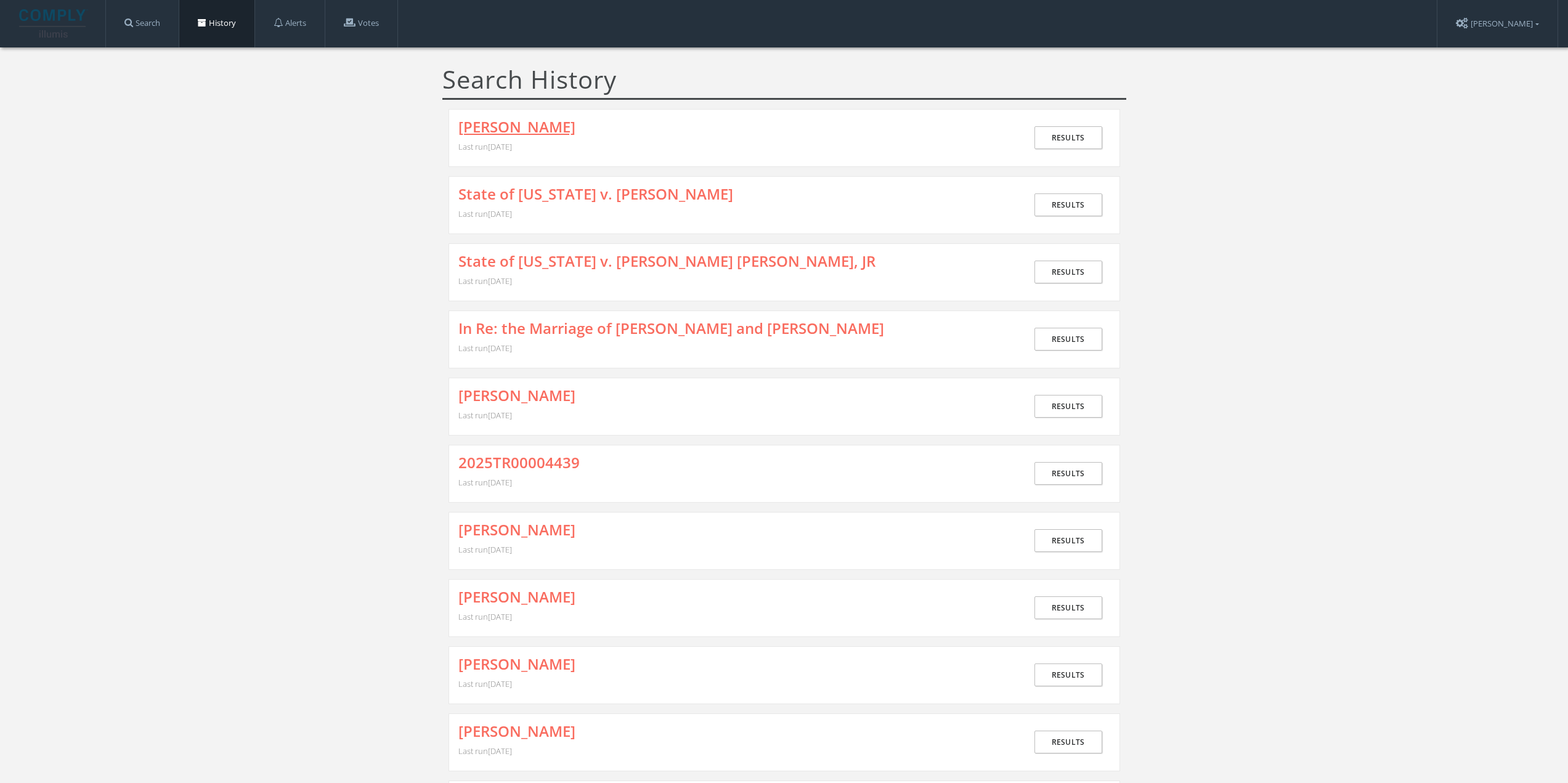
click at [486, 131] on link "[PERSON_NAME]" at bounding box center [516, 127] width 117 height 16
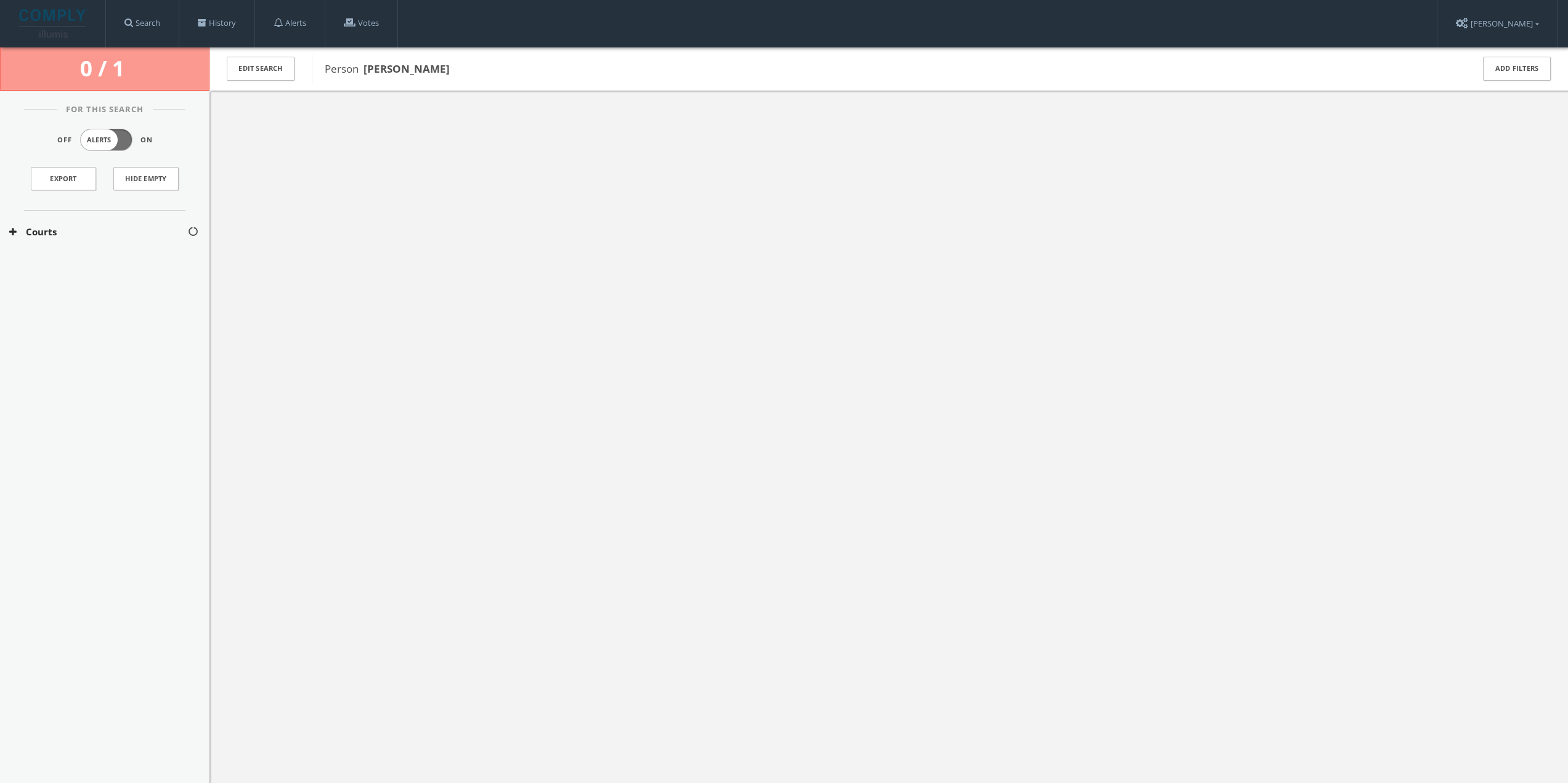
click at [129, 224] on div "Courts" at bounding box center [104, 232] width 210 height 42
click at [120, 268] on button "[US_STATE] Courts" at bounding box center [98, 268] width 179 height 12
click at [50, 267] on button "[US_STATE] Courts" at bounding box center [98, 268] width 179 height 12
click at [57, 267] on button "[US_STATE] Courts" at bounding box center [98, 268] width 179 height 12
click at [59, 300] on button "[US_STATE] Courts" at bounding box center [98, 297] width 179 height 12
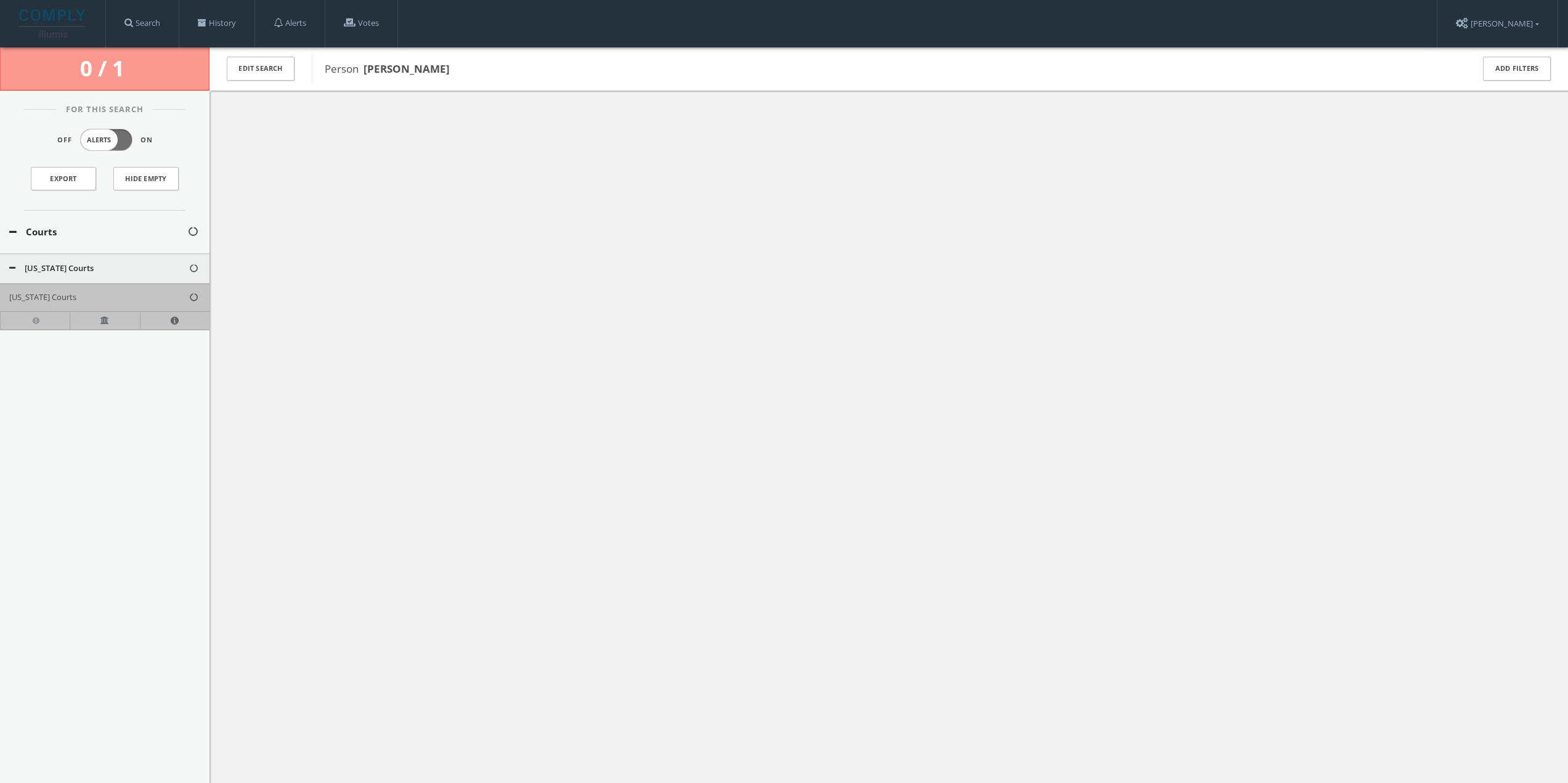
click at [59, 300] on button "[US_STATE] Courts" at bounding box center [98, 297] width 179 height 12
click at [59, 300] on button "[US_STATE] Courts" at bounding box center [98, 297] width 179 height 12
click at [291, 397] on div at bounding box center [888, 482] width 1358 height 783
click at [354, 323] on div at bounding box center [888, 482] width 1358 height 783
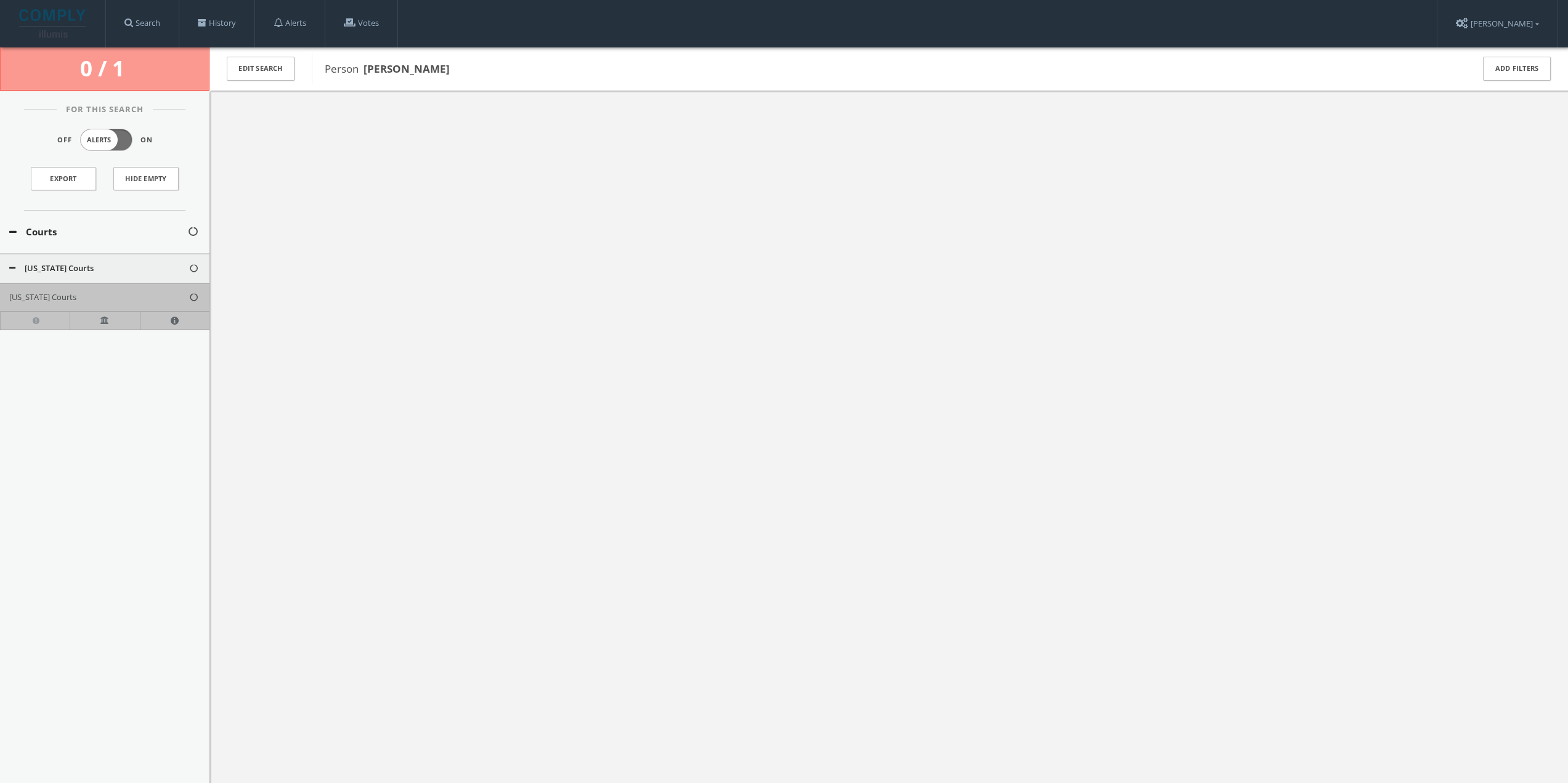
click at [354, 323] on div at bounding box center [888, 482] width 1358 height 783
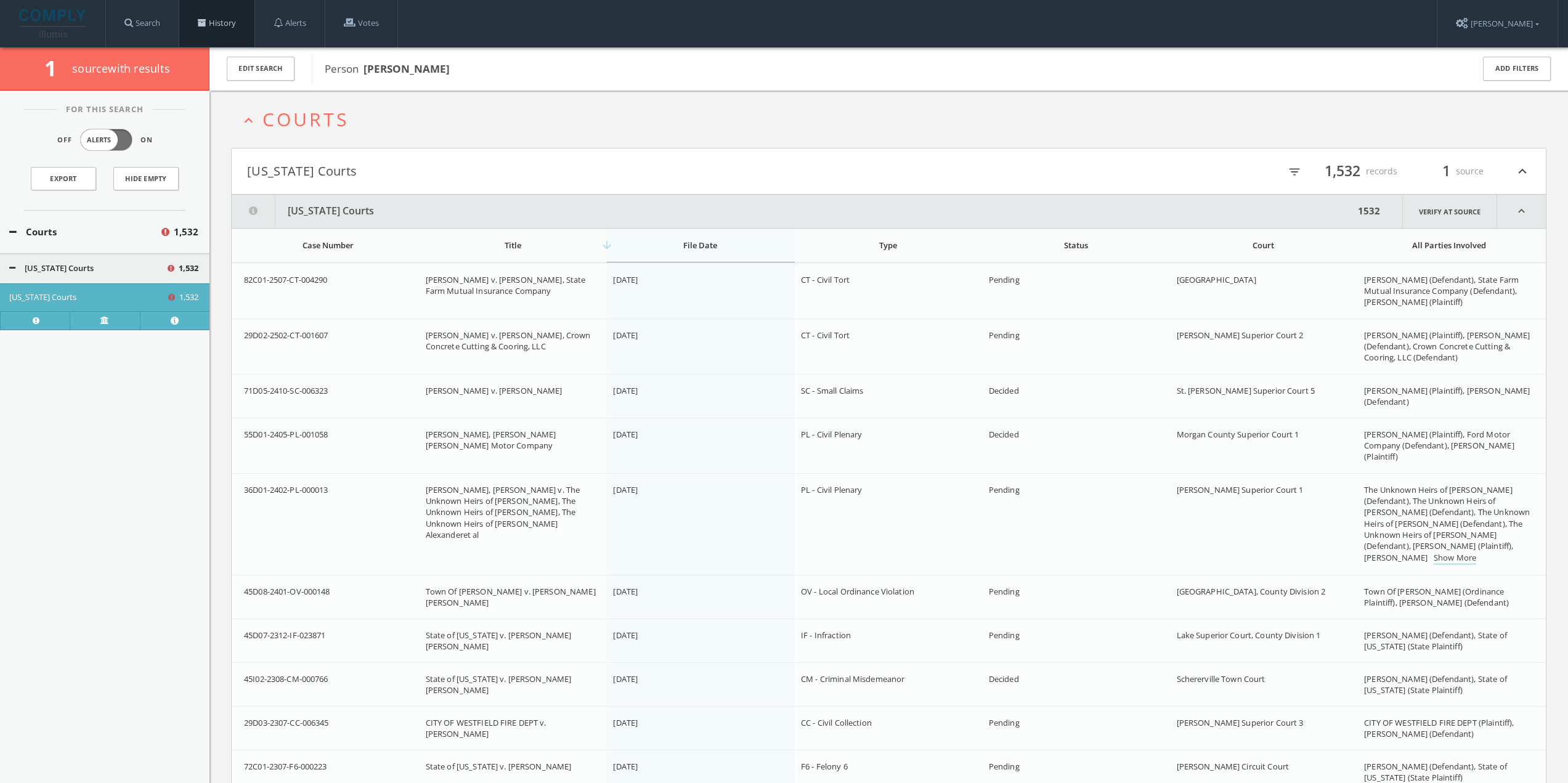
click at [211, 17] on link "History" at bounding box center [217, 24] width 75 height 47
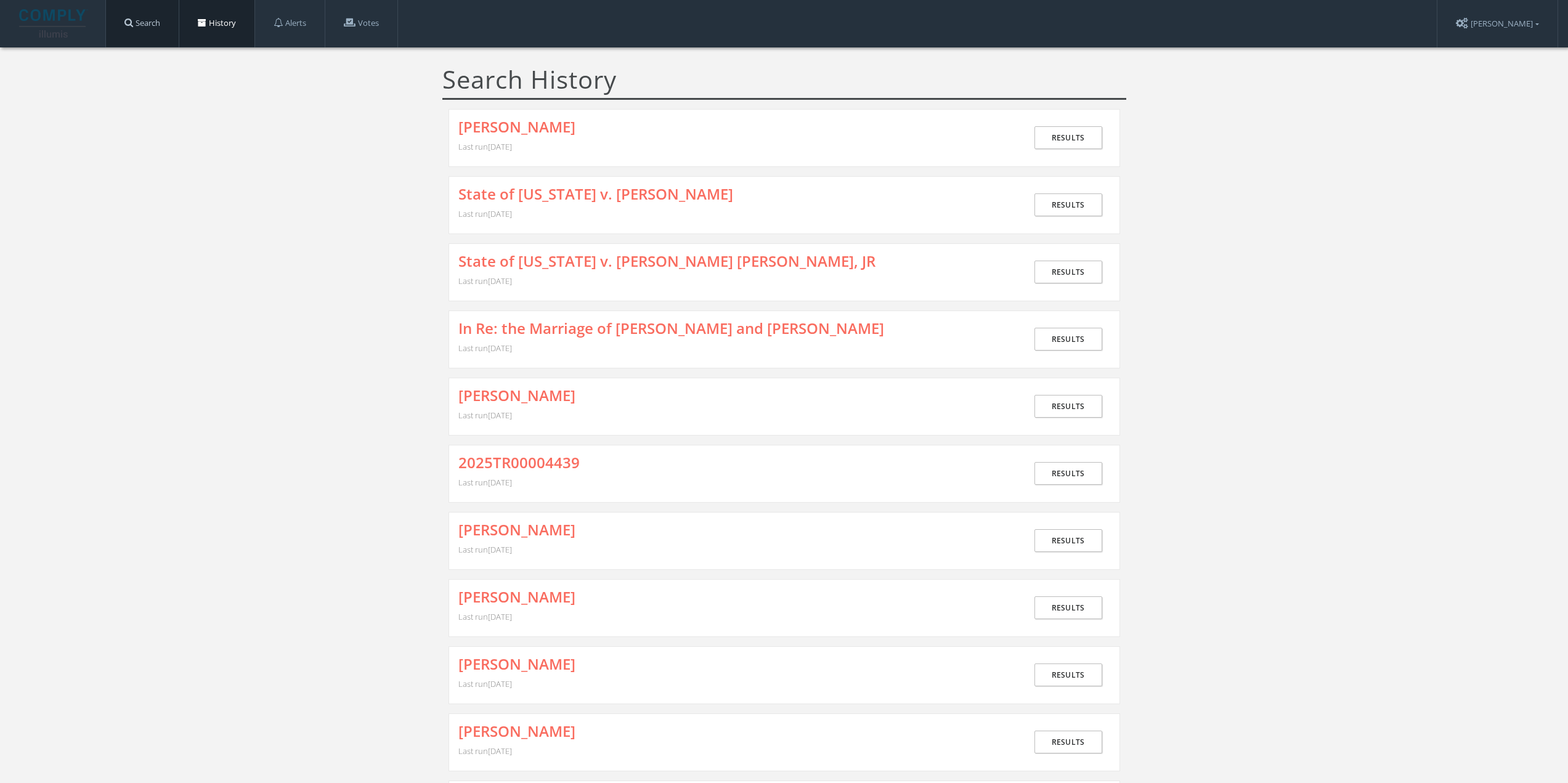
click at [172, 25] on link "Search" at bounding box center [142, 24] width 73 height 47
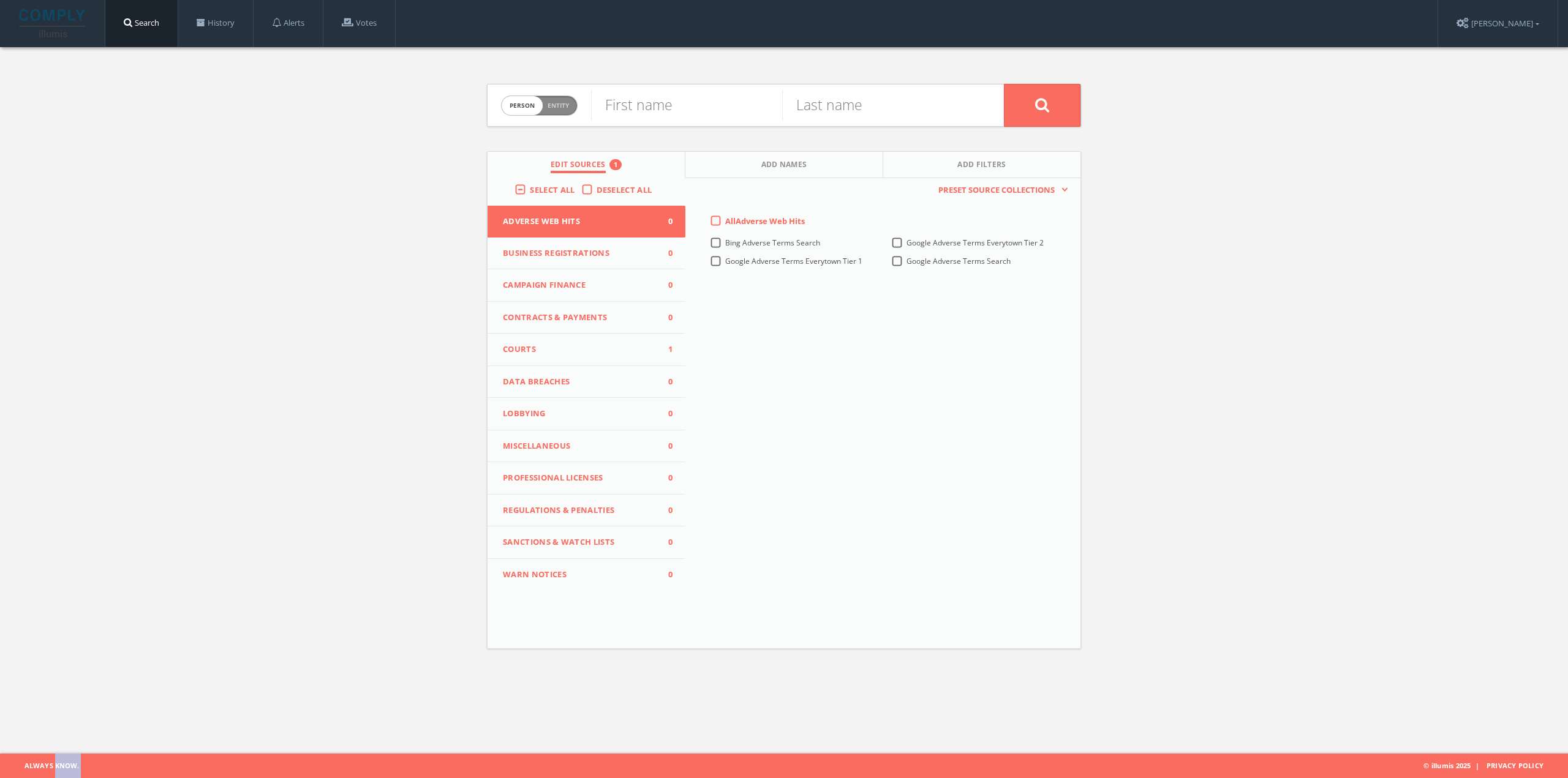
click at [601, 344] on span "Courts" at bounding box center [578, 350] width 152 height 12
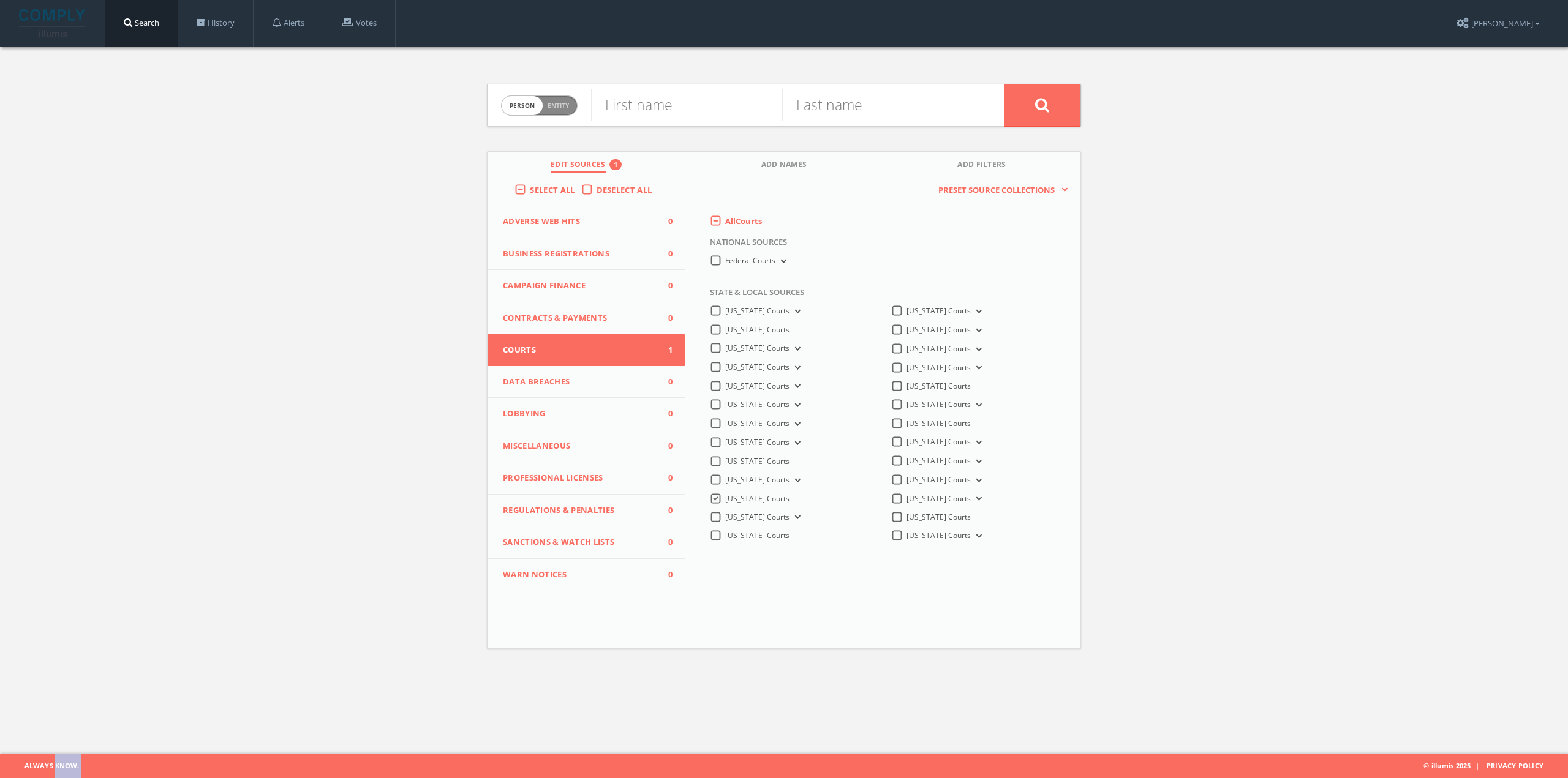
click at [565, 101] on span "Entity" at bounding box center [558, 105] width 21 height 9
checkbox input "true"
click at [657, 118] on input "text" at bounding box center [797, 105] width 413 height 32
paste input "Citibank, N.A. v. [PERSON_NAME]"
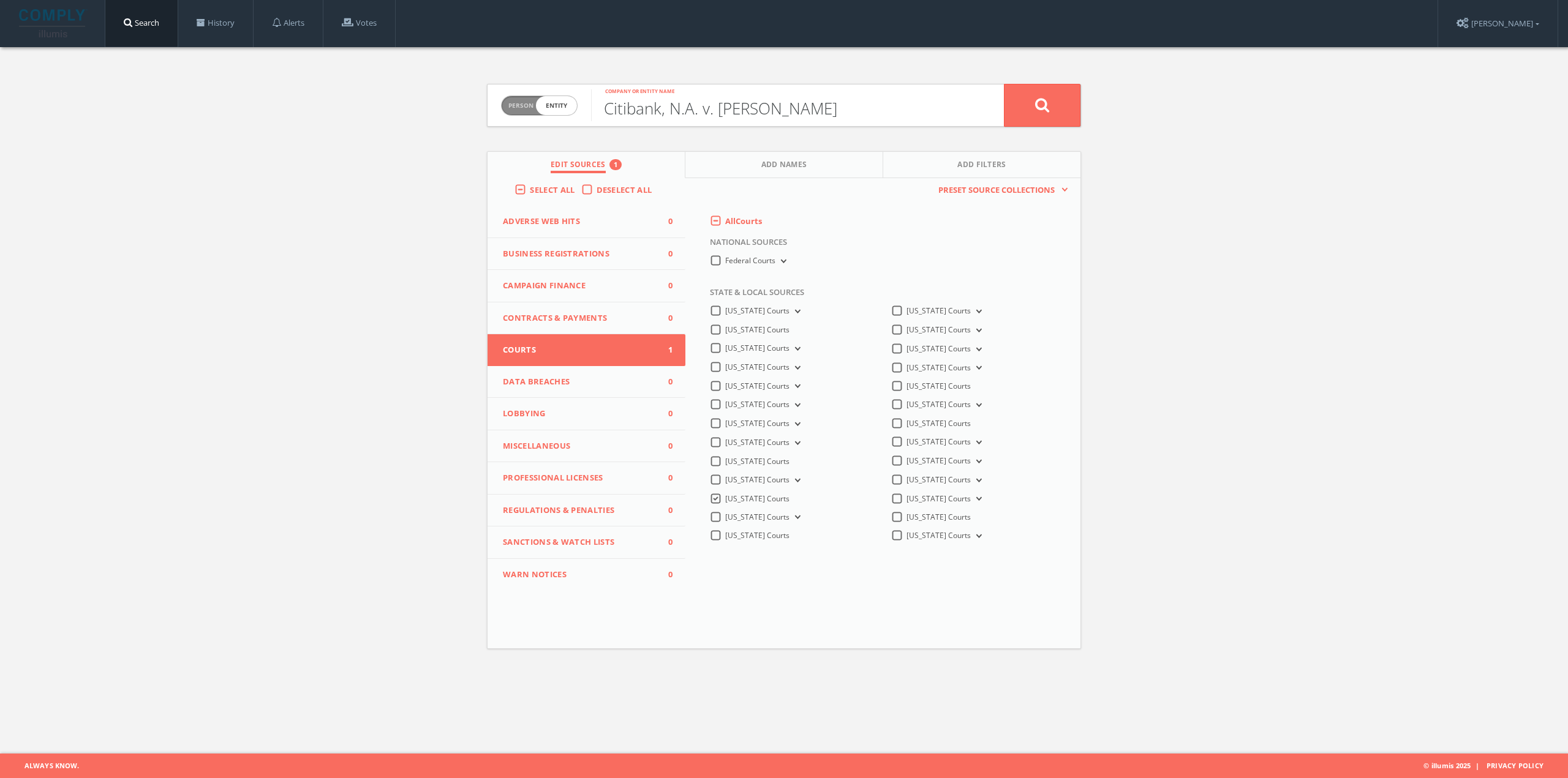
drag, startPoint x: 606, startPoint y: 113, endPoint x: 556, endPoint y: 110, distance: 50.1
click at [556, 110] on form "Person Entity entity Citibank, N.A. v. [PERSON_NAME] Company or entity name" at bounding box center [784, 105] width 594 height 43
type input "Citibank, N.A. v. [PERSON_NAME]"
click at [1049, 112] on icon at bounding box center [1042, 105] width 14 height 15
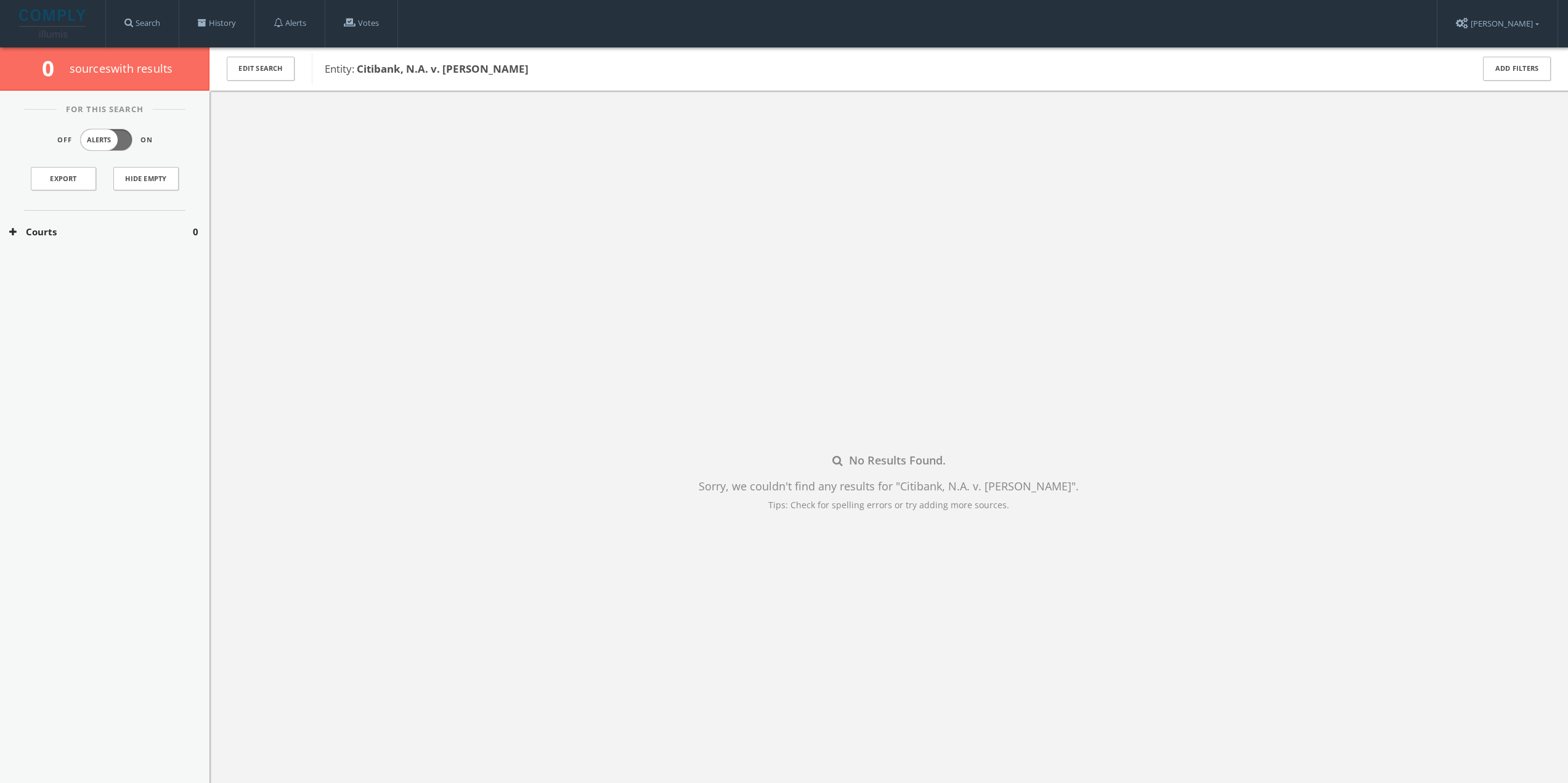
click at [37, 239] on button "Courts" at bounding box center [100, 232] width 183 height 14
drag, startPoint x: 361, startPoint y: 68, endPoint x: 544, endPoint y: 67, distance: 183.0
click at [544, 67] on span "Entity: Citibank, N.A. v. [PERSON_NAME]" at bounding box center [891, 68] width 1132 height 16
copy b "Citibank, N.A. v. [PERSON_NAME]"
click at [120, 270] on button "[US_STATE] Courts" at bounding box center [101, 268] width 185 height 12
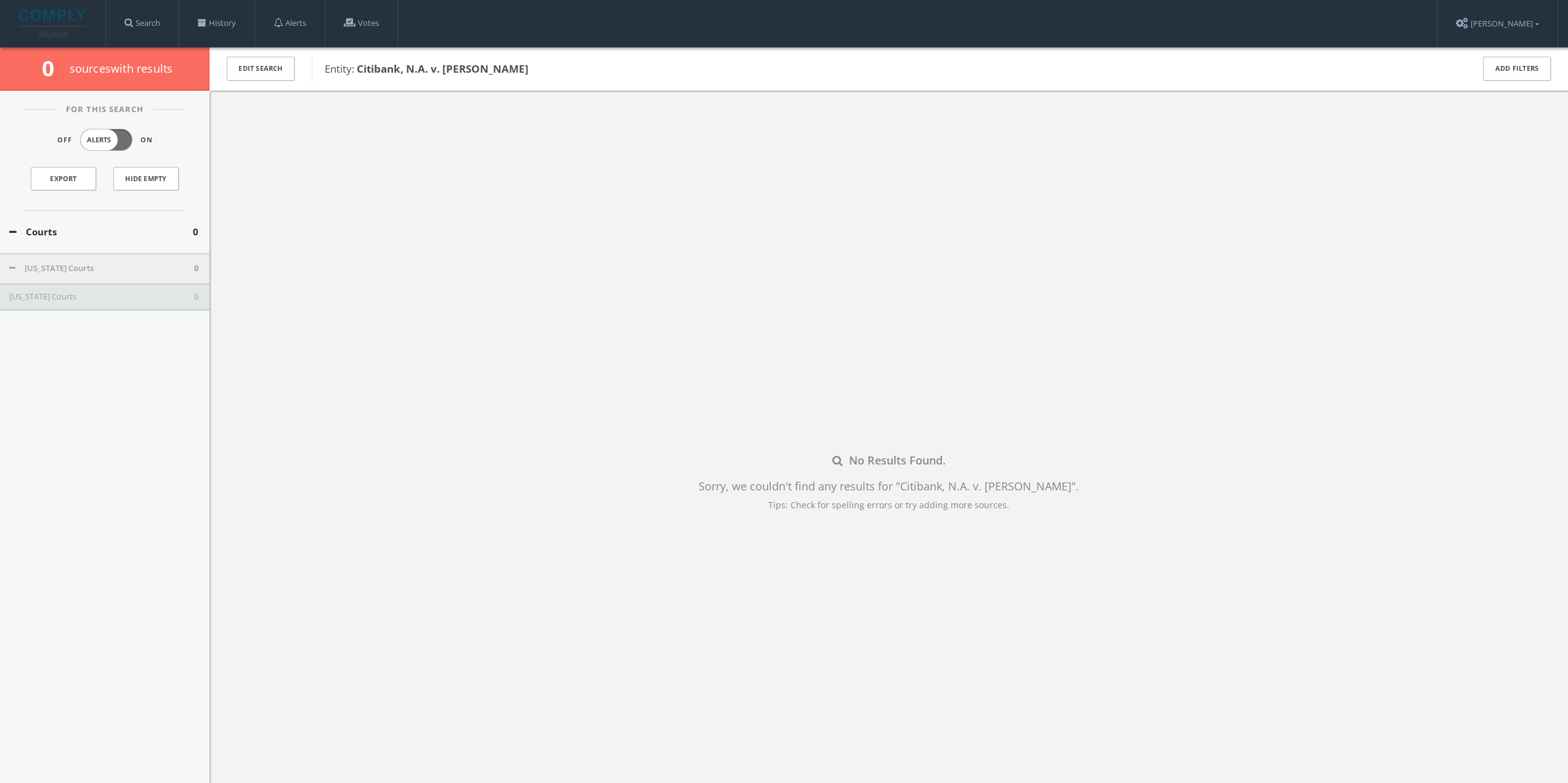
click at [87, 295] on button "[US_STATE] Courts" at bounding box center [101, 297] width 185 height 12
click at [152, 31] on link "Search" at bounding box center [142, 24] width 73 height 47
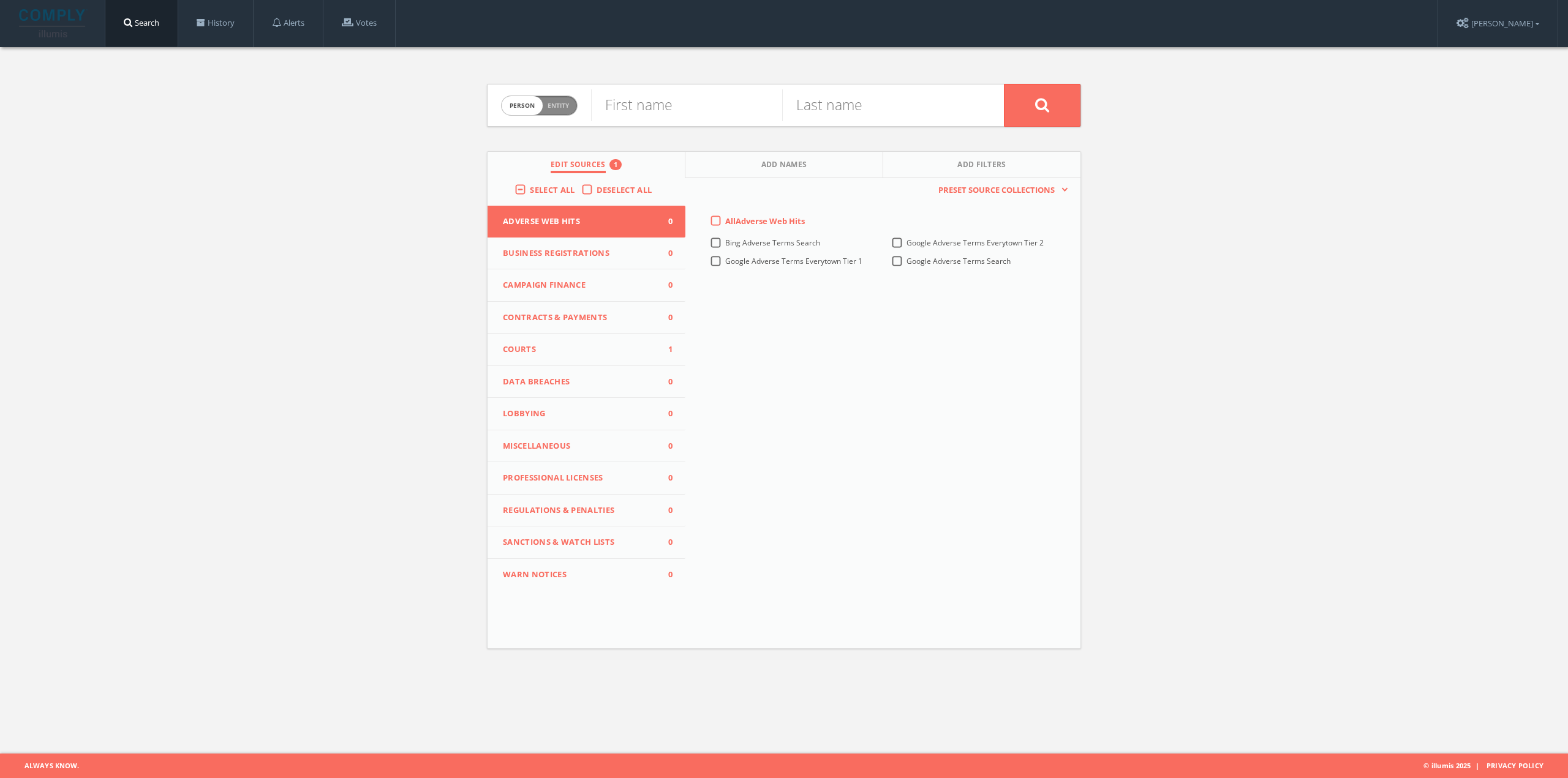
click at [570, 354] on span "Courts" at bounding box center [578, 350] width 152 height 12
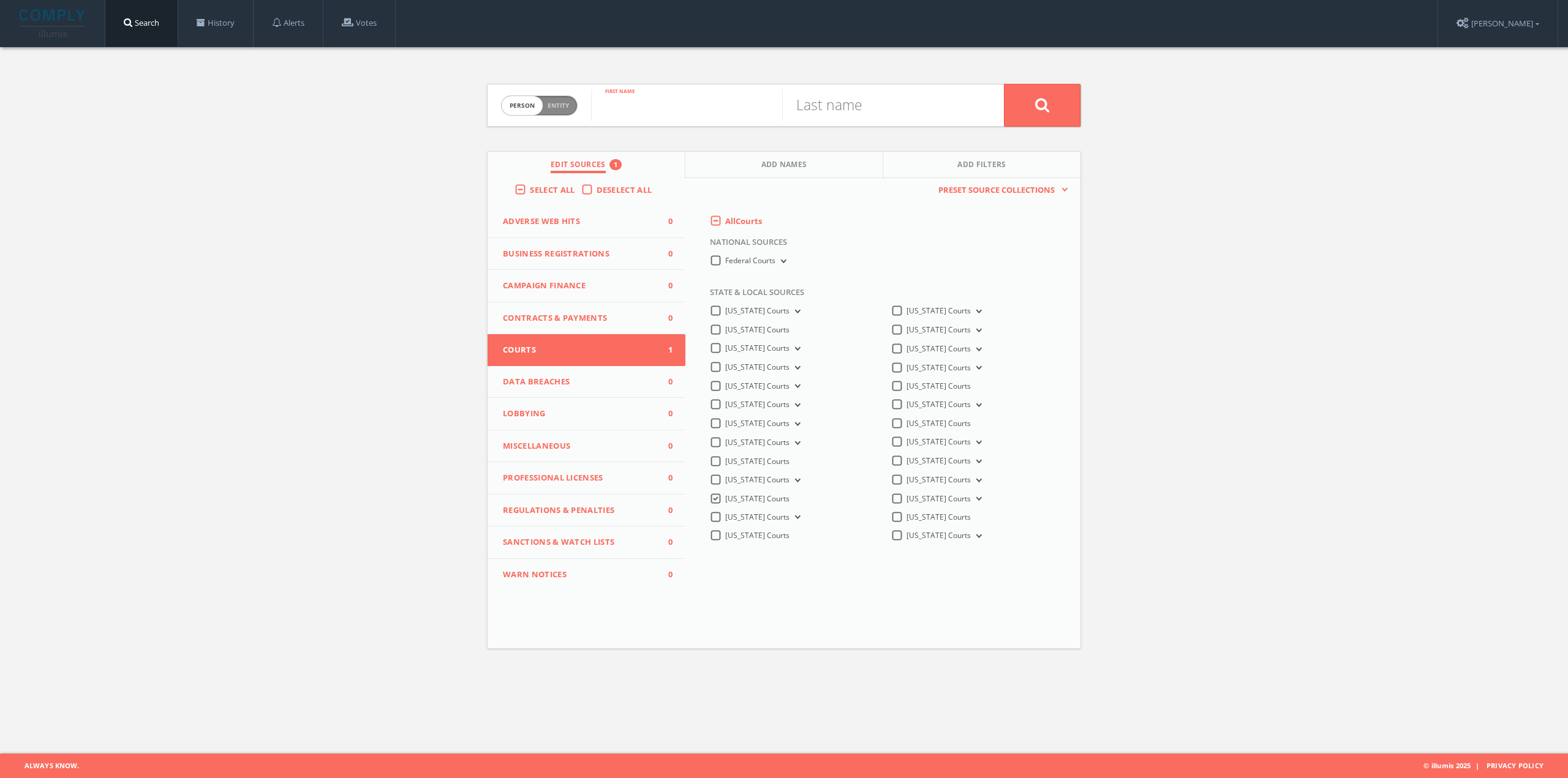
click at [634, 110] on input "text" at bounding box center [686, 105] width 191 height 32
type input "[PERSON_NAME]"
click at [886, 111] on input "text" at bounding box center [878, 105] width 191 height 32
type input "[PERSON_NAME]"
click at [1003, 84] on button at bounding box center [1041, 105] width 76 height 43
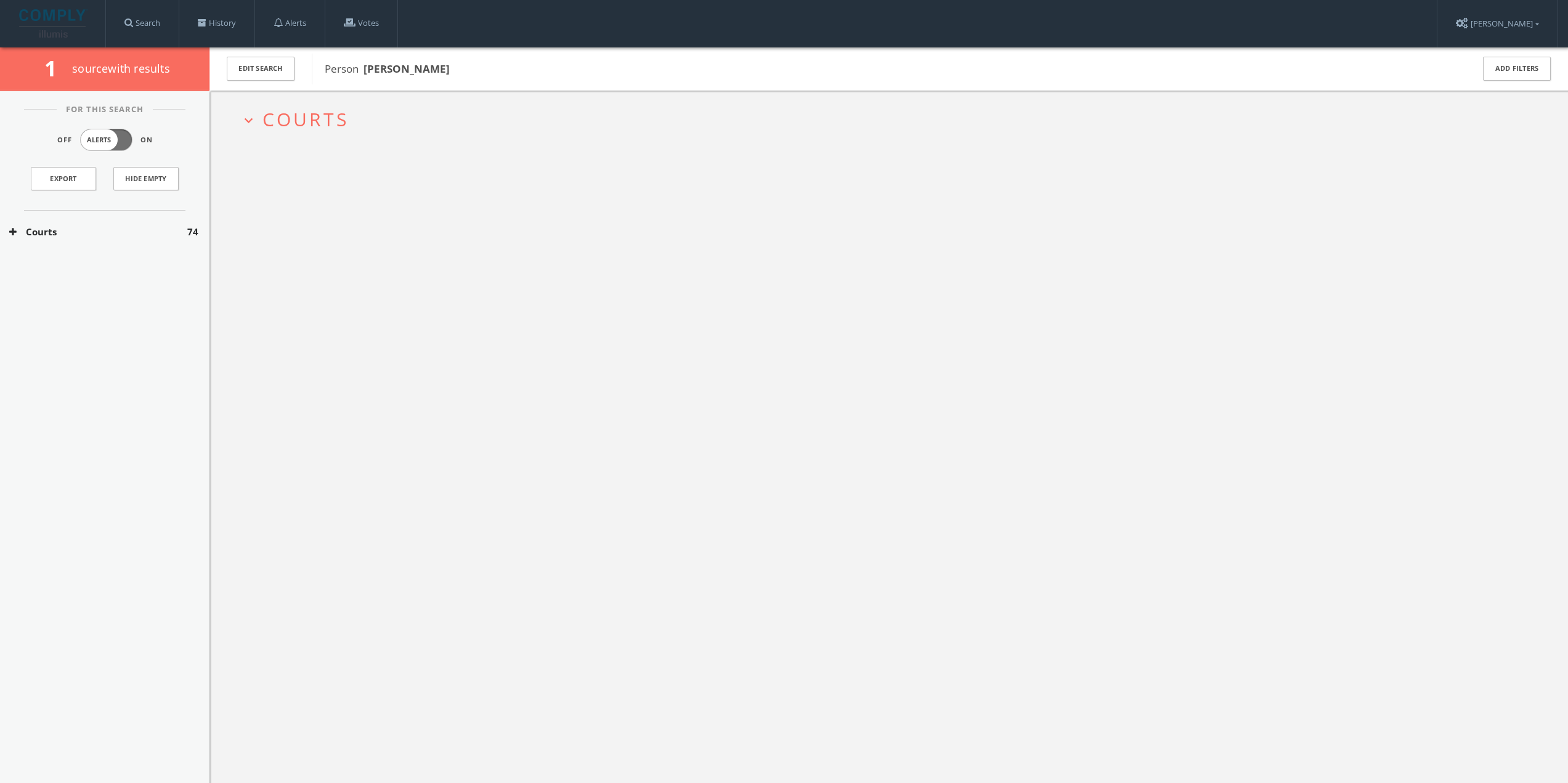
click at [111, 225] on button "Courts" at bounding box center [98, 232] width 178 height 14
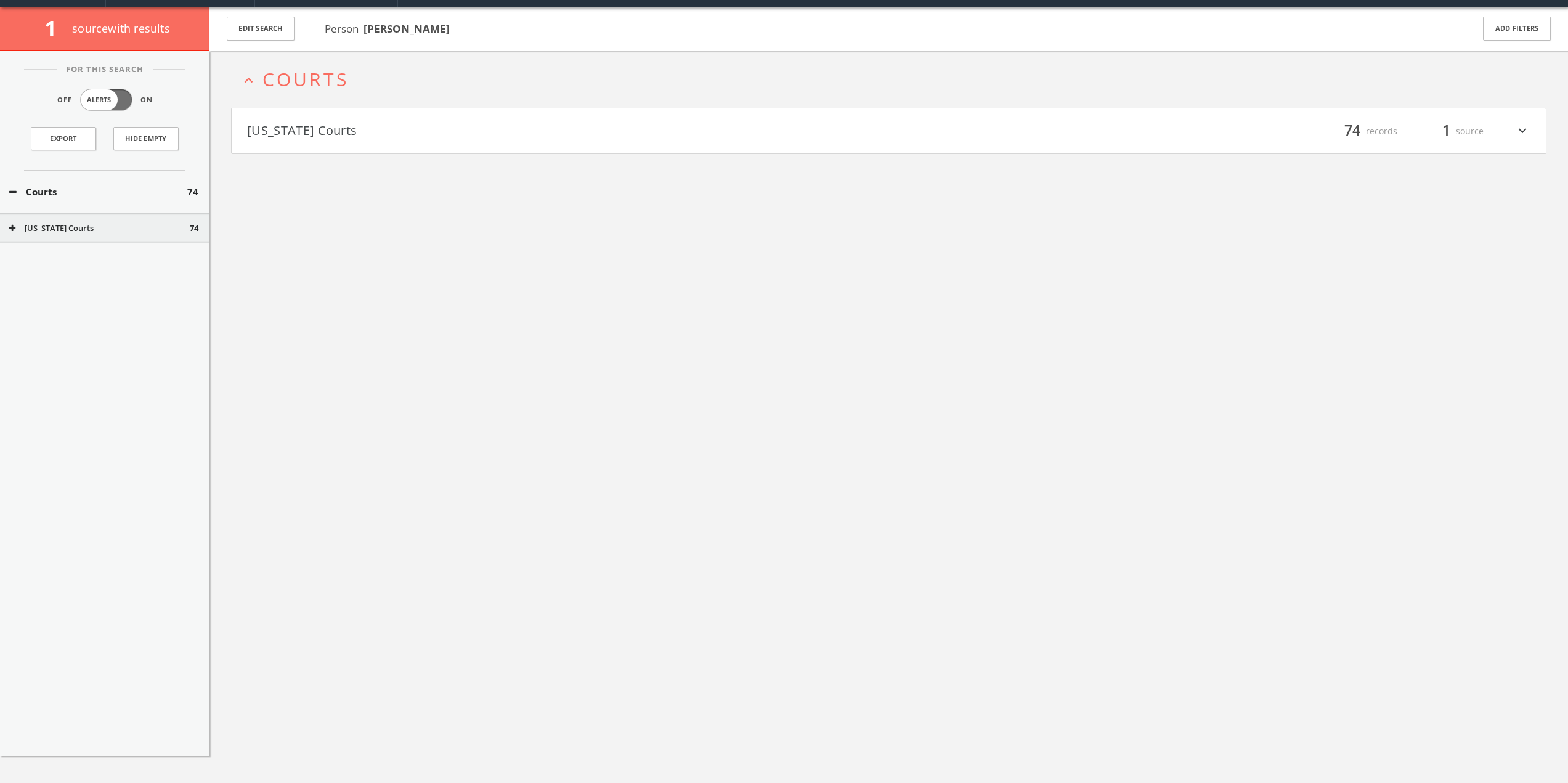
click at [347, 143] on h4 "[US_STATE] Courts filter_list 74 records 1 source expand_more" at bounding box center [888, 131] width 1314 height 46
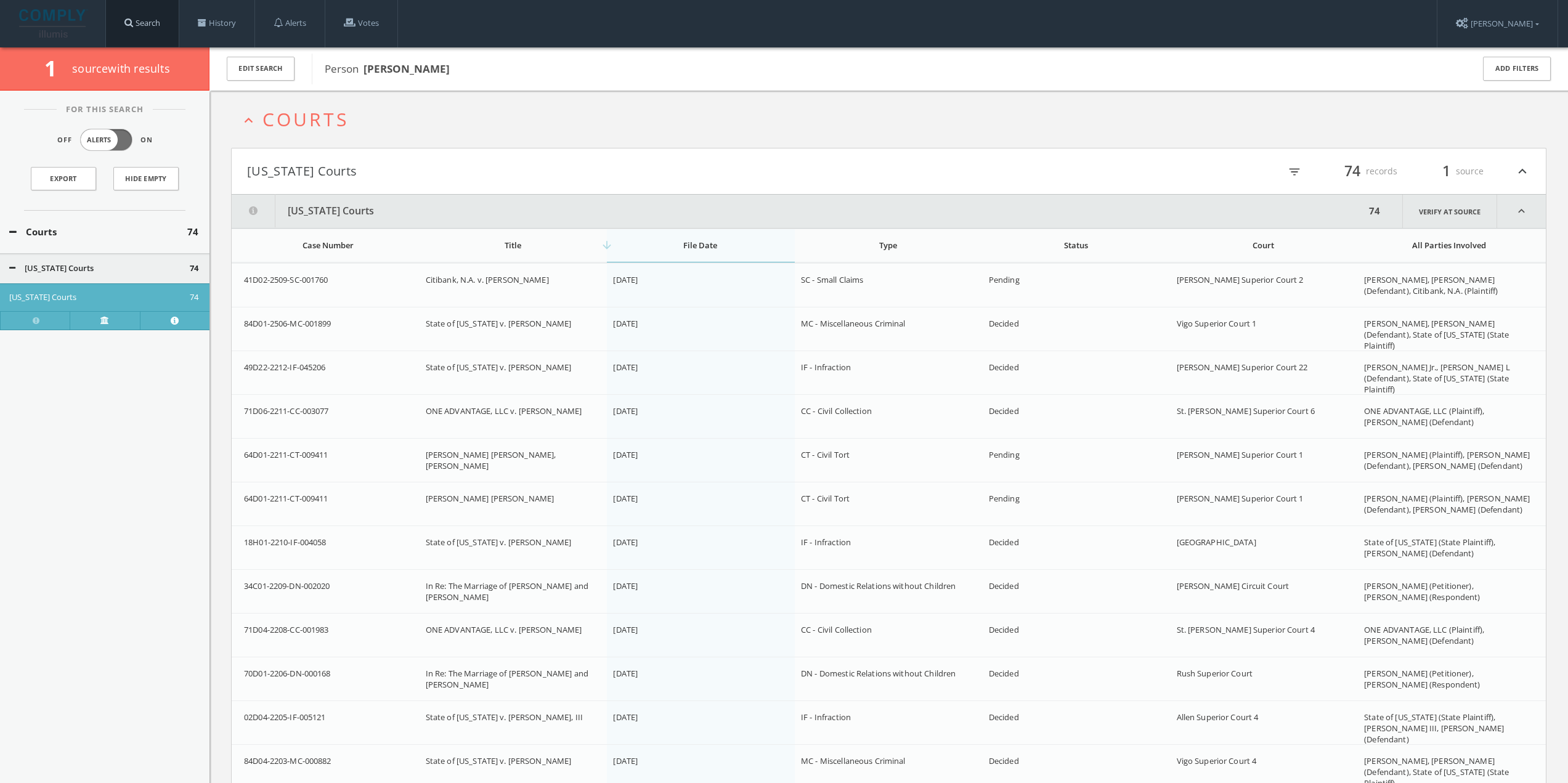
click at [163, 22] on link "Search" at bounding box center [142, 24] width 73 height 47
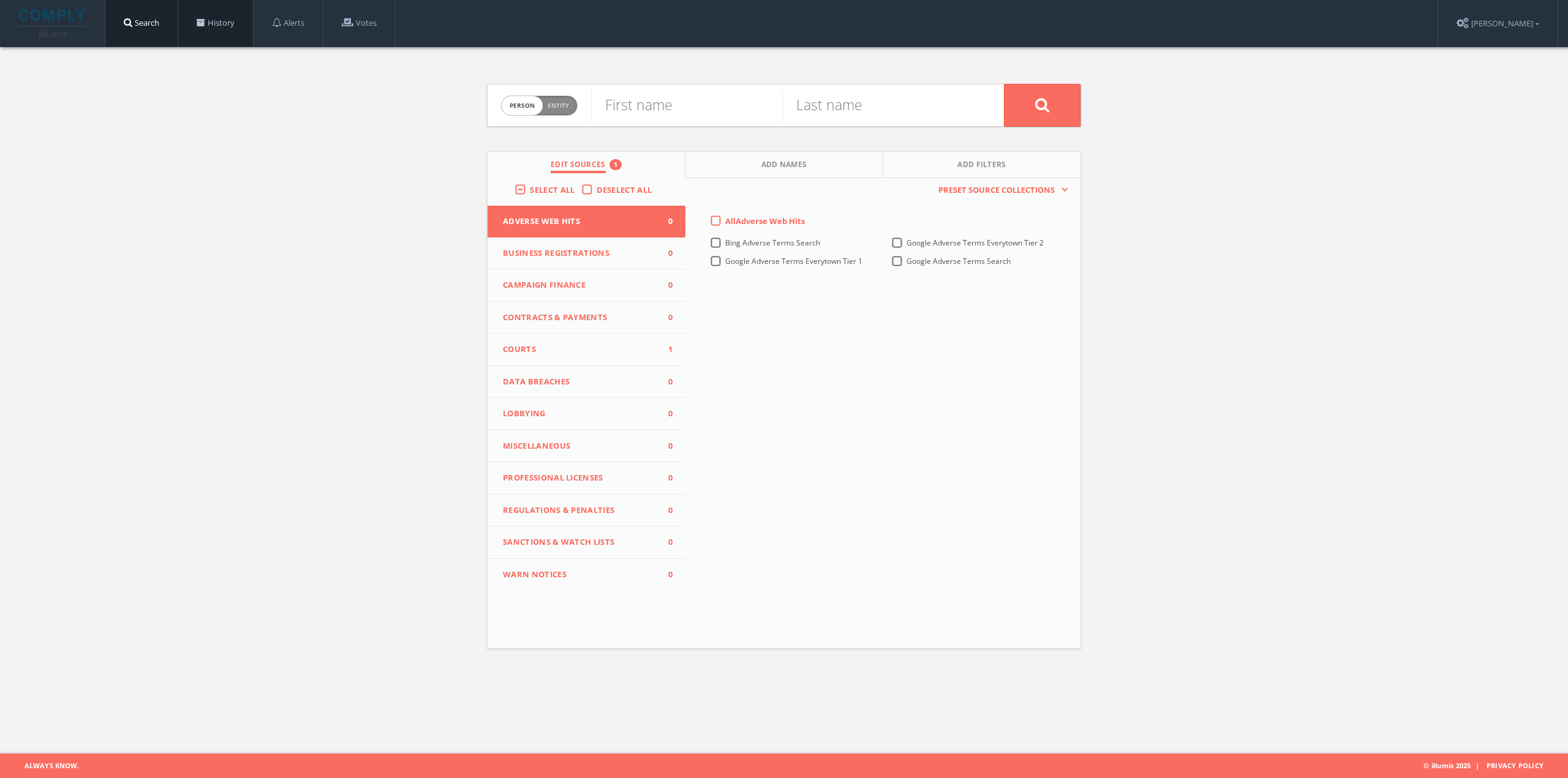
click at [210, 31] on link "History" at bounding box center [215, 23] width 75 height 47
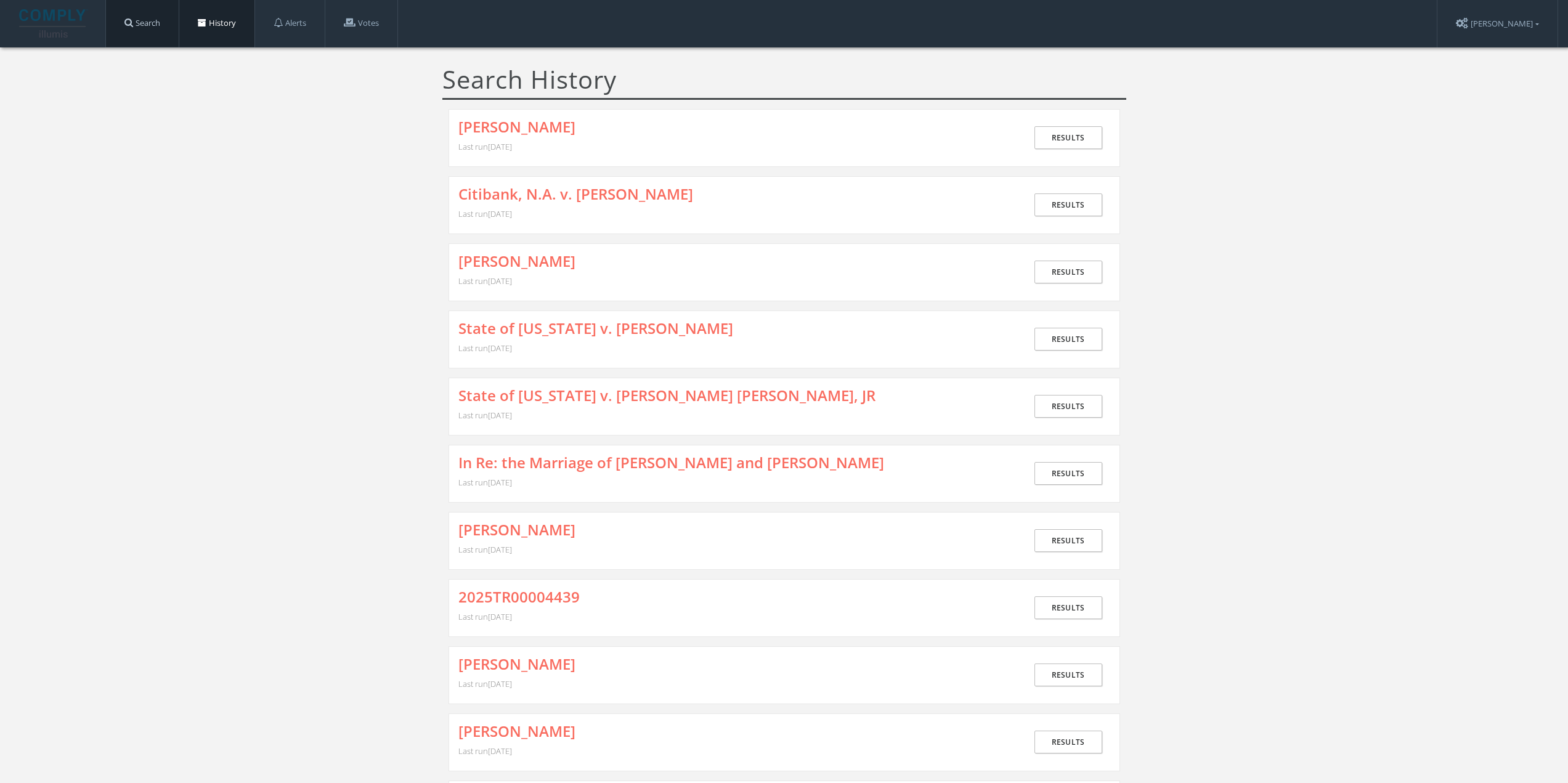
click at [153, 17] on link "Search" at bounding box center [142, 24] width 73 height 47
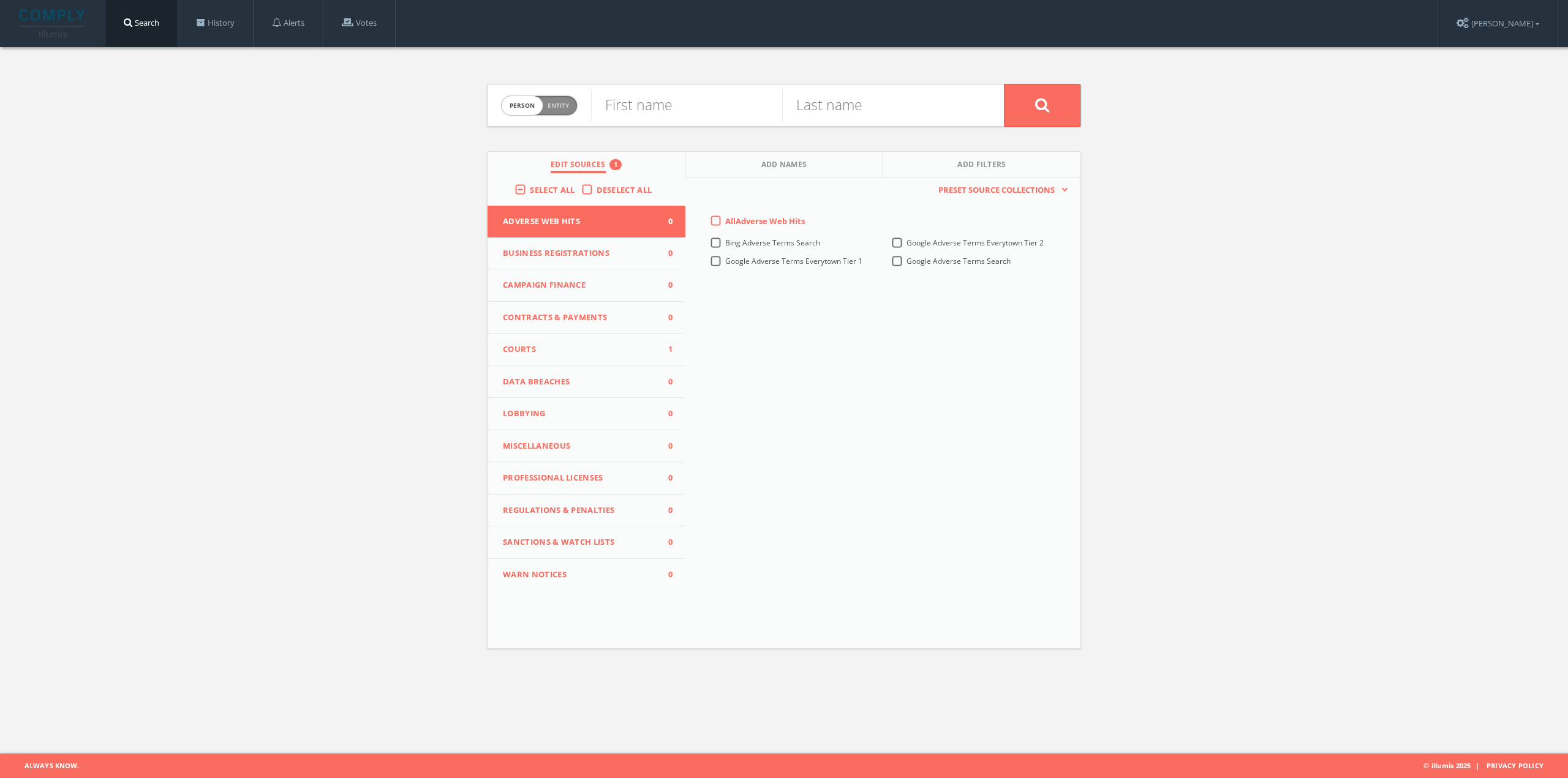
click at [563, 98] on span "Person Entity" at bounding box center [539, 106] width 76 height 19
checkbox input "true"
click at [627, 109] on input "text" at bounding box center [797, 105] width 413 height 32
paste input "Citibank, N.A. v. [PERSON_NAME]"
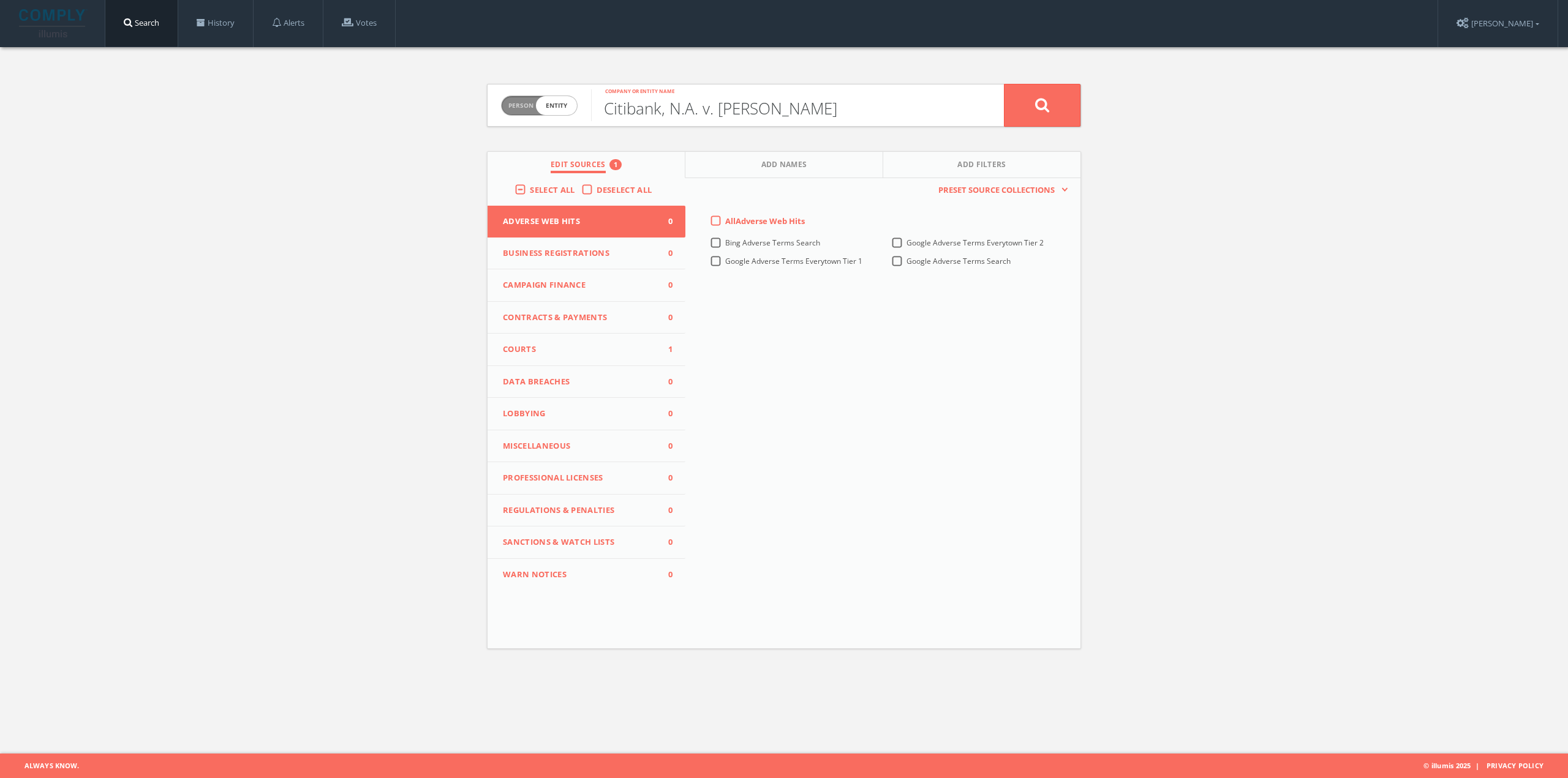
drag, startPoint x: 605, startPoint y: 109, endPoint x: 562, endPoint y: 114, distance: 43.3
click at [563, 109] on form "Person Entity entity Citibank, N.A. v. [PERSON_NAME] Company or entity name" at bounding box center [784, 105] width 594 height 43
type input "Citibank, N.A. v. [PERSON_NAME]"
click at [556, 351] on span "Courts" at bounding box center [578, 350] width 152 height 12
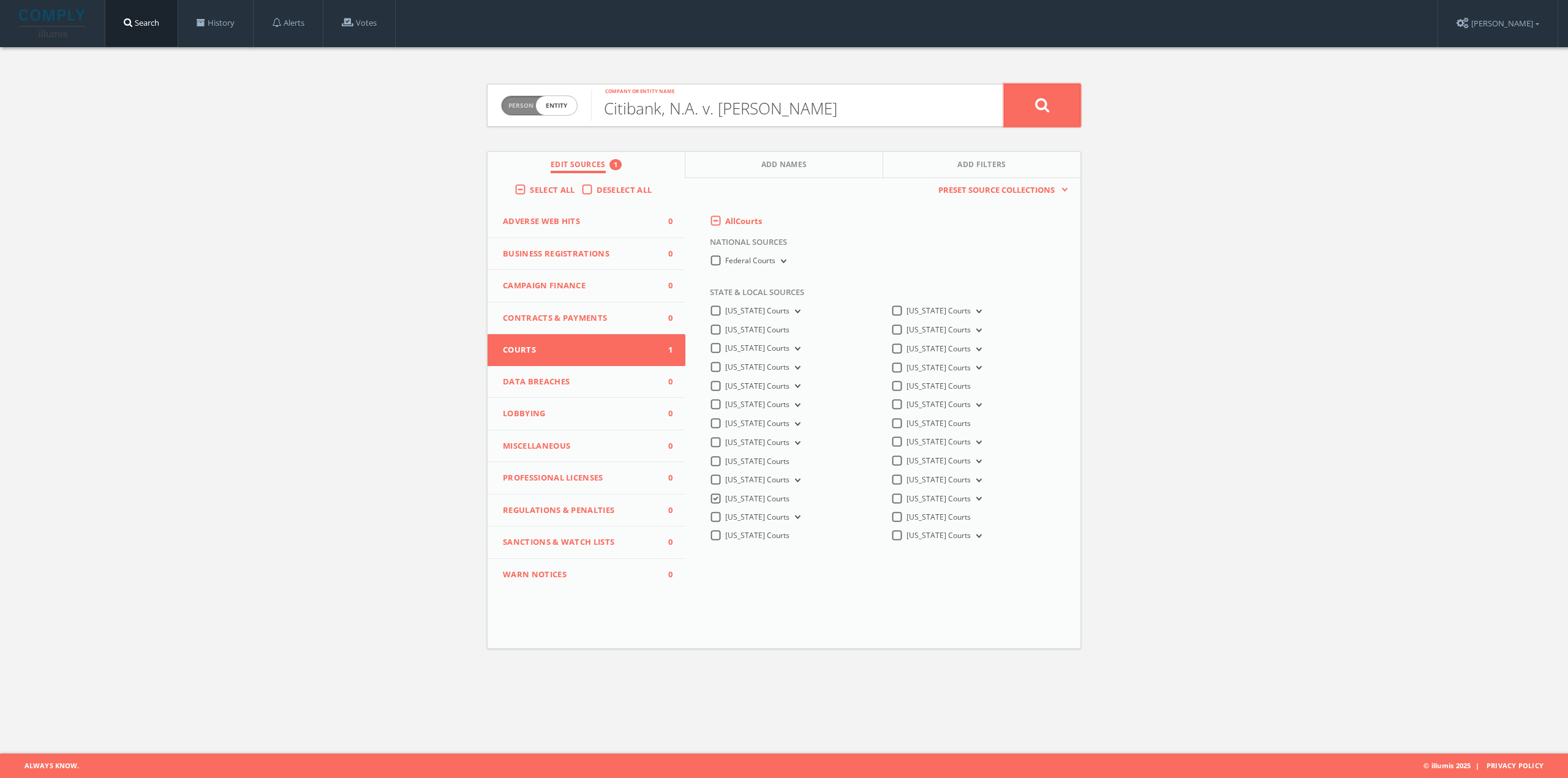
click at [1035, 98] on icon at bounding box center [1042, 105] width 14 height 15
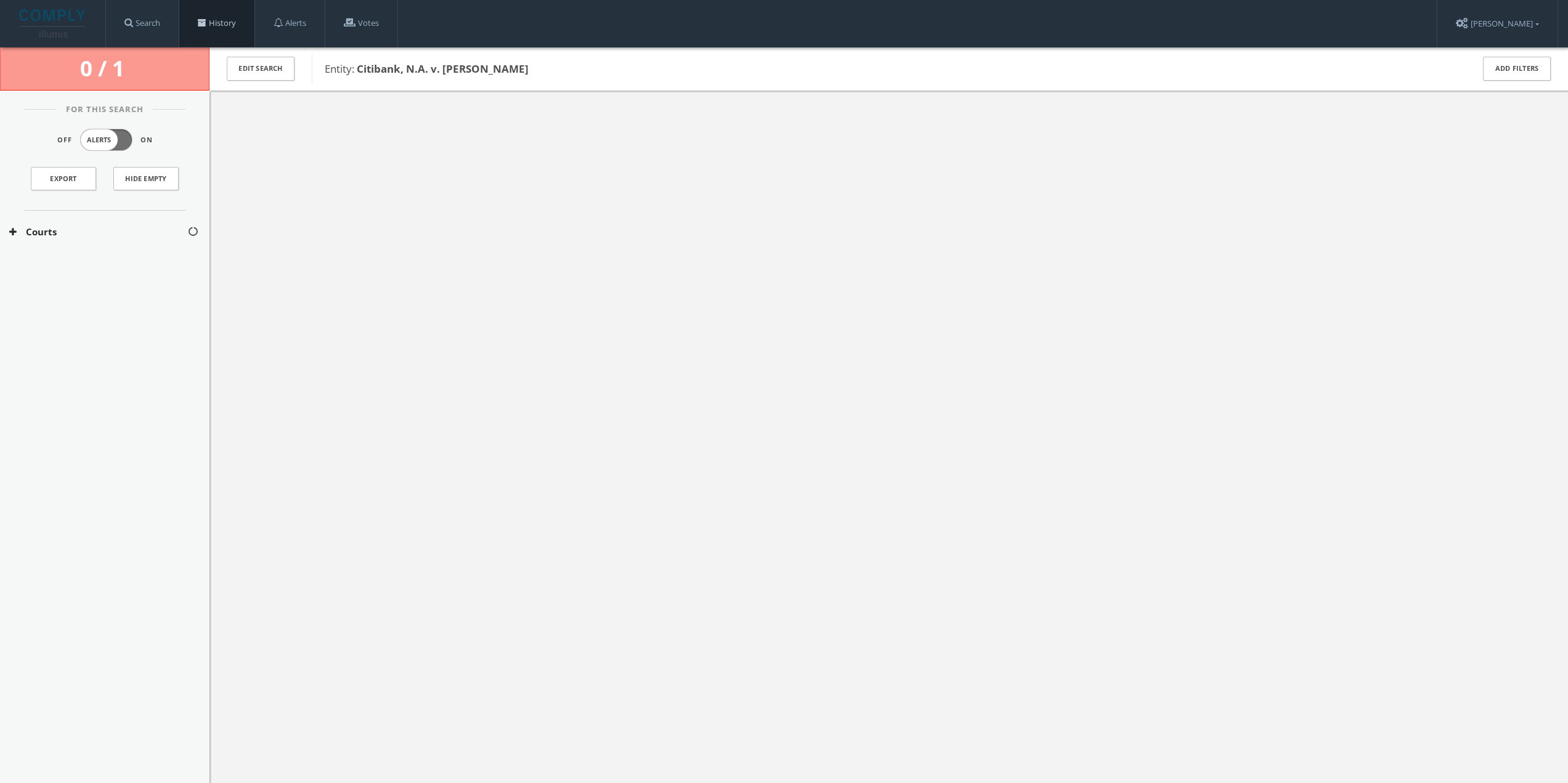
click at [222, 19] on link "History" at bounding box center [217, 24] width 75 height 47
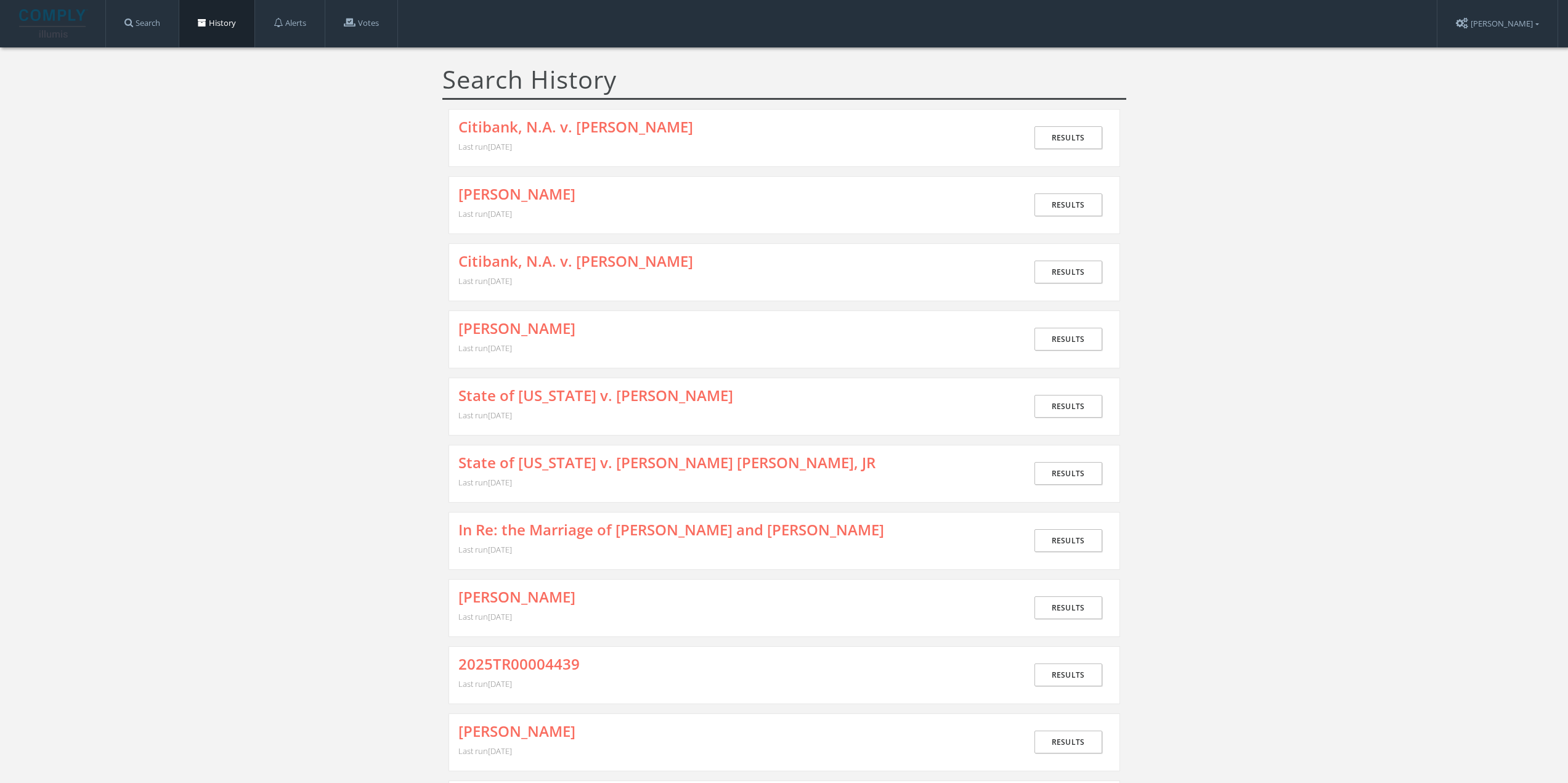
drag, startPoint x: 739, startPoint y: 260, endPoint x: 441, endPoint y: 263, distance: 298.0
click at [654, 126] on link "Citibank, N.A. v. [PERSON_NAME]" at bounding box center [575, 127] width 235 height 16
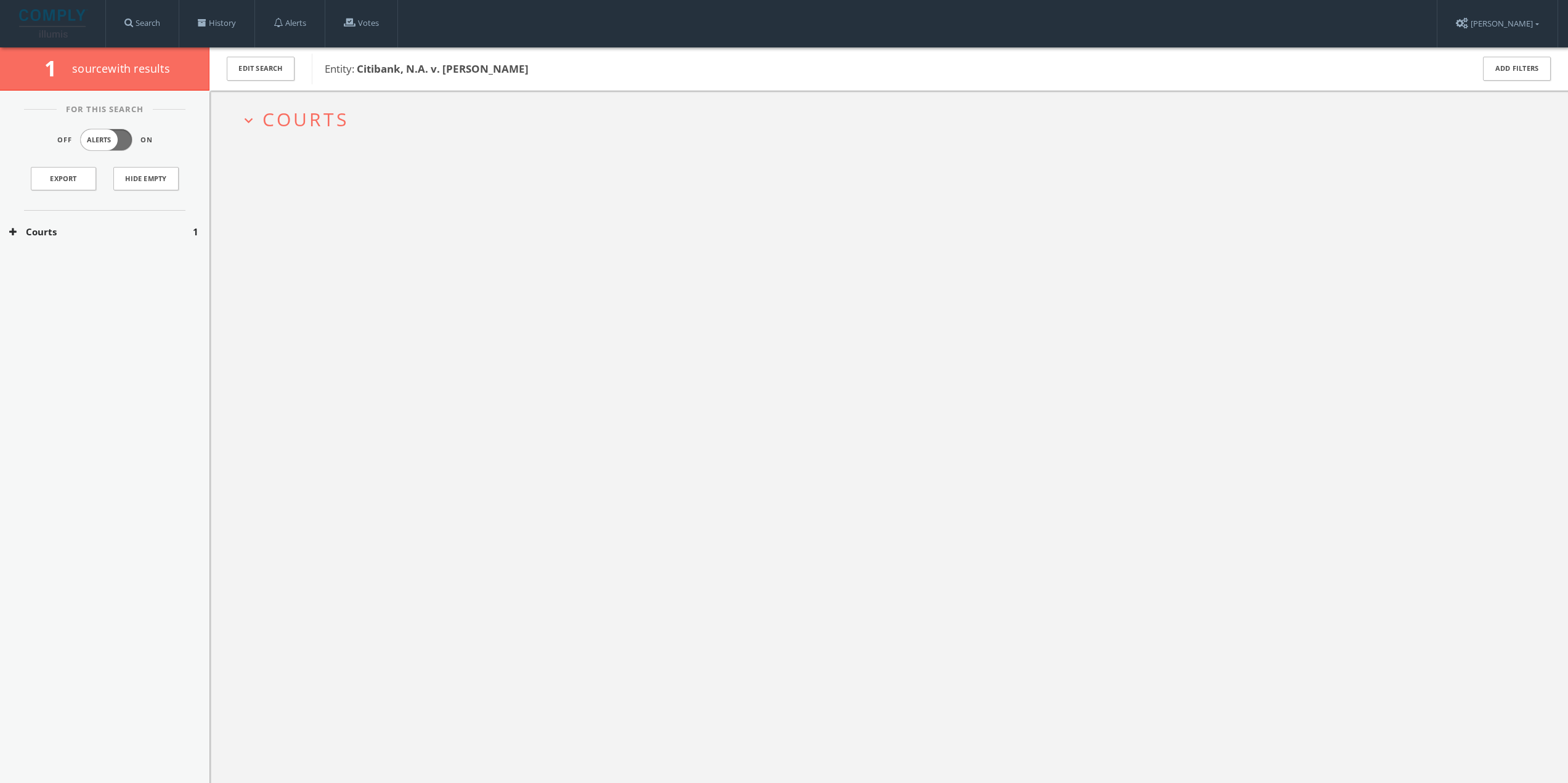
click at [308, 118] on span "Courts" at bounding box center [305, 119] width 86 height 26
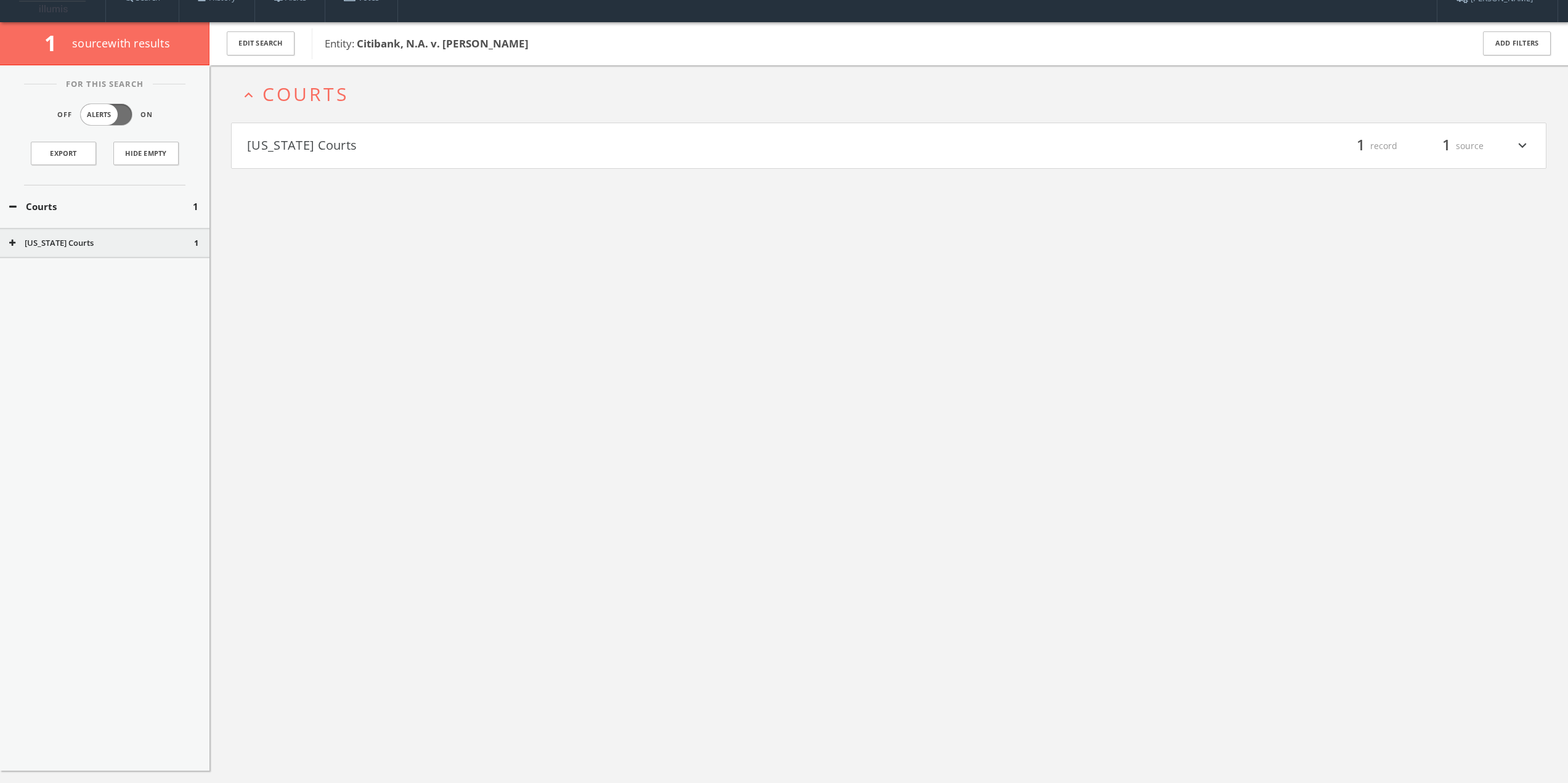
click at [338, 153] on button "[US_STATE] Courts" at bounding box center [568, 146] width 642 height 21
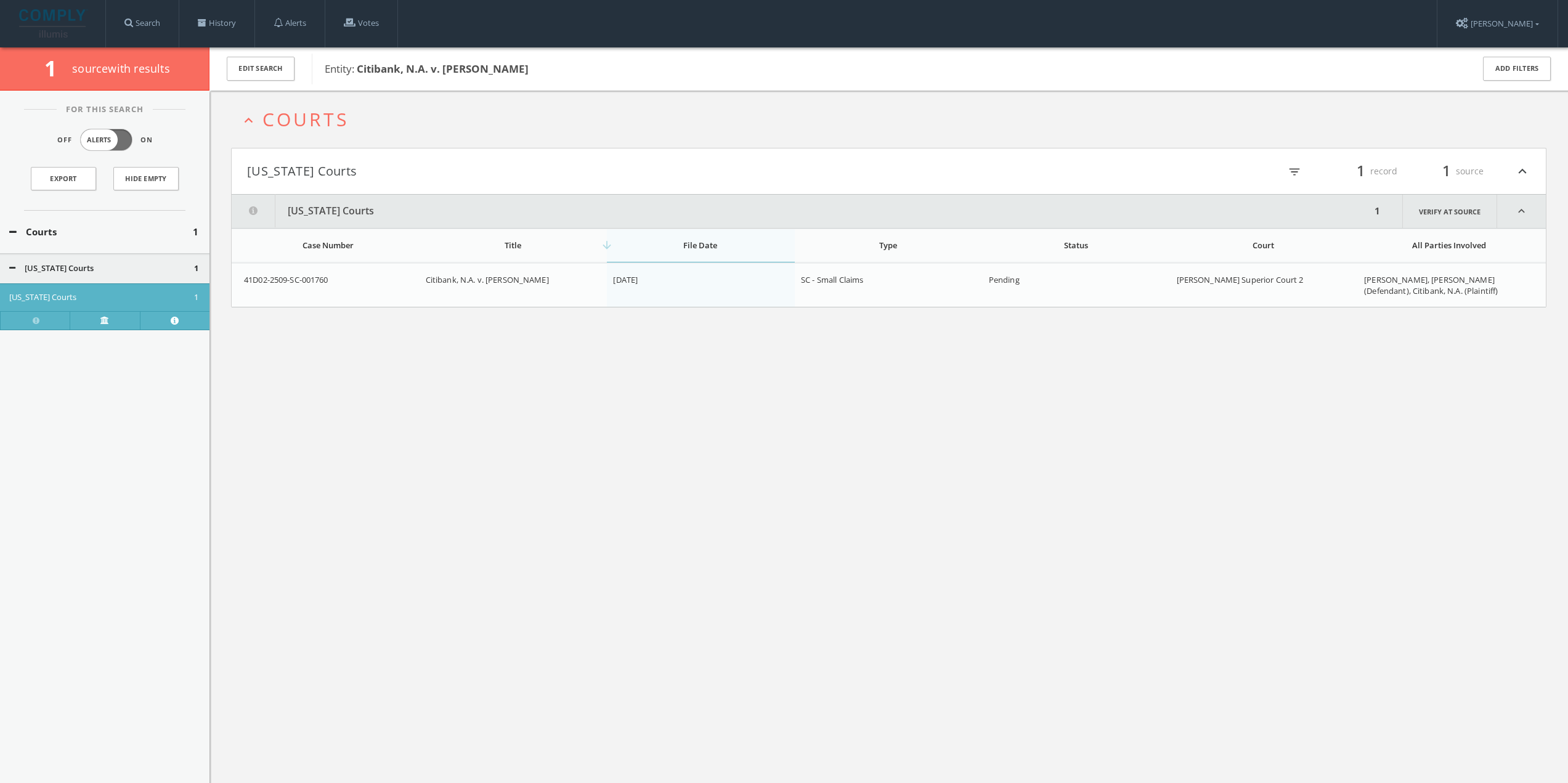
drag, startPoint x: 537, startPoint y: 77, endPoint x: 357, endPoint y: 71, distance: 180.1
click at [357, 71] on div "Entity: Citibank, N.A. v. [PERSON_NAME]" at bounding box center [884, 68] width 1145 height 31
copy b "Citibank, N.A. v. [PERSON_NAME]"
click at [212, 29] on link "History" at bounding box center [217, 24] width 75 height 47
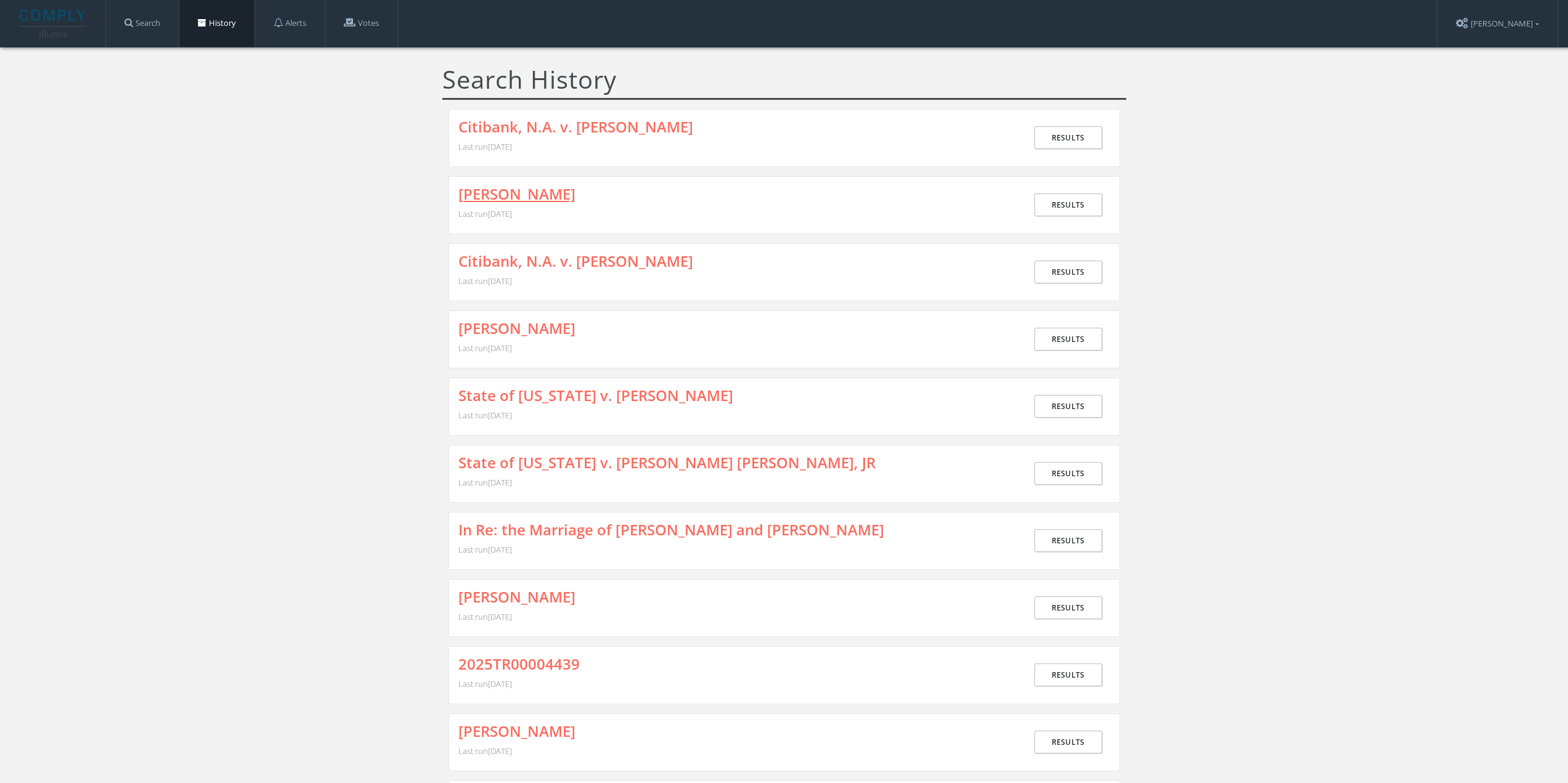
click at [518, 196] on link "[PERSON_NAME]" at bounding box center [516, 194] width 117 height 16
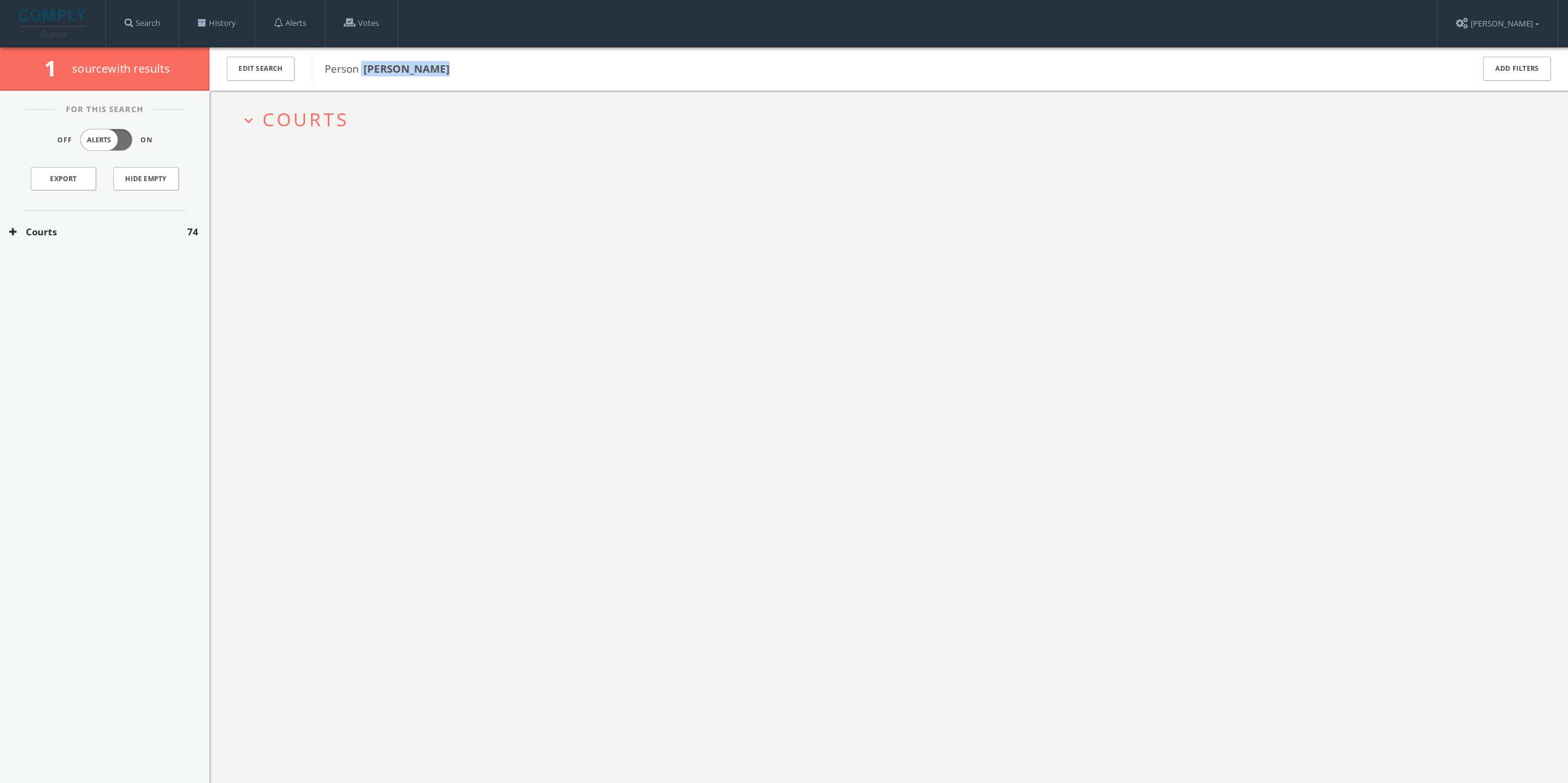
drag, startPoint x: 451, startPoint y: 68, endPoint x: 361, endPoint y: 64, distance: 90.1
click at [361, 64] on span "Person [PERSON_NAME]" at bounding box center [891, 68] width 1132 height 16
copy span "[PERSON_NAME]"
click at [324, 109] on span "Courts" at bounding box center [305, 119] width 86 height 26
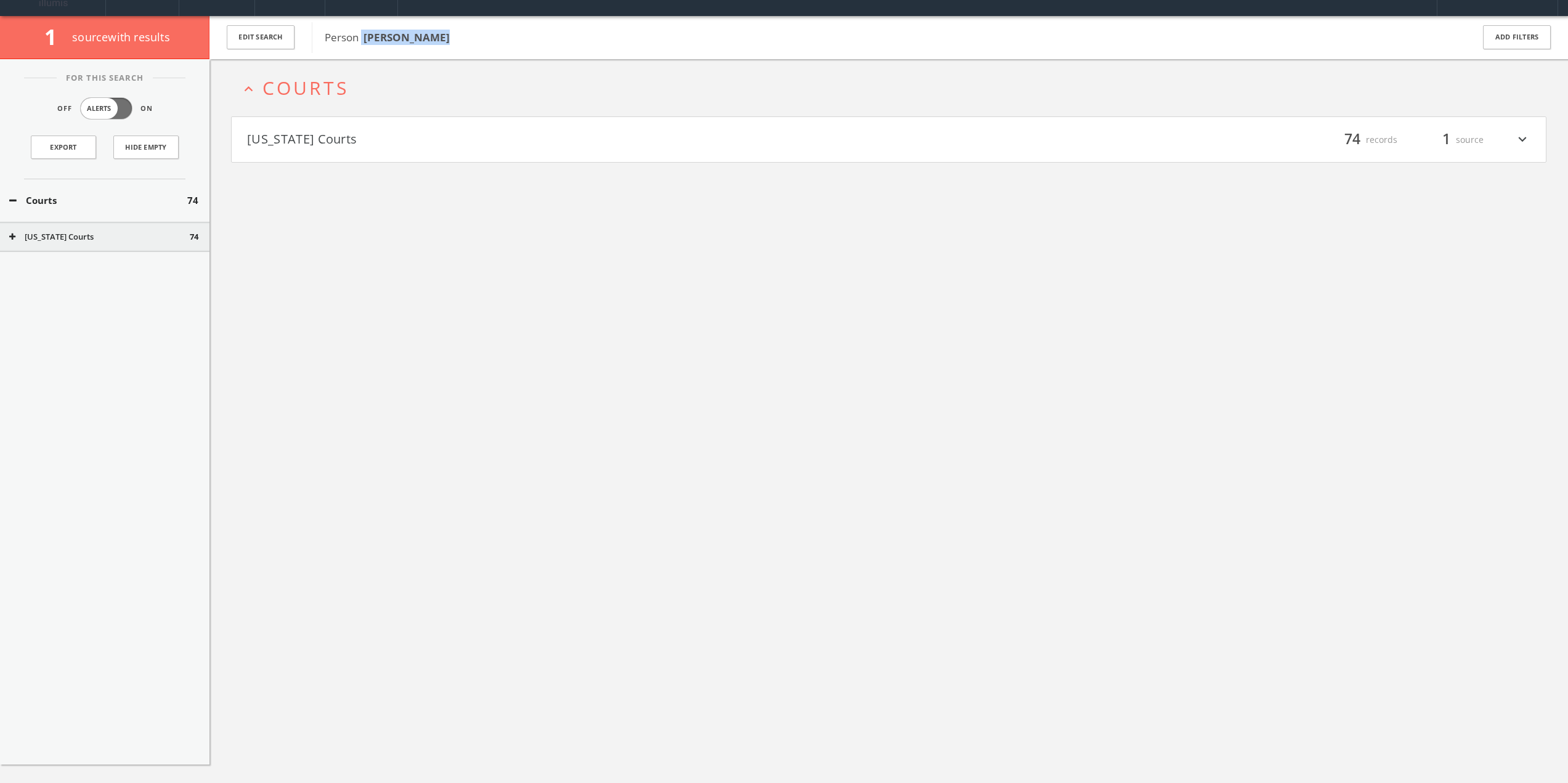
click at [348, 140] on button "[US_STATE] Courts" at bounding box center [568, 140] width 642 height 21
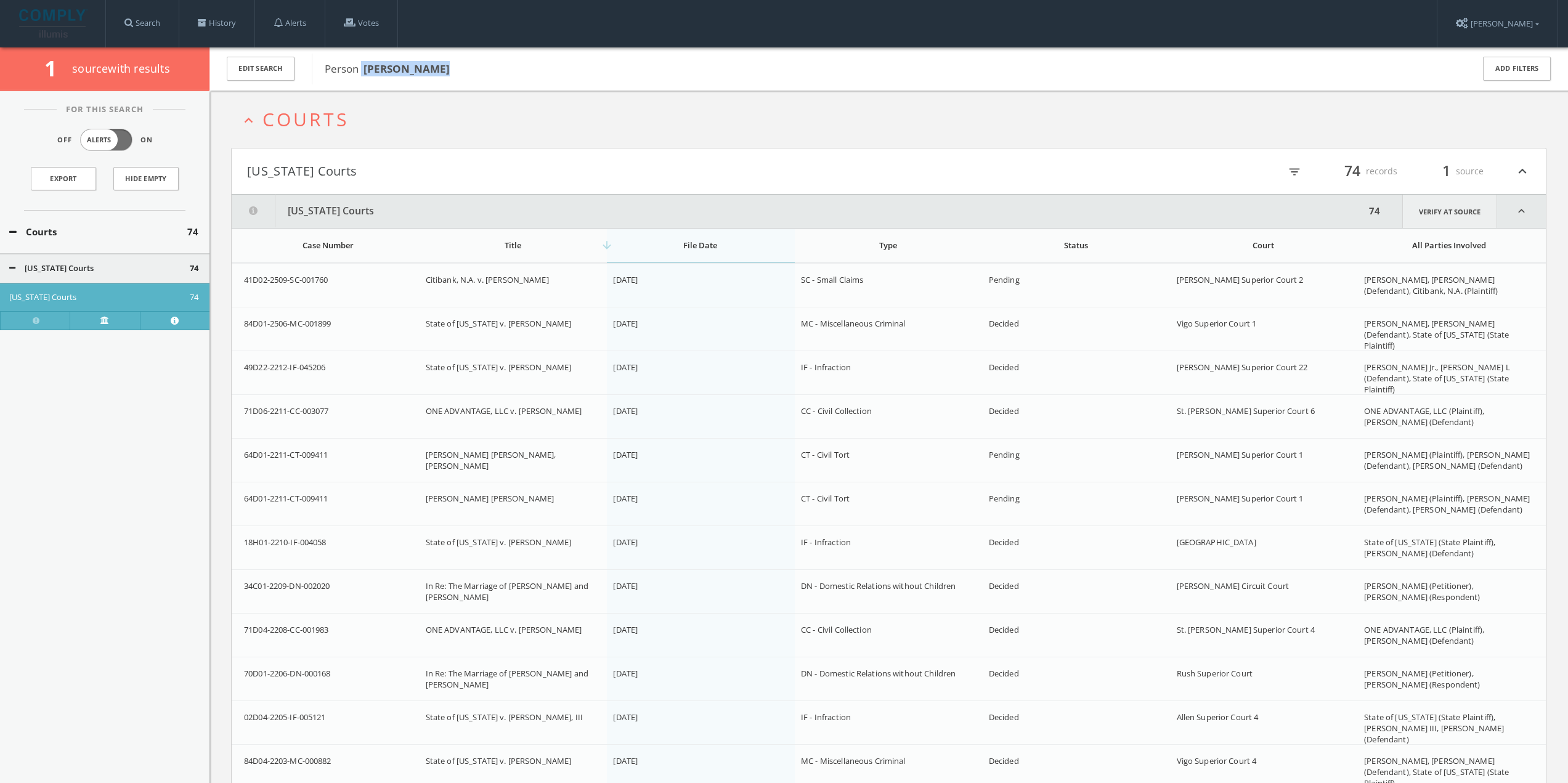
click at [1448, 210] on link "Verify at source" at bounding box center [1450, 211] width 95 height 33
